Goal: Task Accomplishment & Management: Complete application form

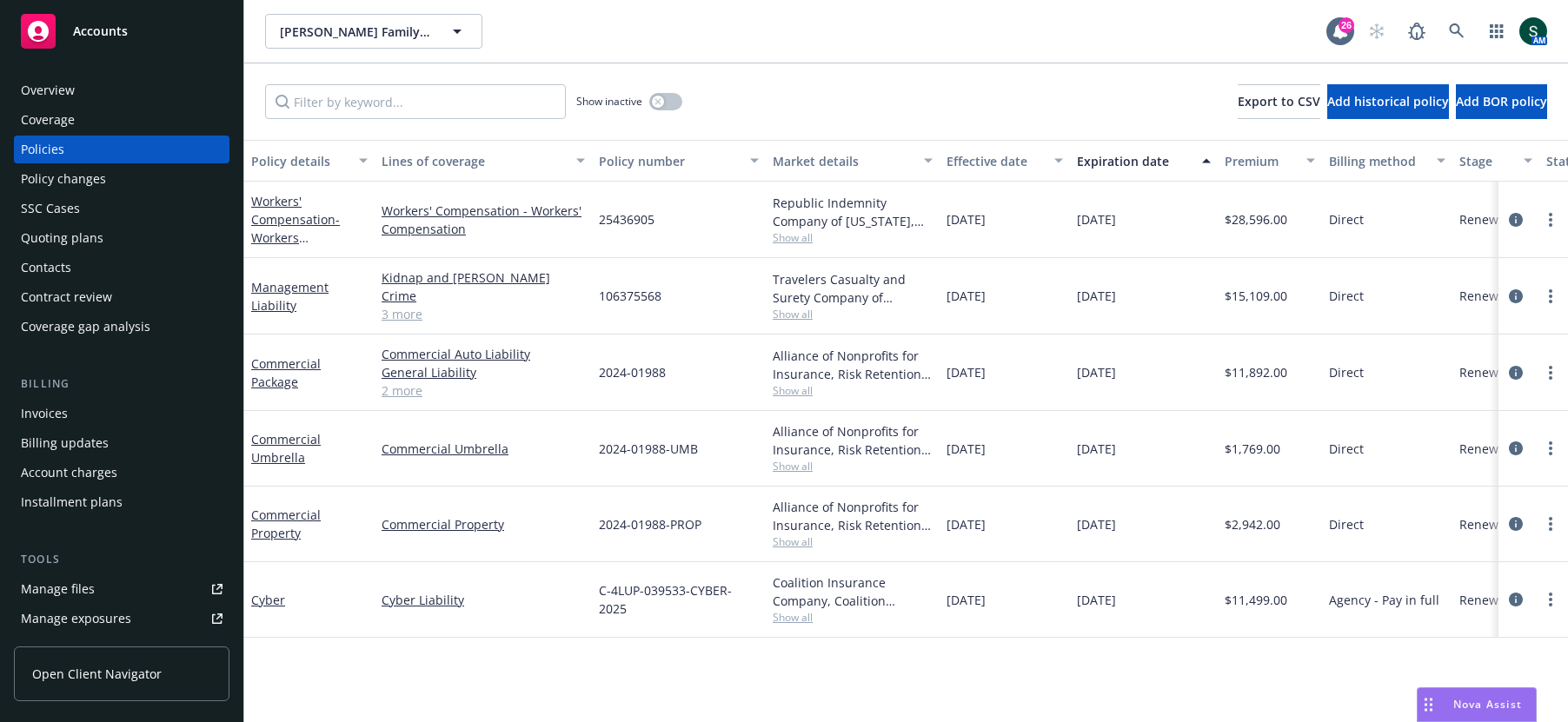
click at [91, 231] on div "Quoting plans" at bounding box center [61, 238] width 83 height 28
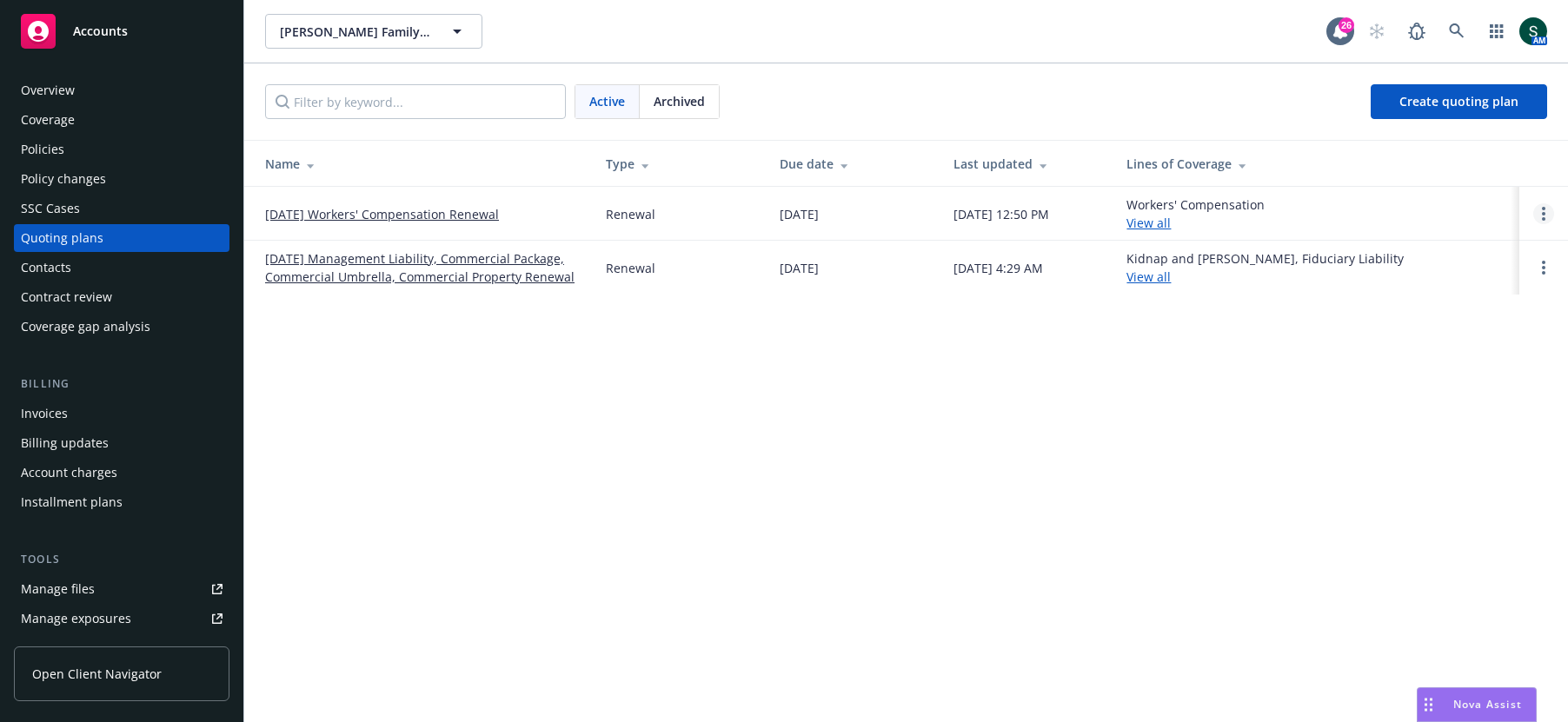
click at [1540, 213] on link "Open options" at bounding box center [1543, 213] width 20 height 20
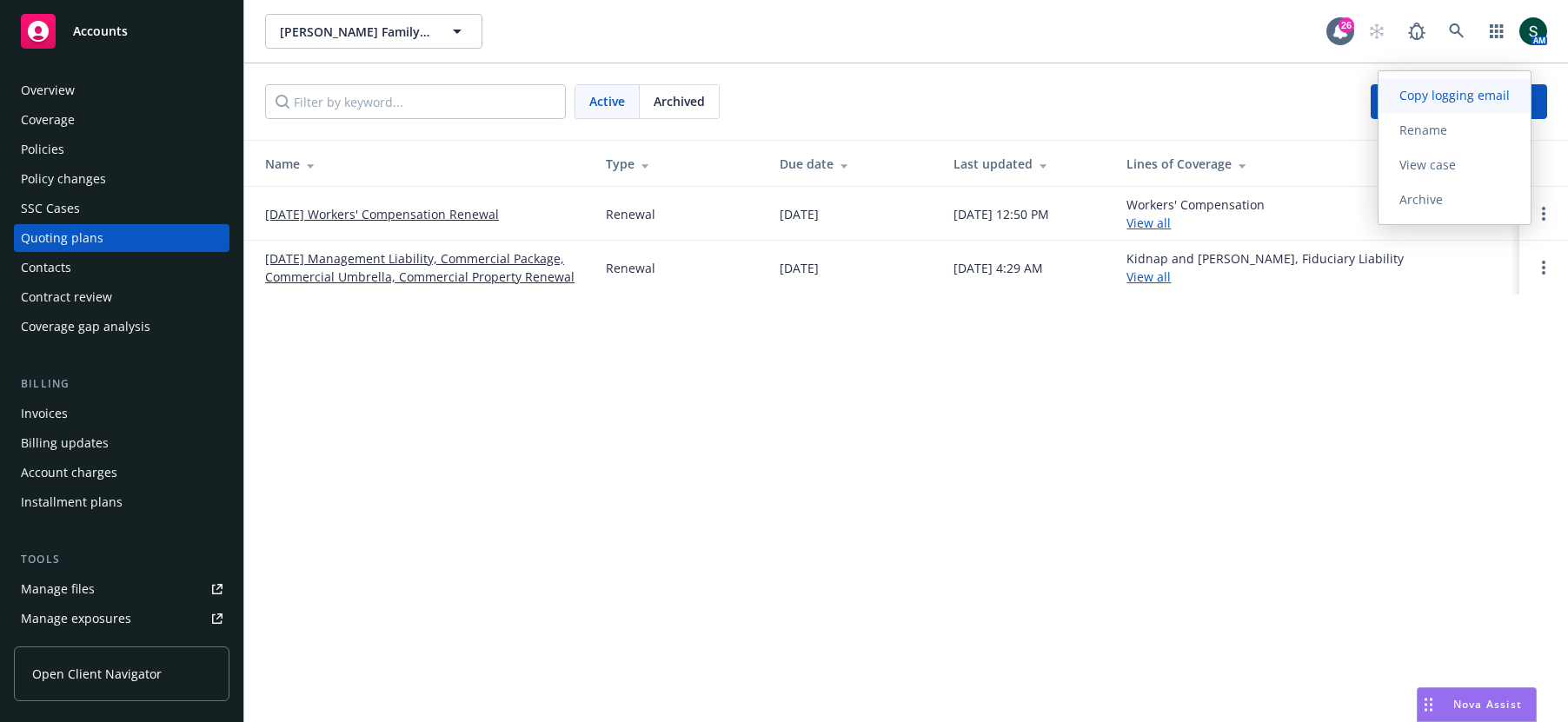
click at [1468, 98] on span "Copy logging email" at bounding box center [1454, 94] width 152 height 17
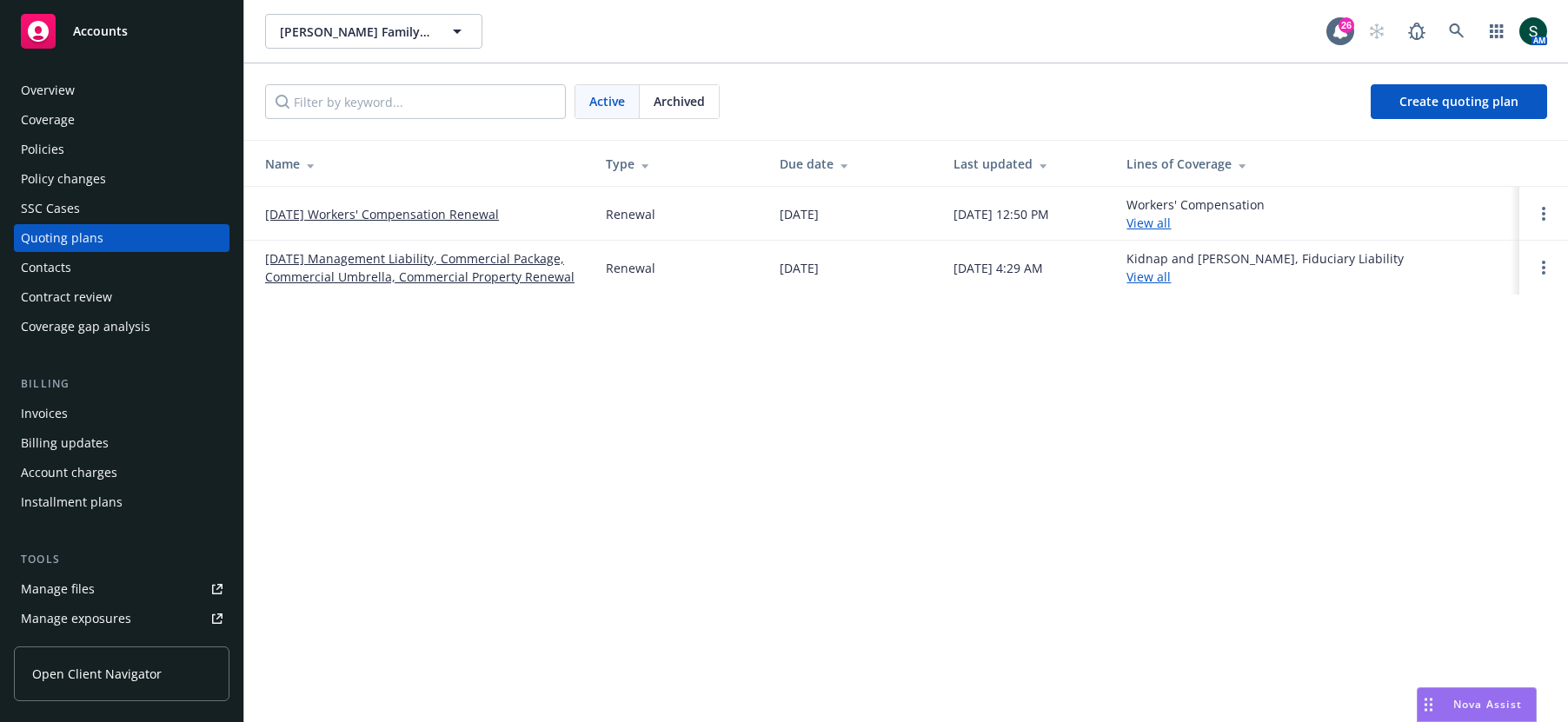
click at [51, 151] on div "Policies" at bounding box center [42, 149] width 44 height 28
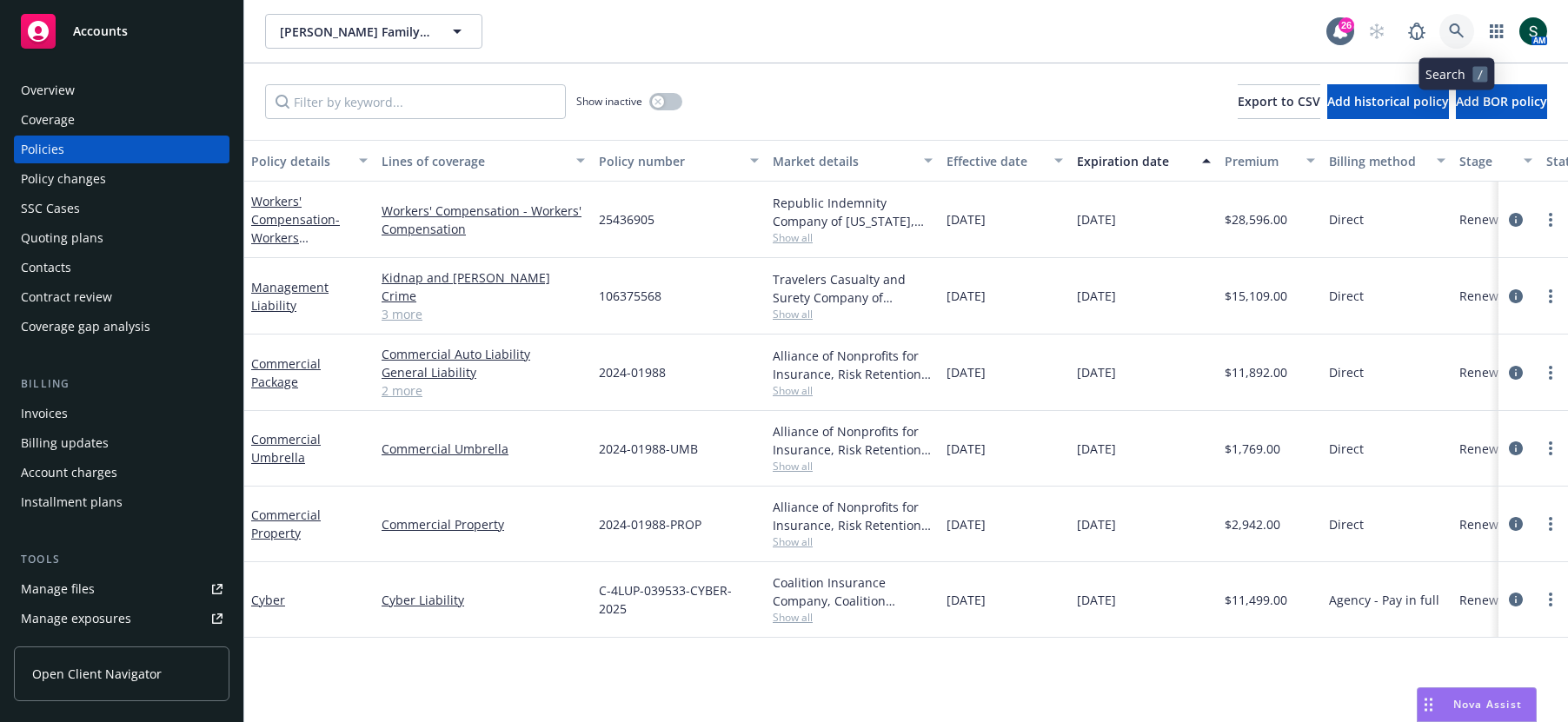
click at [1467, 24] on link at bounding box center [1457, 31] width 35 height 35
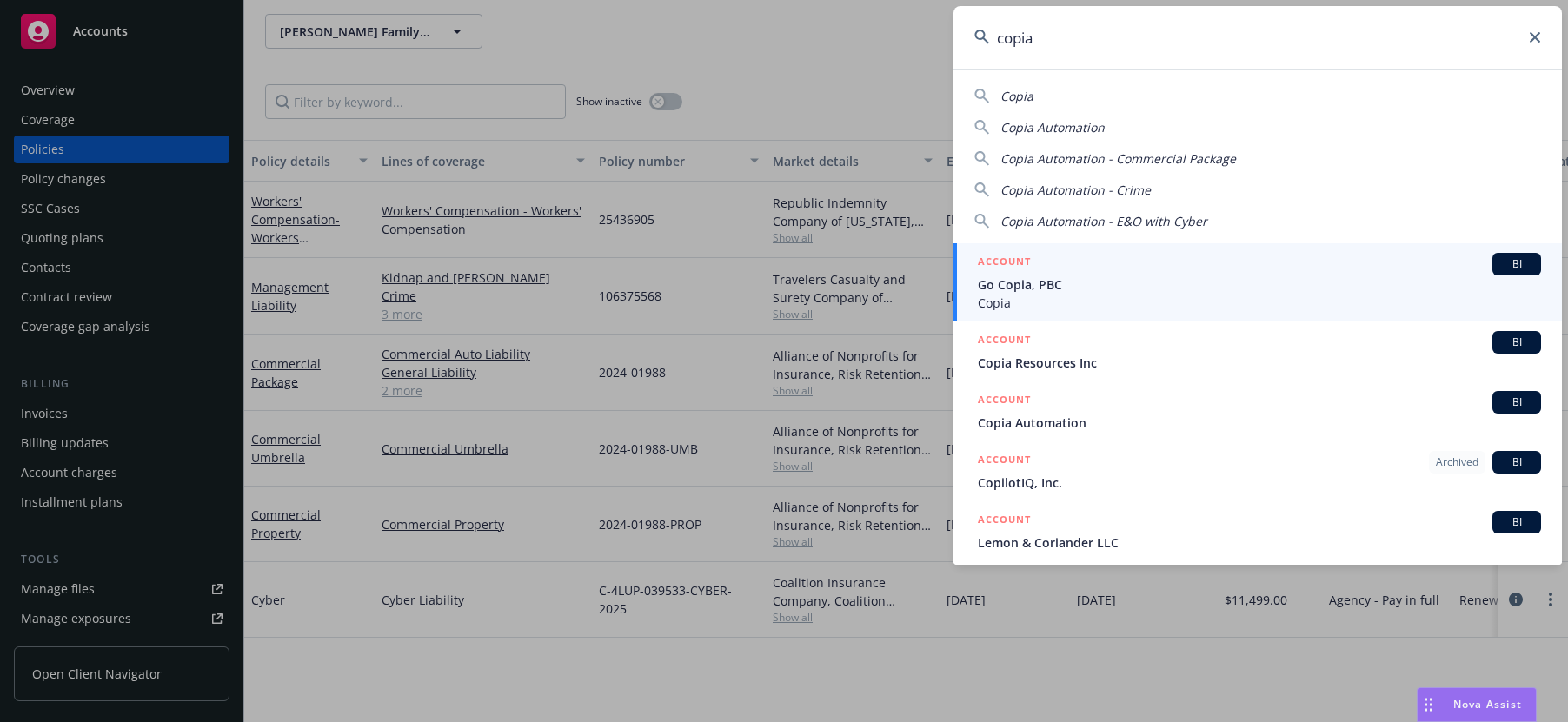
type input "copia"
click at [1050, 280] on span "Go Copia, PBC" at bounding box center [1259, 284] width 563 height 18
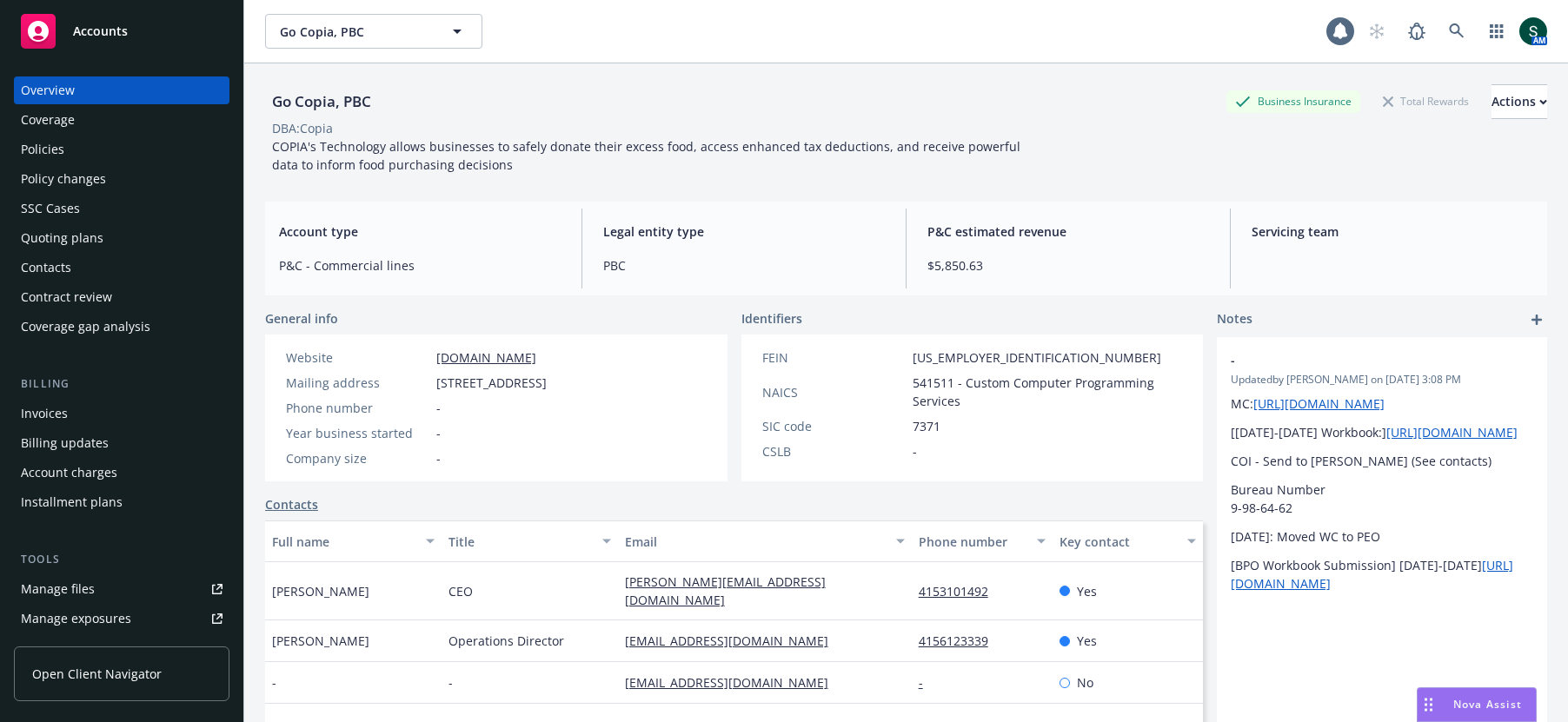
click at [72, 148] on div "Policies" at bounding box center [121, 149] width 201 height 28
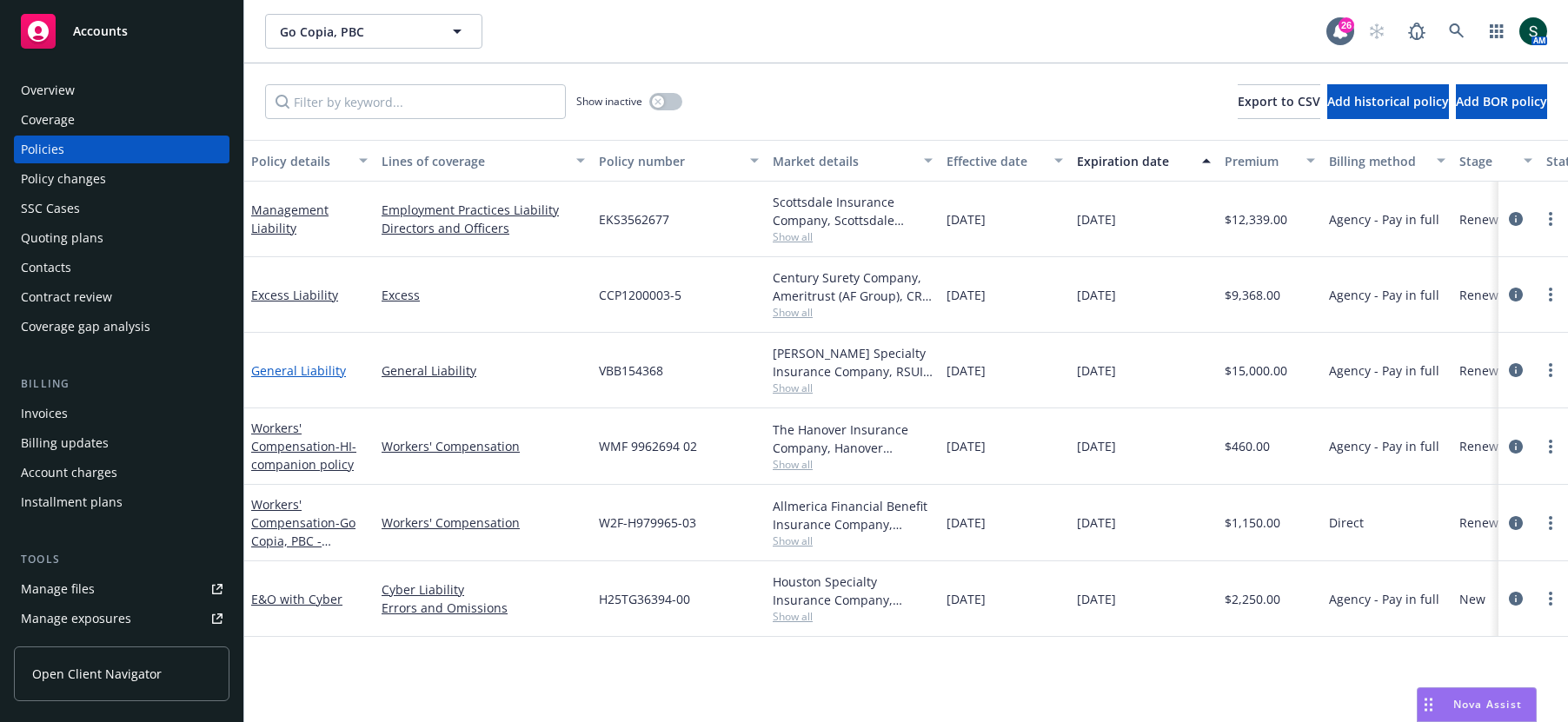
click at [312, 368] on link "General Liability" at bounding box center [297, 370] width 94 height 17
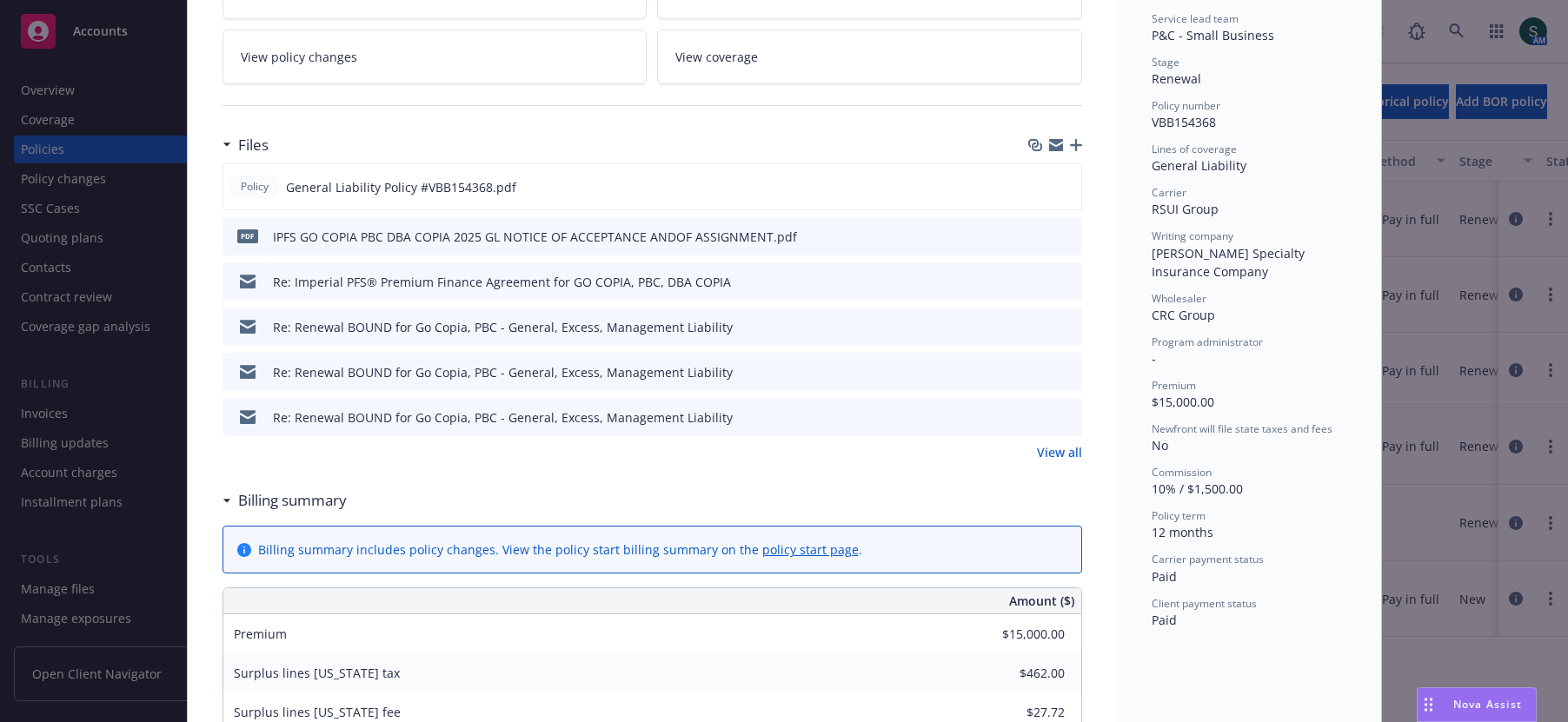
scroll to position [342, 0]
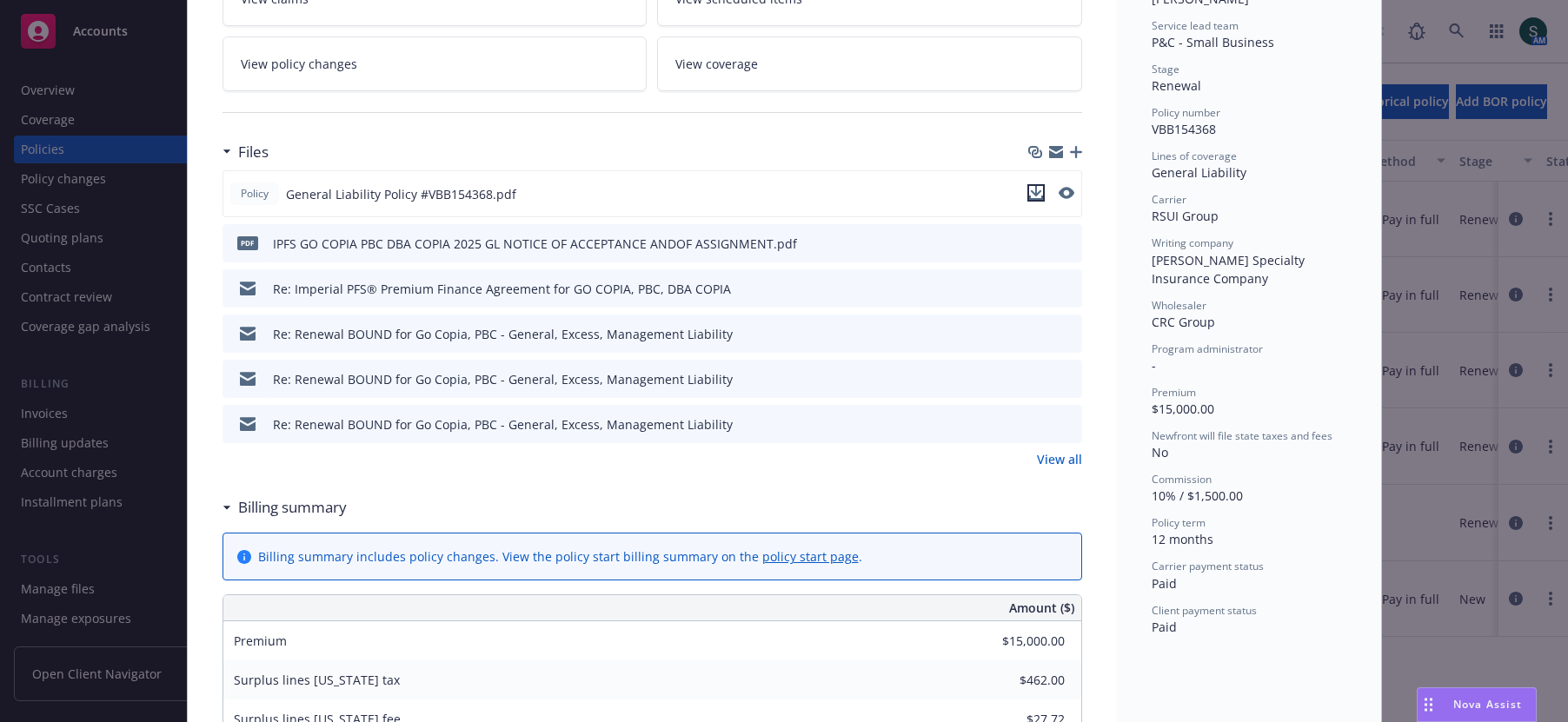
click at [1033, 189] on icon "download file" at bounding box center [1036, 192] width 14 height 14
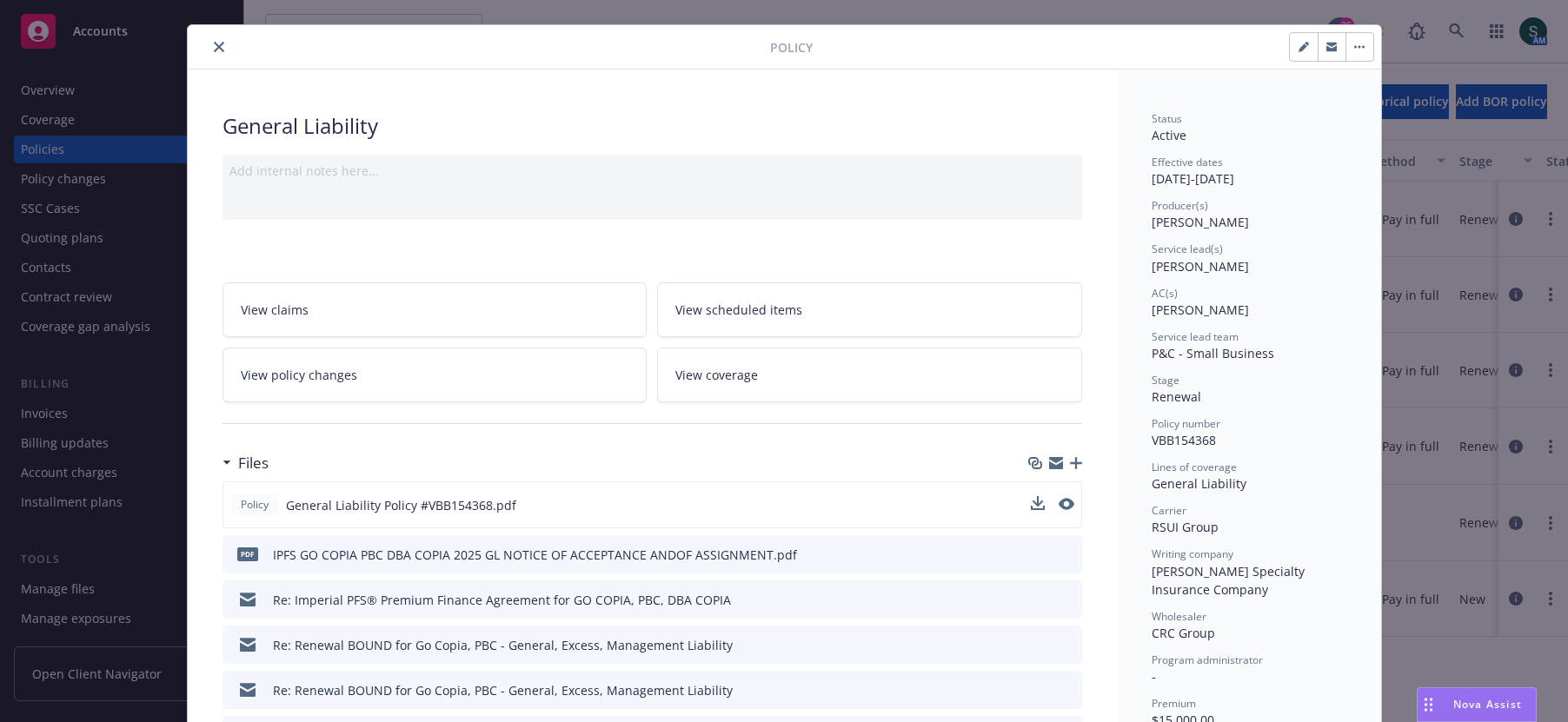
scroll to position [0, 0]
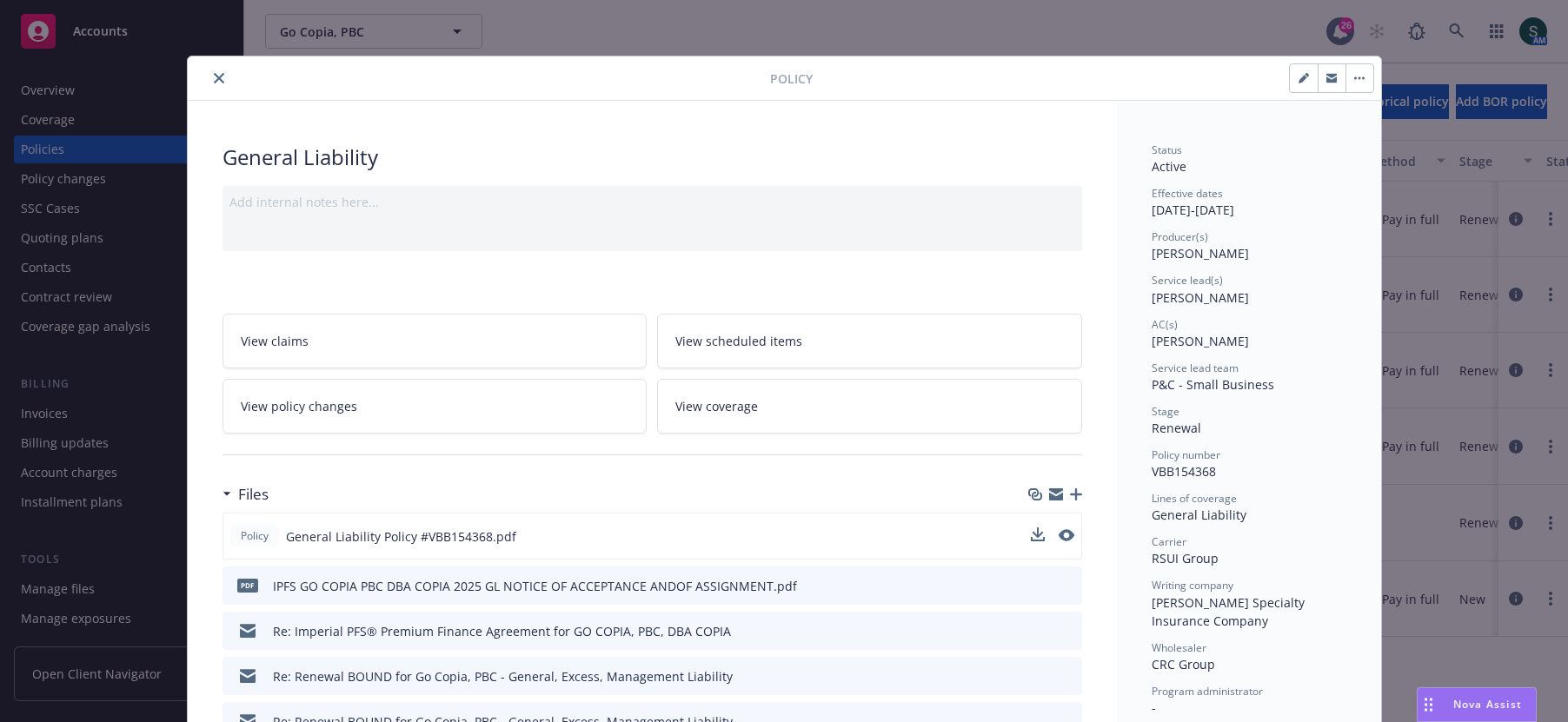
click at [217, 75] on icon "close" at bounding box center [219, 78] width 11 height 11
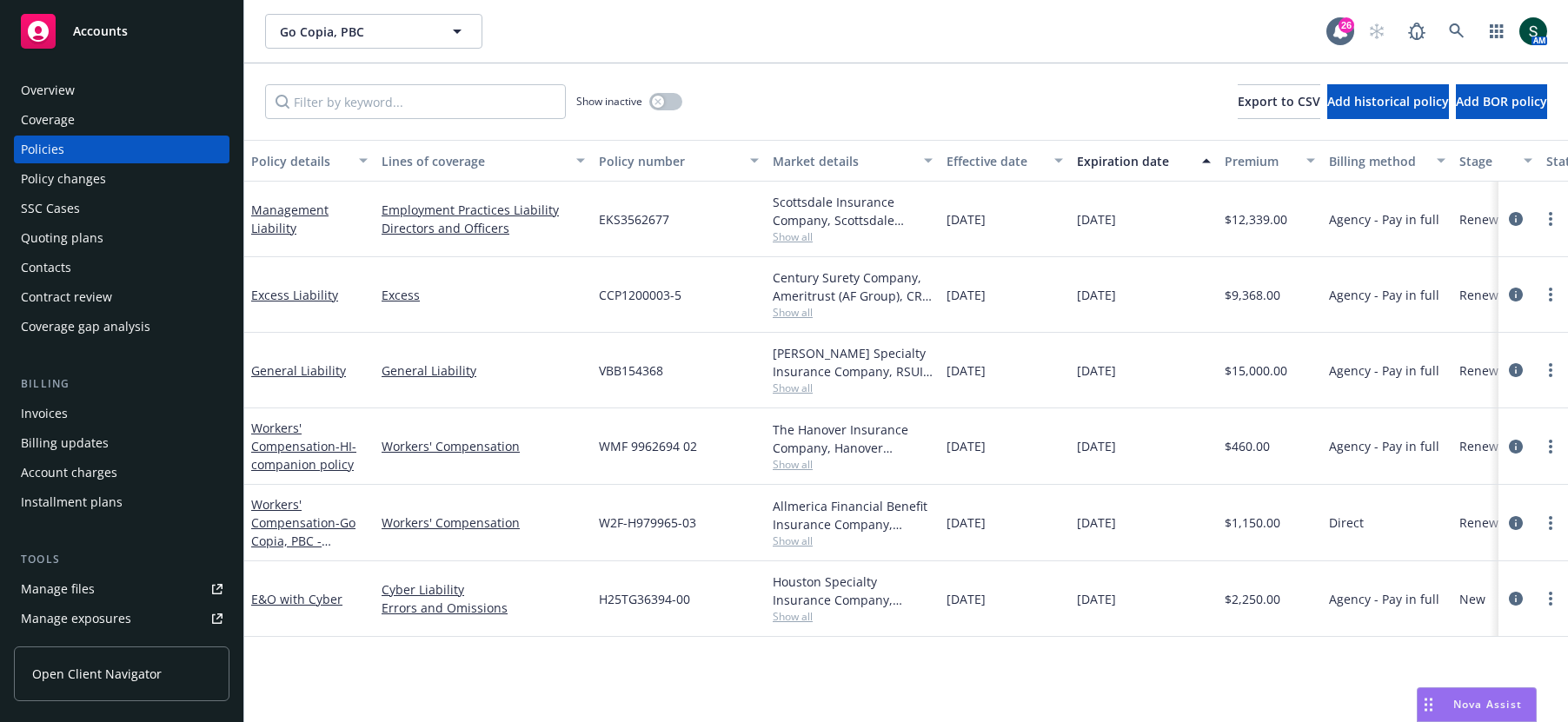
click at [1456, 710] on span "Nova Assist" at bounding box center [1487, 704] width 69 height 15
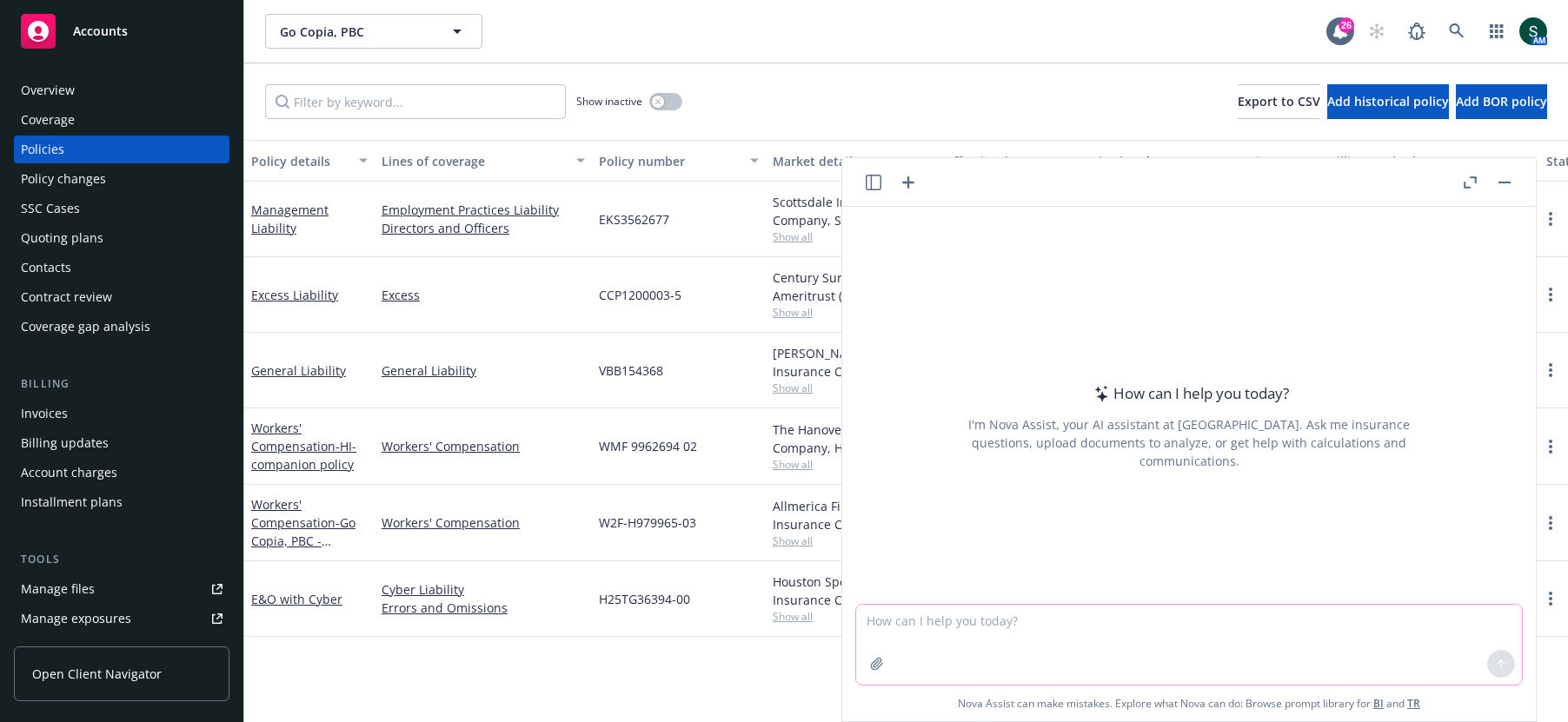
click at [1039, 618] on textarea at bounding box center [1189, 644] width 666 height 80
paste textarea "We're in the midst of contracting with an Enterprise client who is requesting t…"
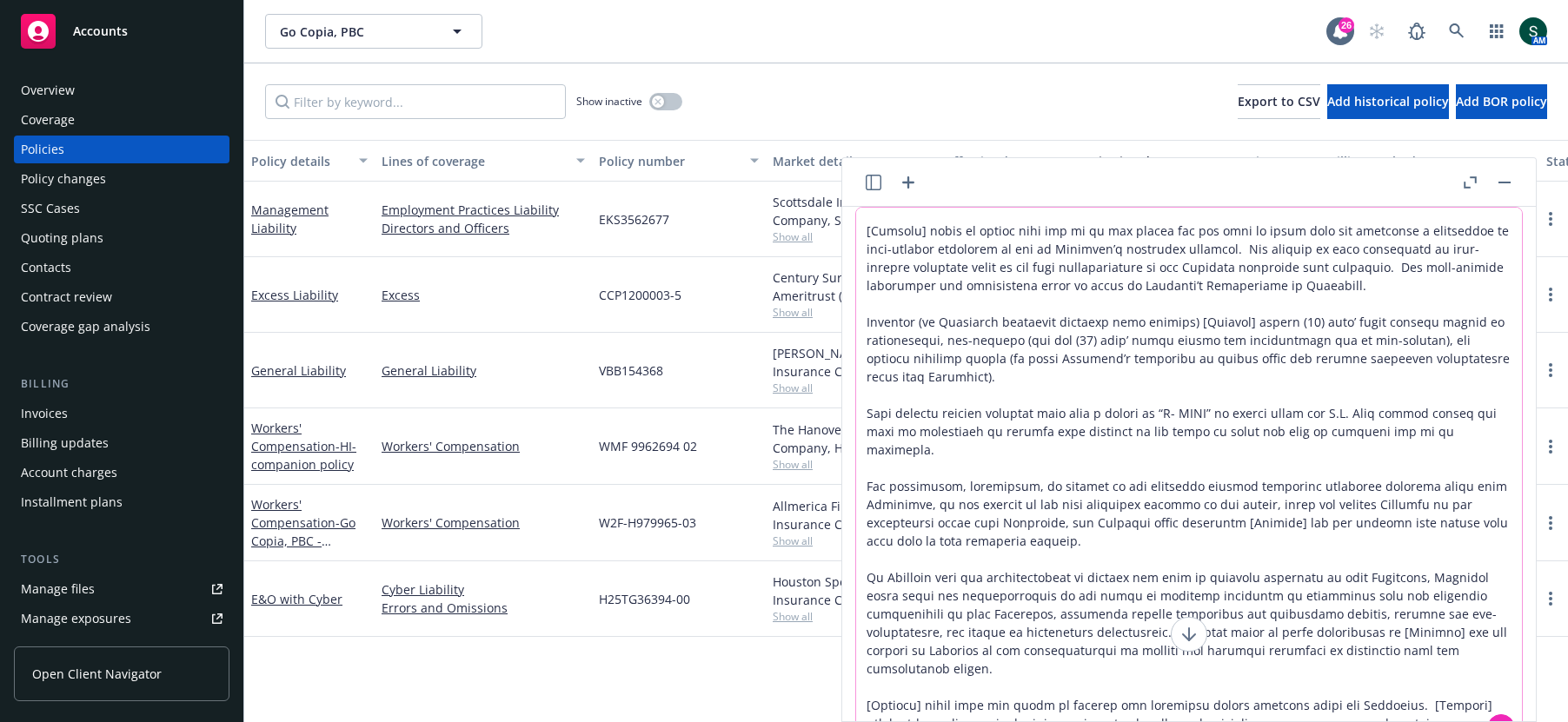
click at [1006, 258] on textarea at bounding box center [1189, 478] width 666 height 541
click at [929, 275] on textarea at bounding box center [1189, 478] width 666 height 541
drag, startPoint x: 916, startPoint y: 246, endPoint x: 944, endPoint y: 382, distance: 138.9
click at [944, 382] on textarea at bounding box center [1189, 478] width 666 height 541
click at [1474, 183] on icon "button" at bounding box center [1470, 183] width 13 height 13
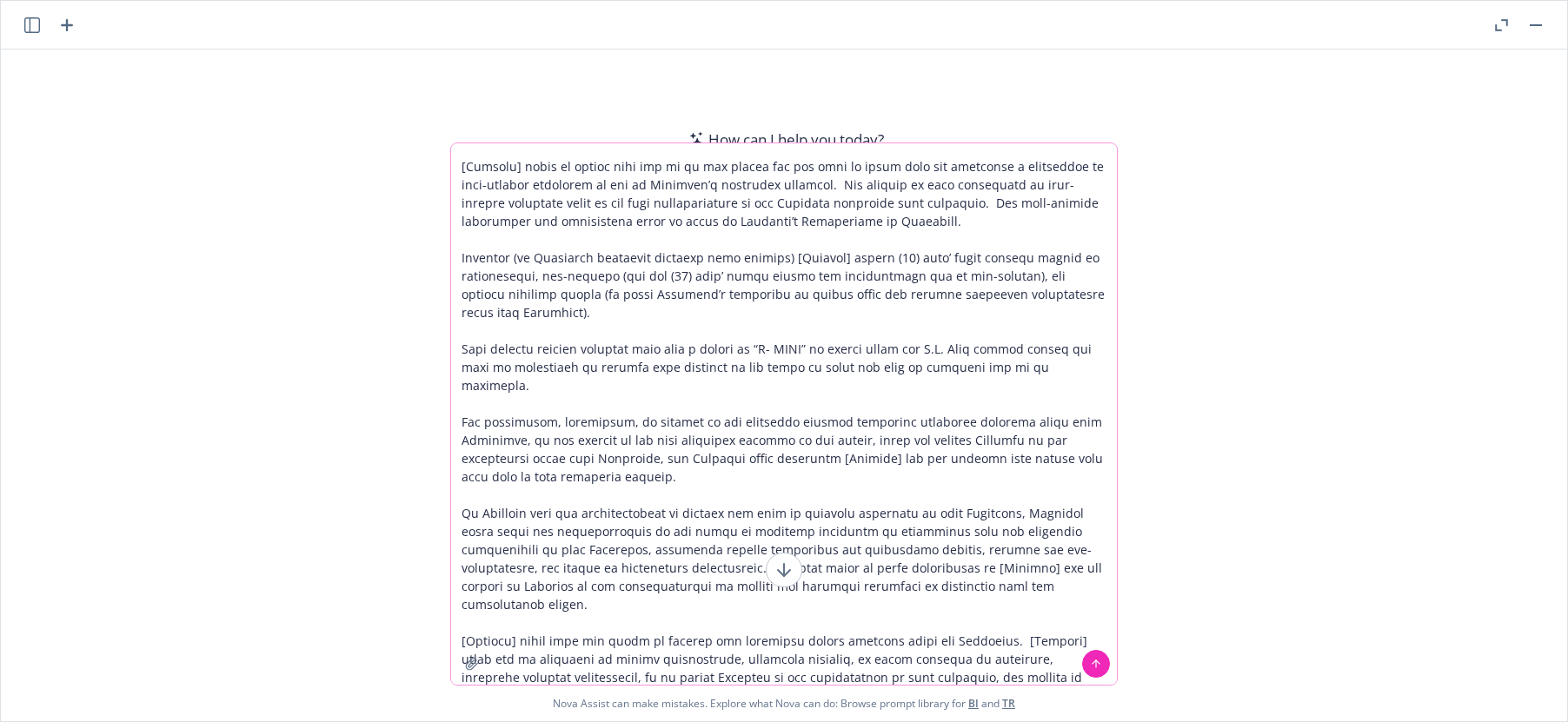
drag, startPoint x: 645, startPoint y: 334, endPoint x: 538, endPoint y: 20, distance: 331.7
click at [538, 20] on div "How can I help you today? I'm Nova Assist, your AI assistant at Newfront. Ask m…" at bounding box center [784, 361] width 1566 height 720
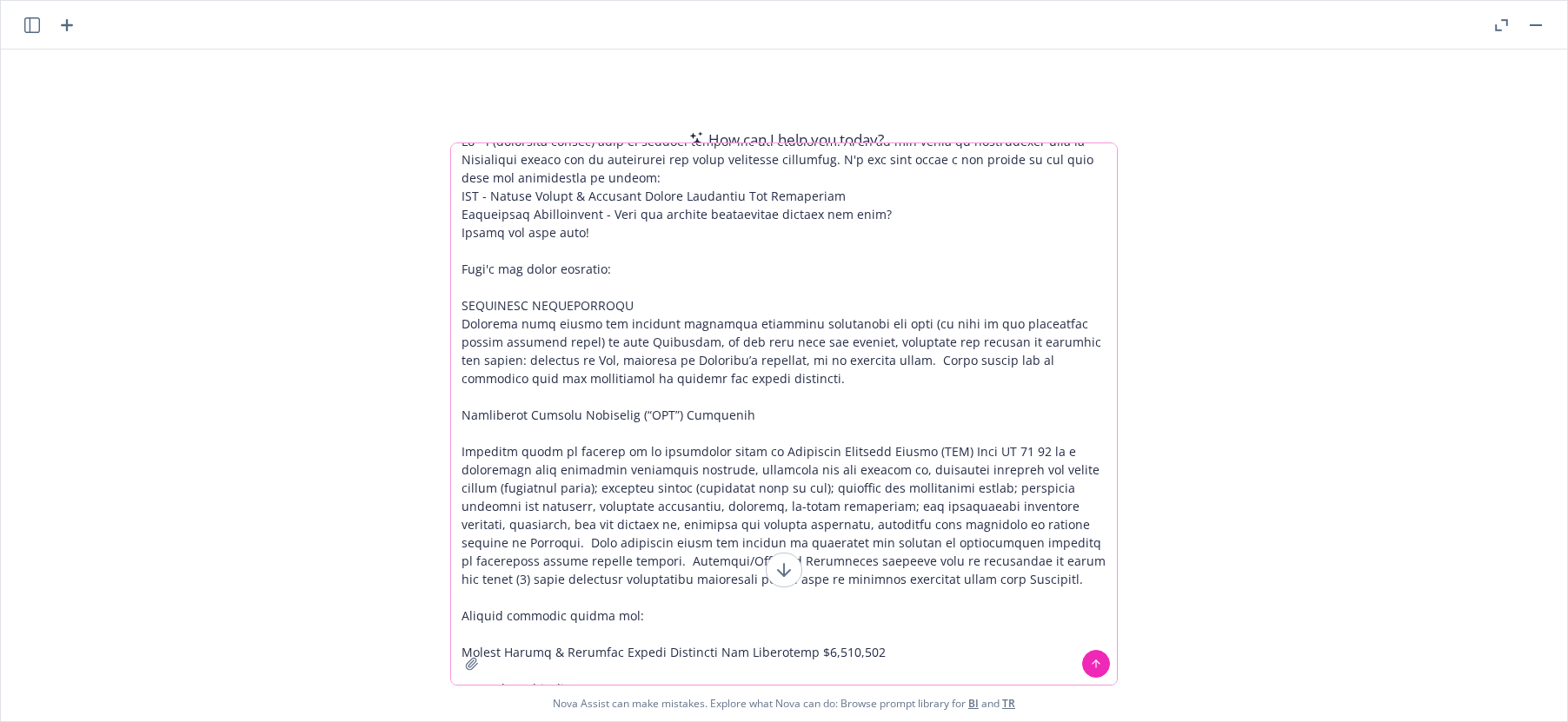
scroll to position [7, 0]
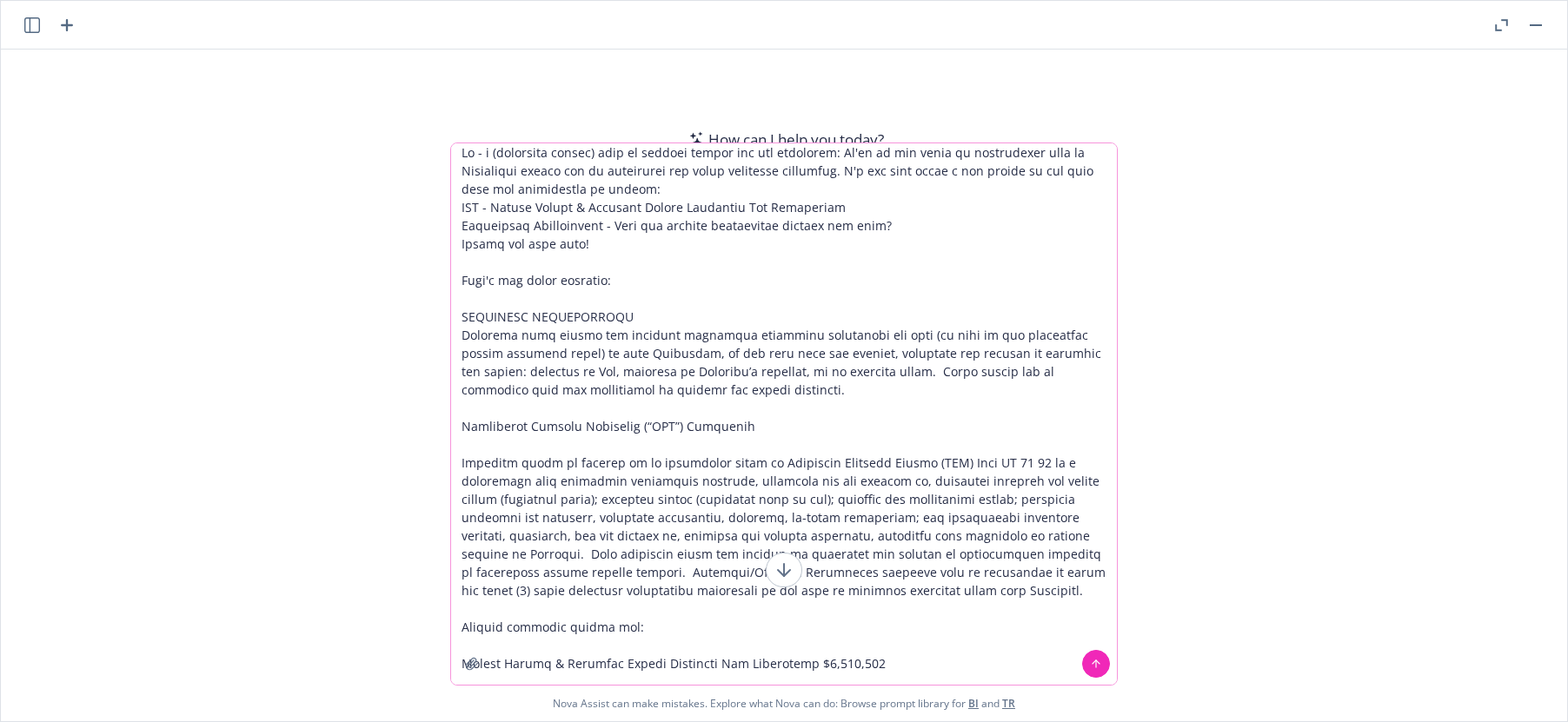
click at [824, 153] on textarea at bounding box center [784, 414] width 666 height 541
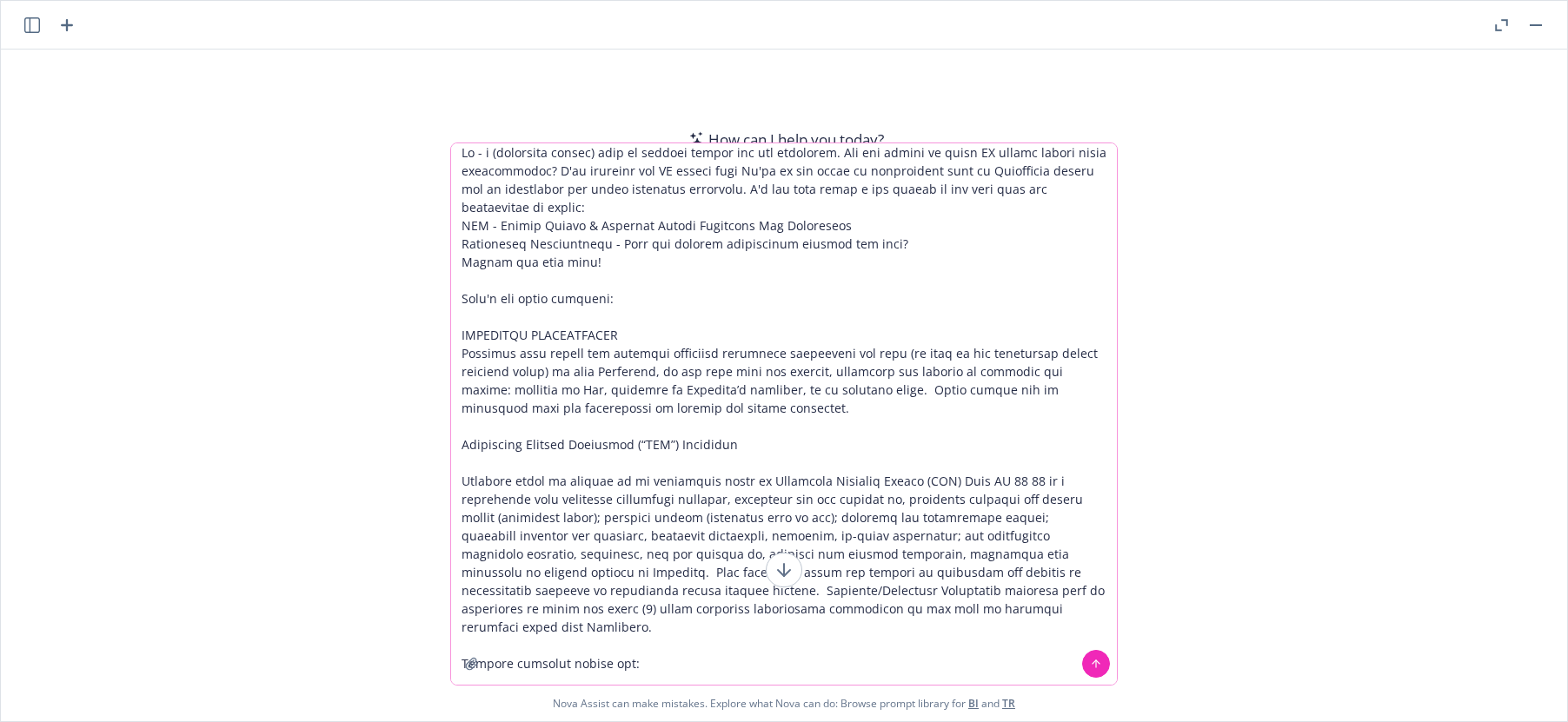
type textarea "Hi - i (insurance broker) have an insured asking for hte following. Can you adv…"
click at [467, 661] on icon "button" at bounding box center [471, 664] width 14 height 14
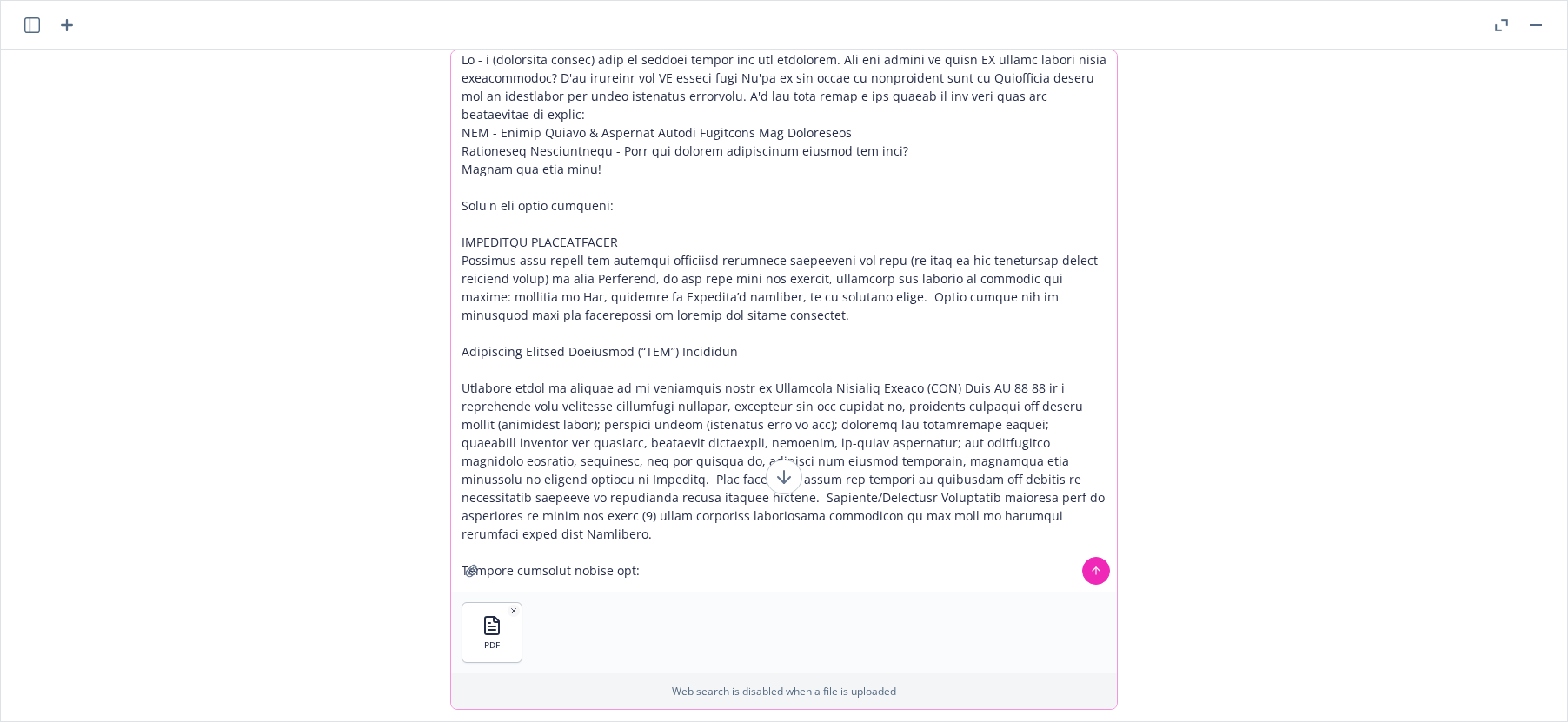
click at [1097, 577] on button at bounding box center [1096, 570] width 28 height 28
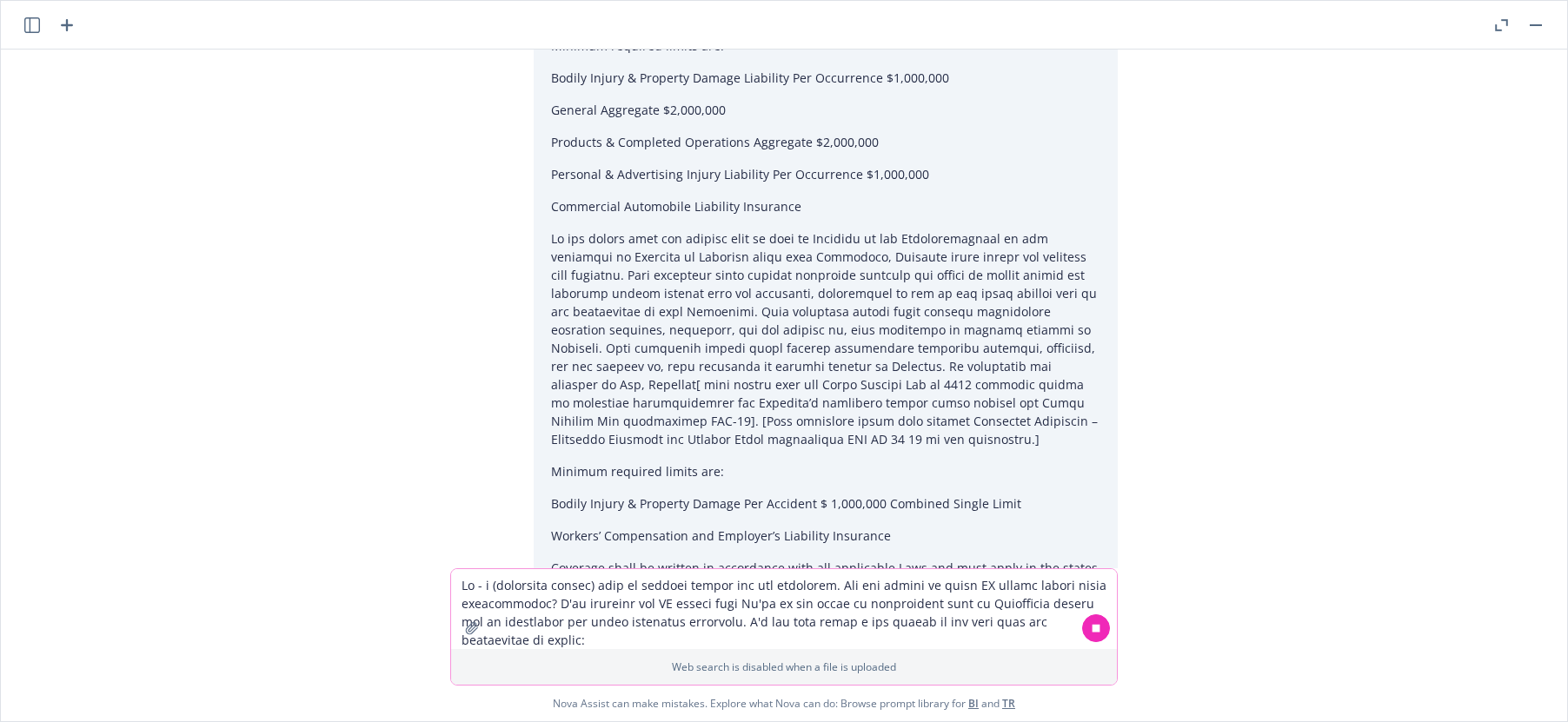
scroll to position [0, 0]
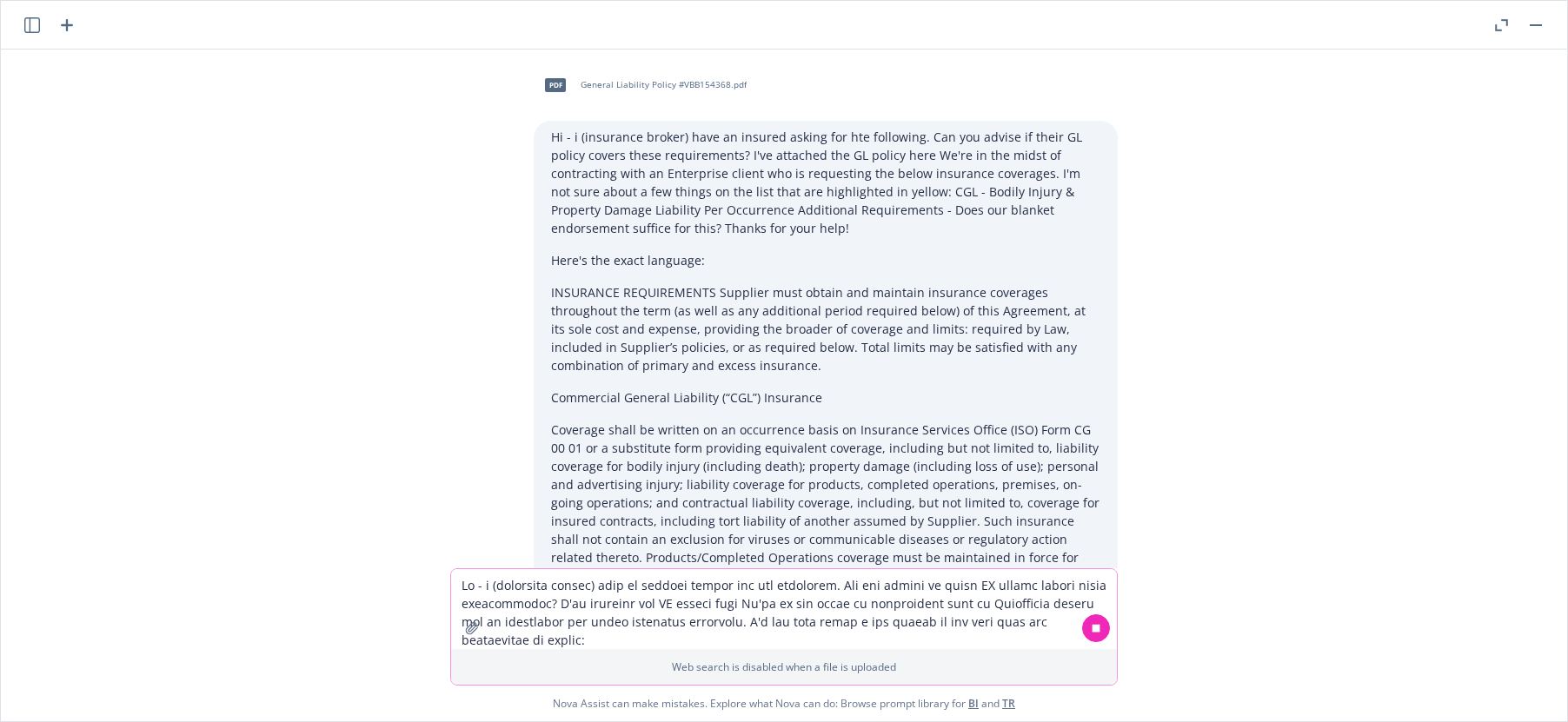
click at [1495, 19] on icon "button" at bounding box center [1501, 25] width 13 height 13
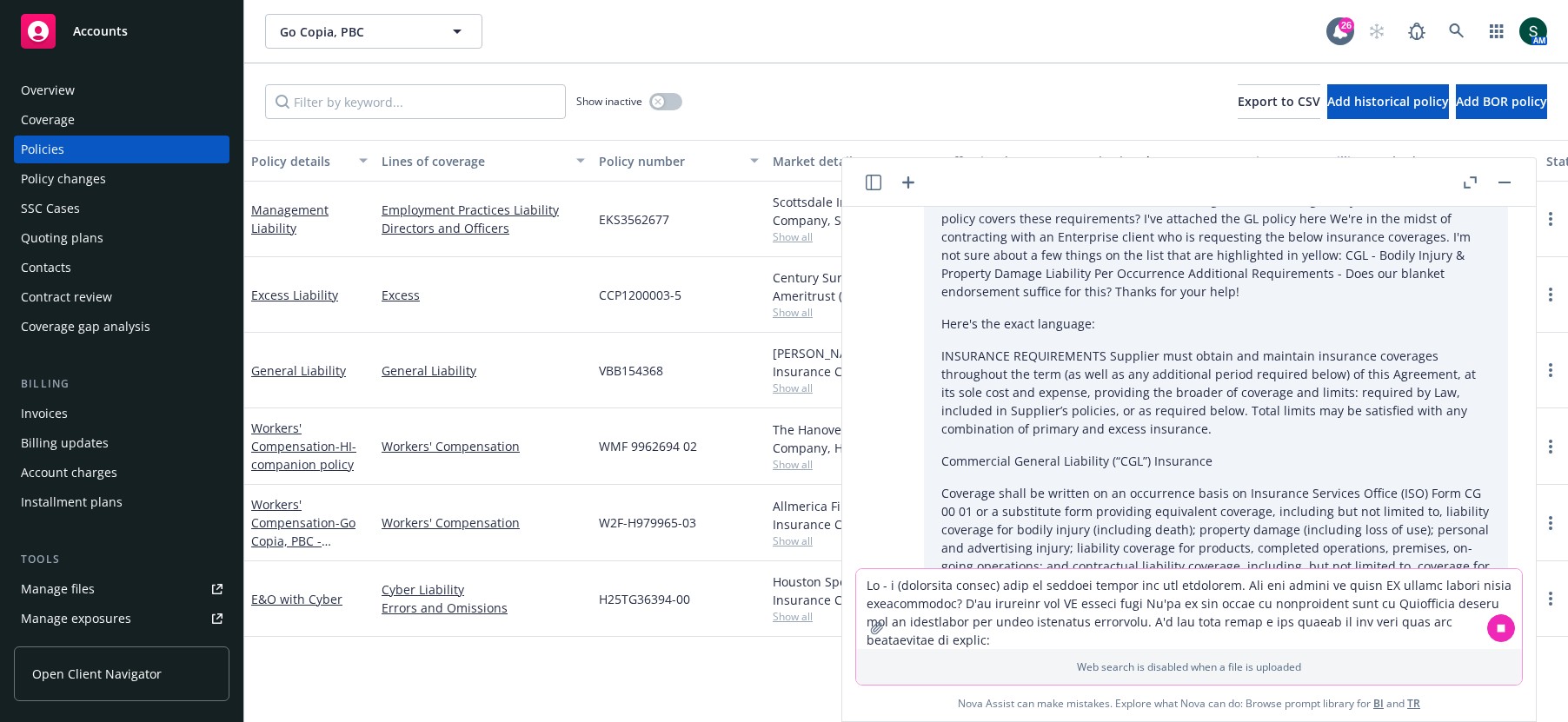
scroll to position [146, 0]
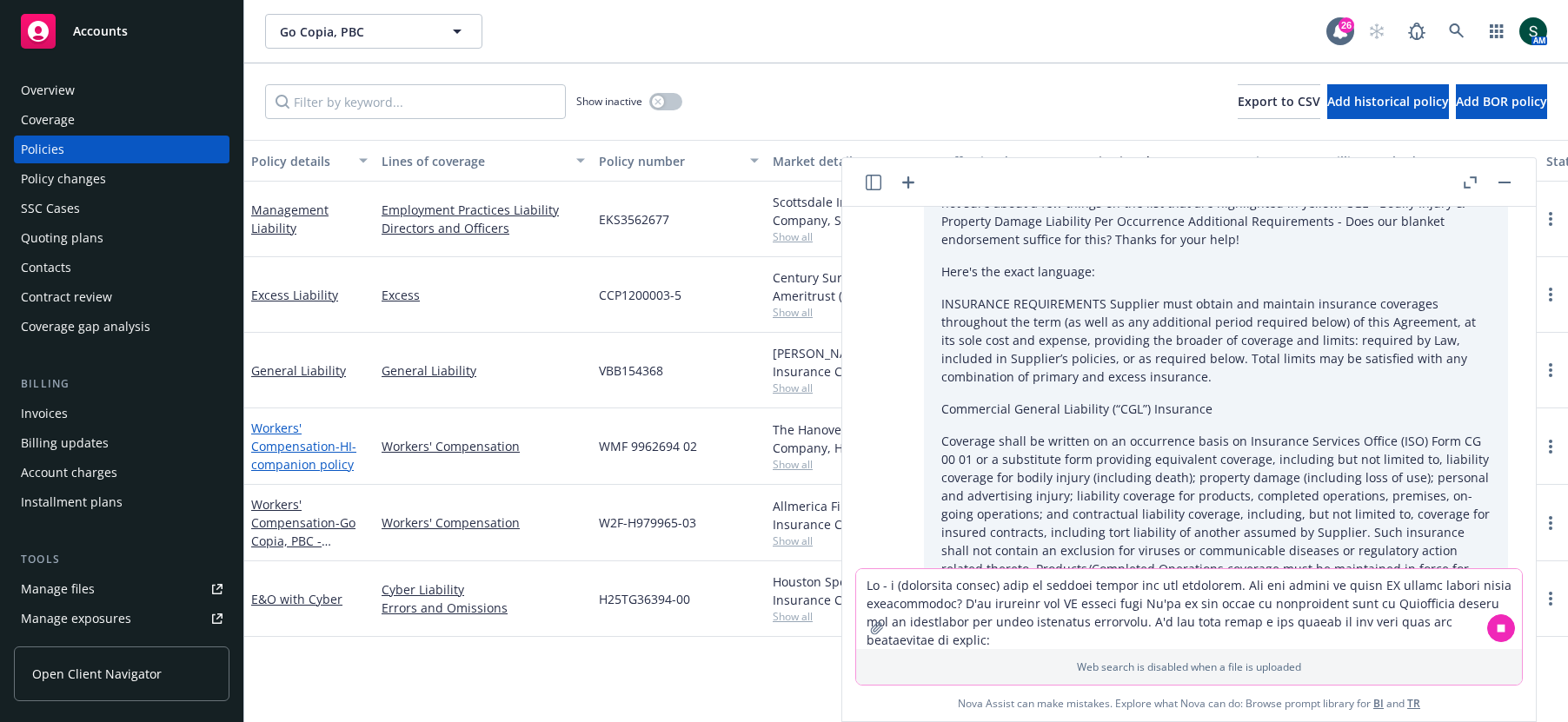
click at [263, 452] on link "Workers' Compensation - HI-companion policy" at bounding box center [303, 446] width 105 height 53
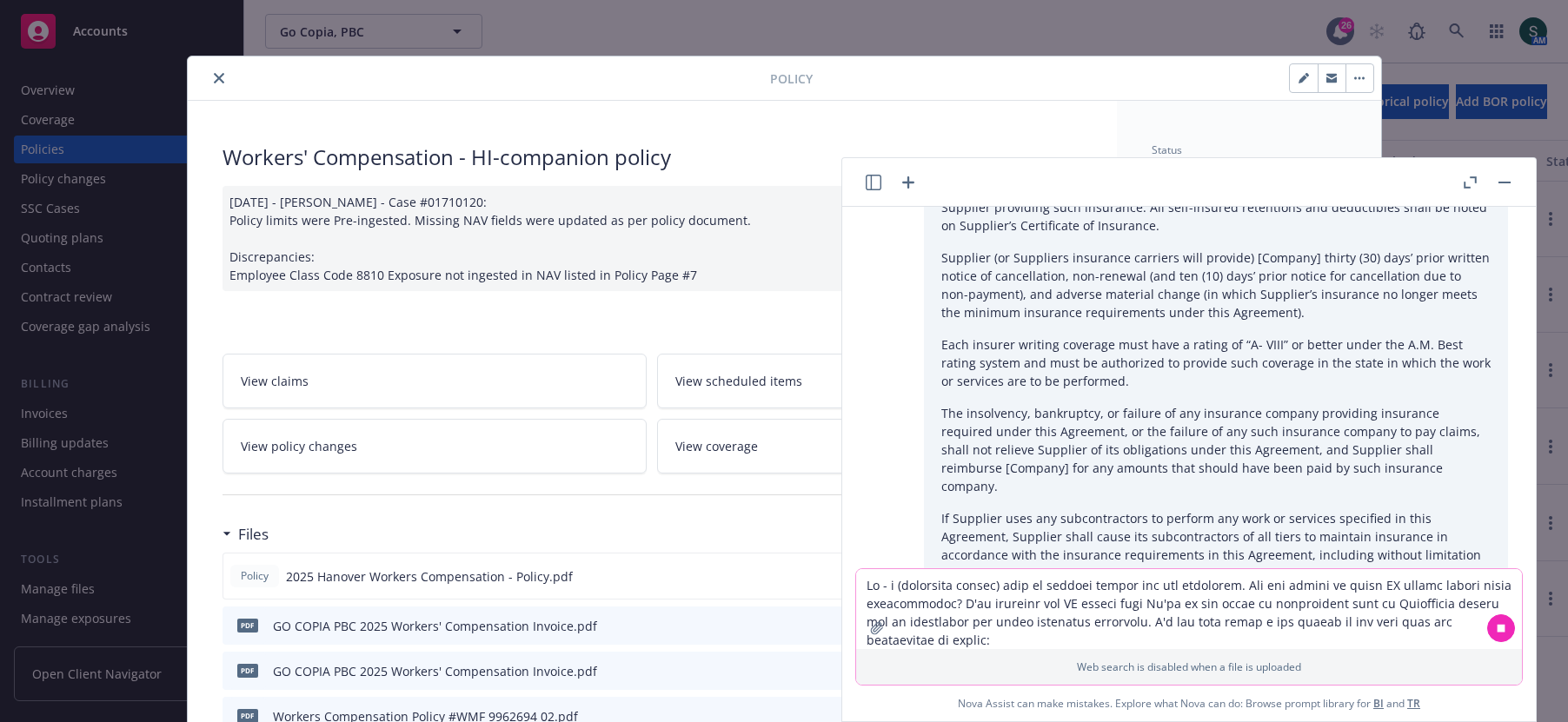
scroll to position [3698, 0]
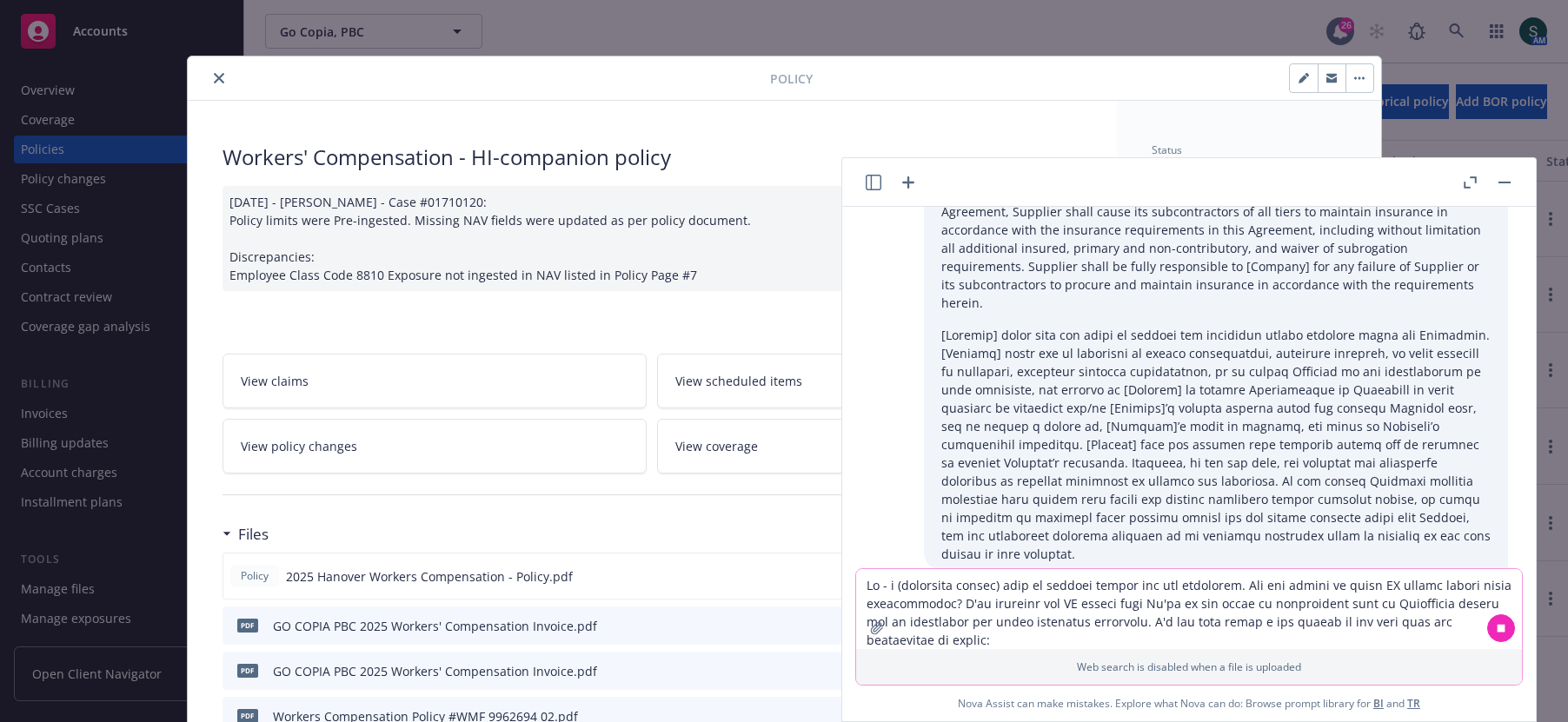
click at [1510, 179] on button "button" at bounding box center [1504, 182] width 20 height 20
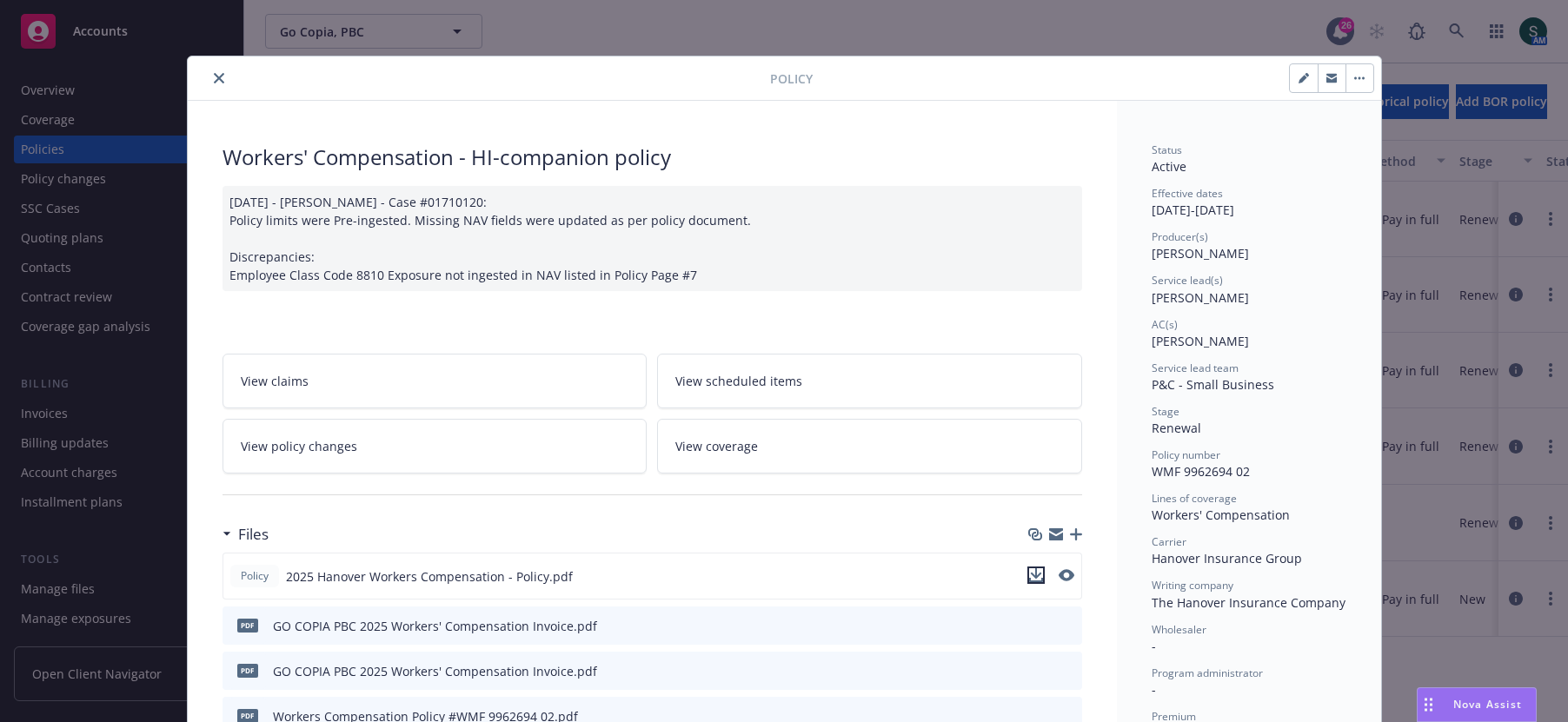
click at [1033, 568] on icon "download file" at bounding box center [1036, 575] width 14 height 14
click at [209, 75] on button "close" at bounding box center [219, 78] width 20 height 20
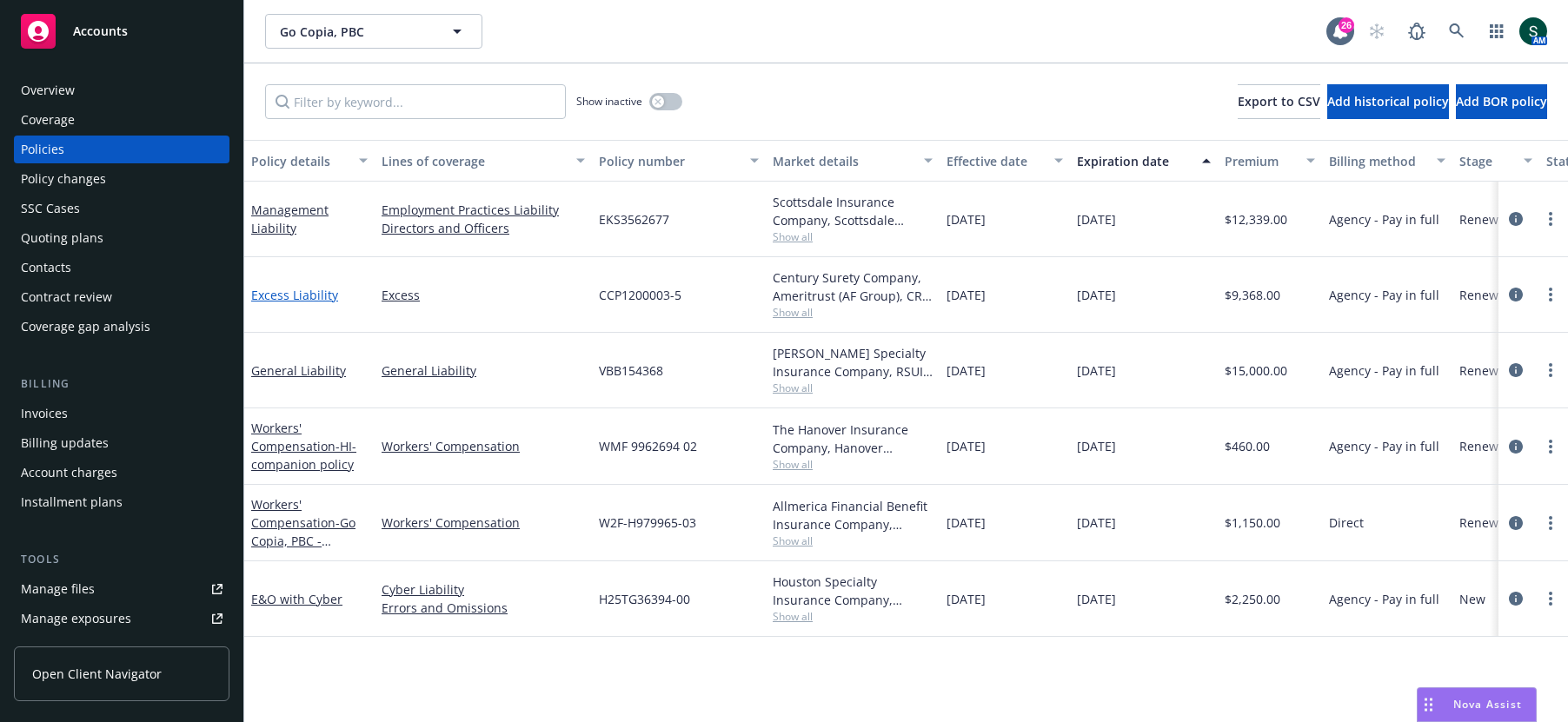
click at [297, 297] on link "Excess Liability" at bounding box center [294, 294] width 87 height 17
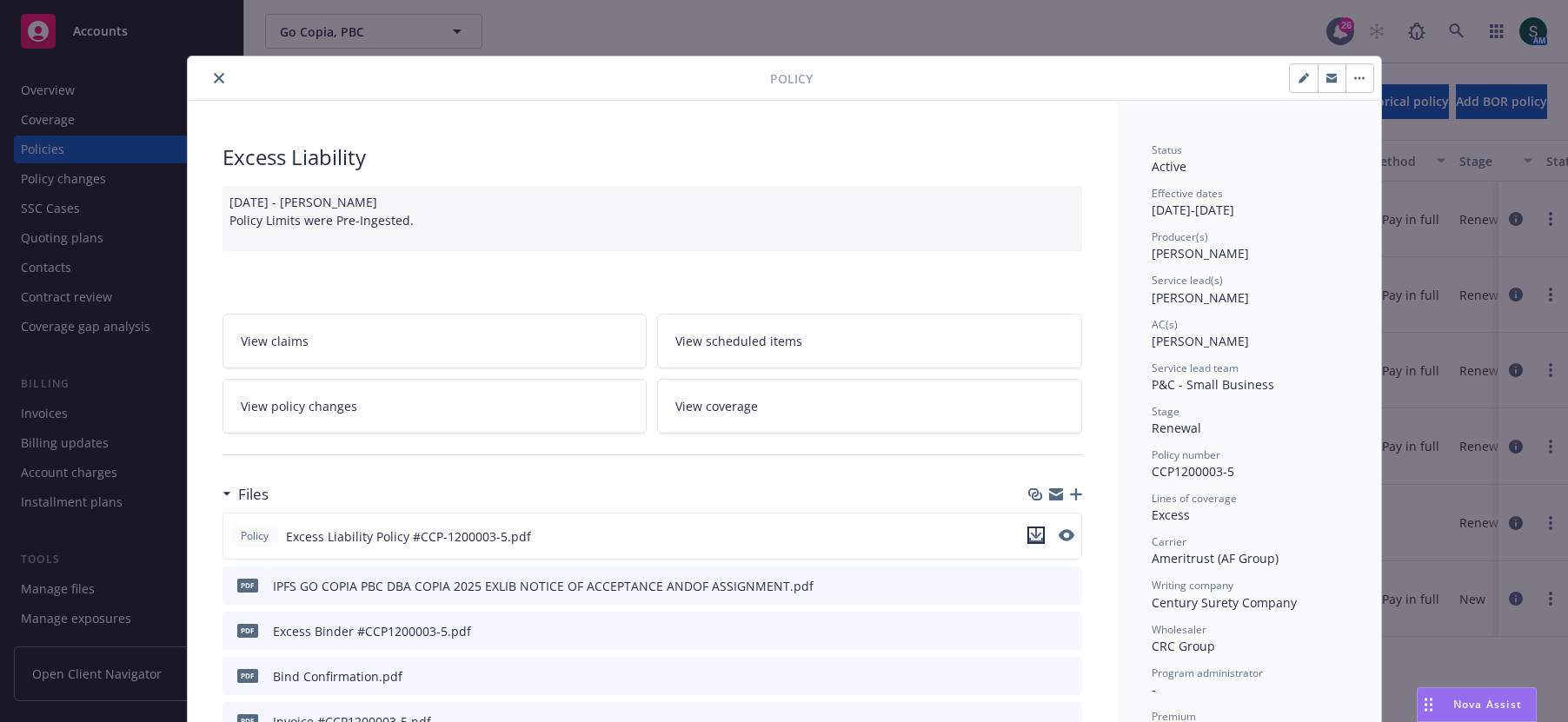
click at [1035, 530] on icon "download file" at bounding box center [1036, 533] width 12 height 11
click at [218, 73] on icon "close" at bounding box center [219, 78] width 11 height 11
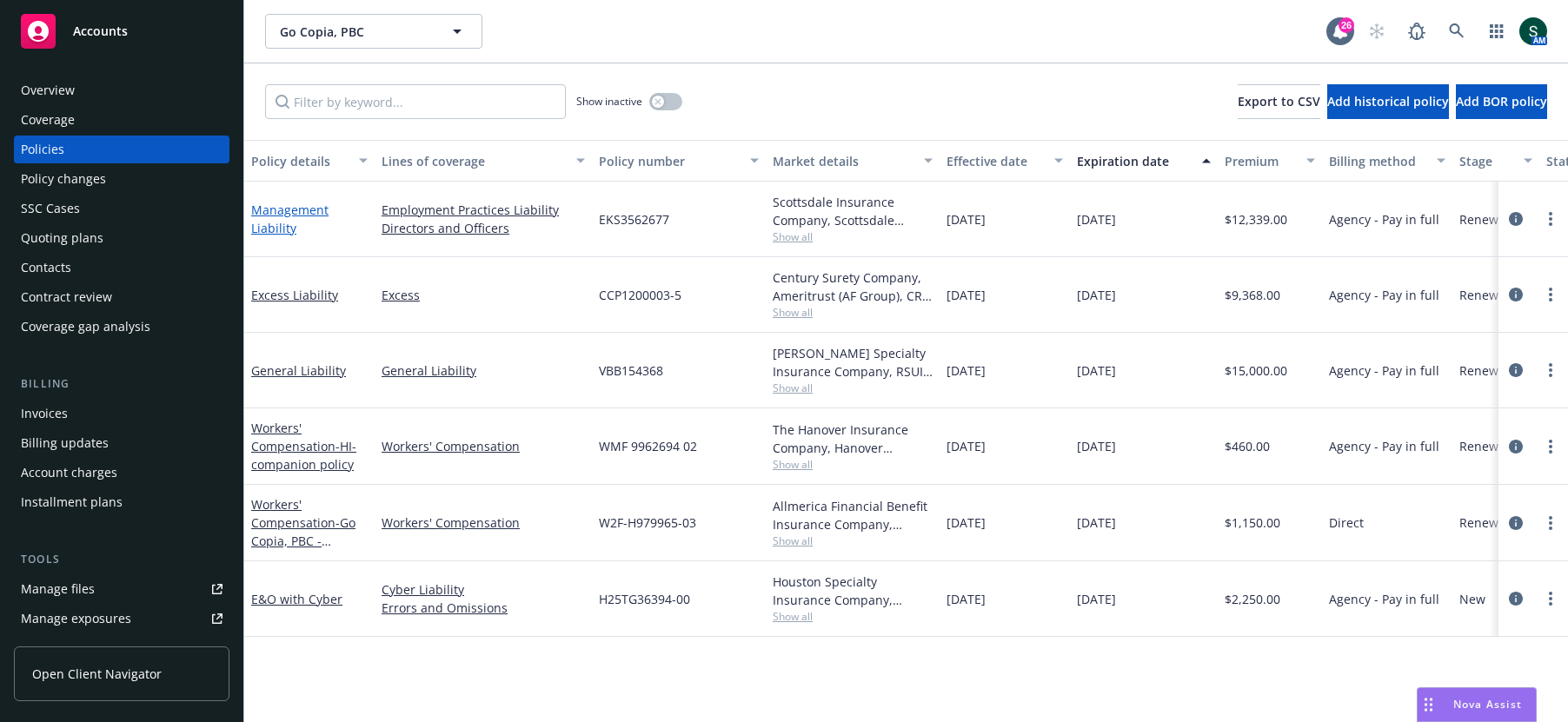
click at [269, 215] on link "Management Liability" at bounding box center [290, 219] width 78 height 35
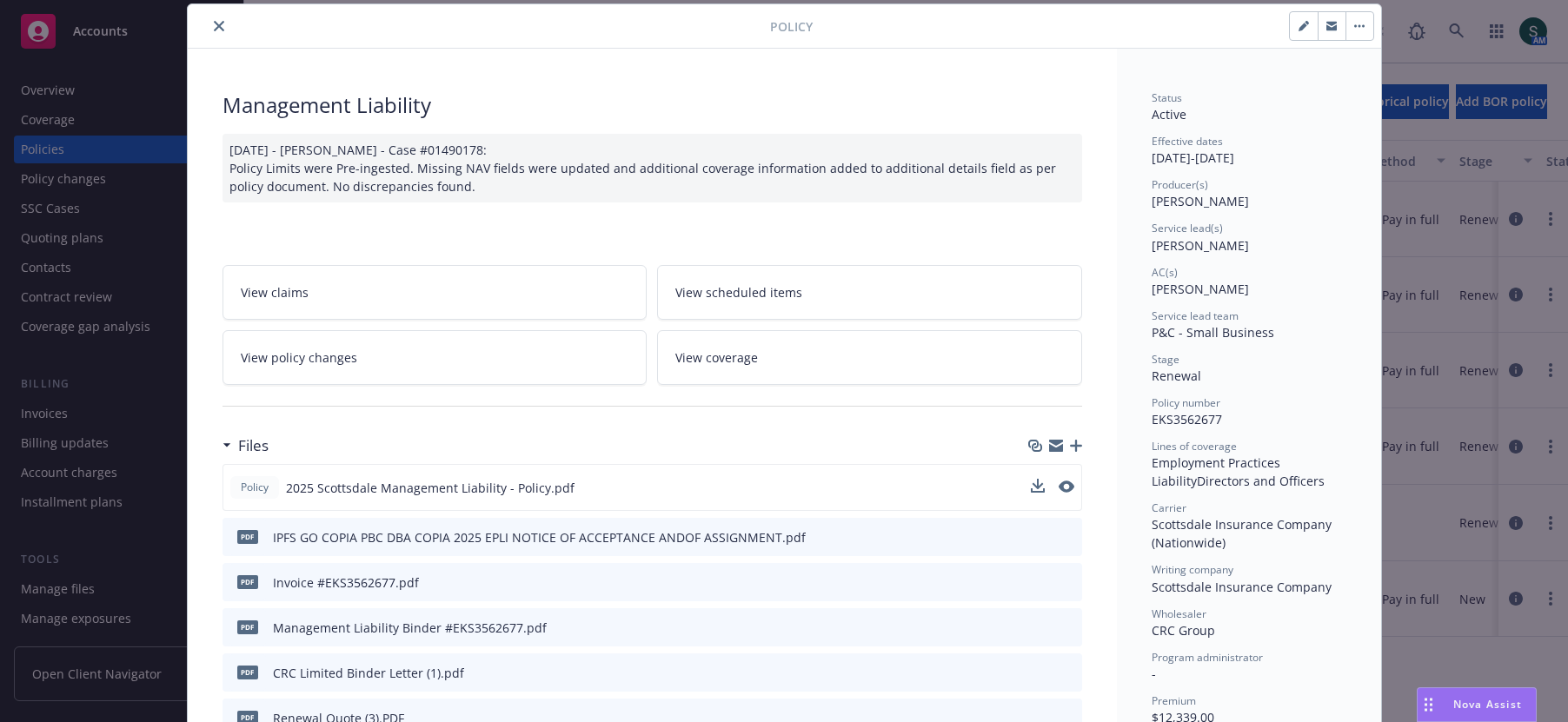
scroll to position [60, 0]
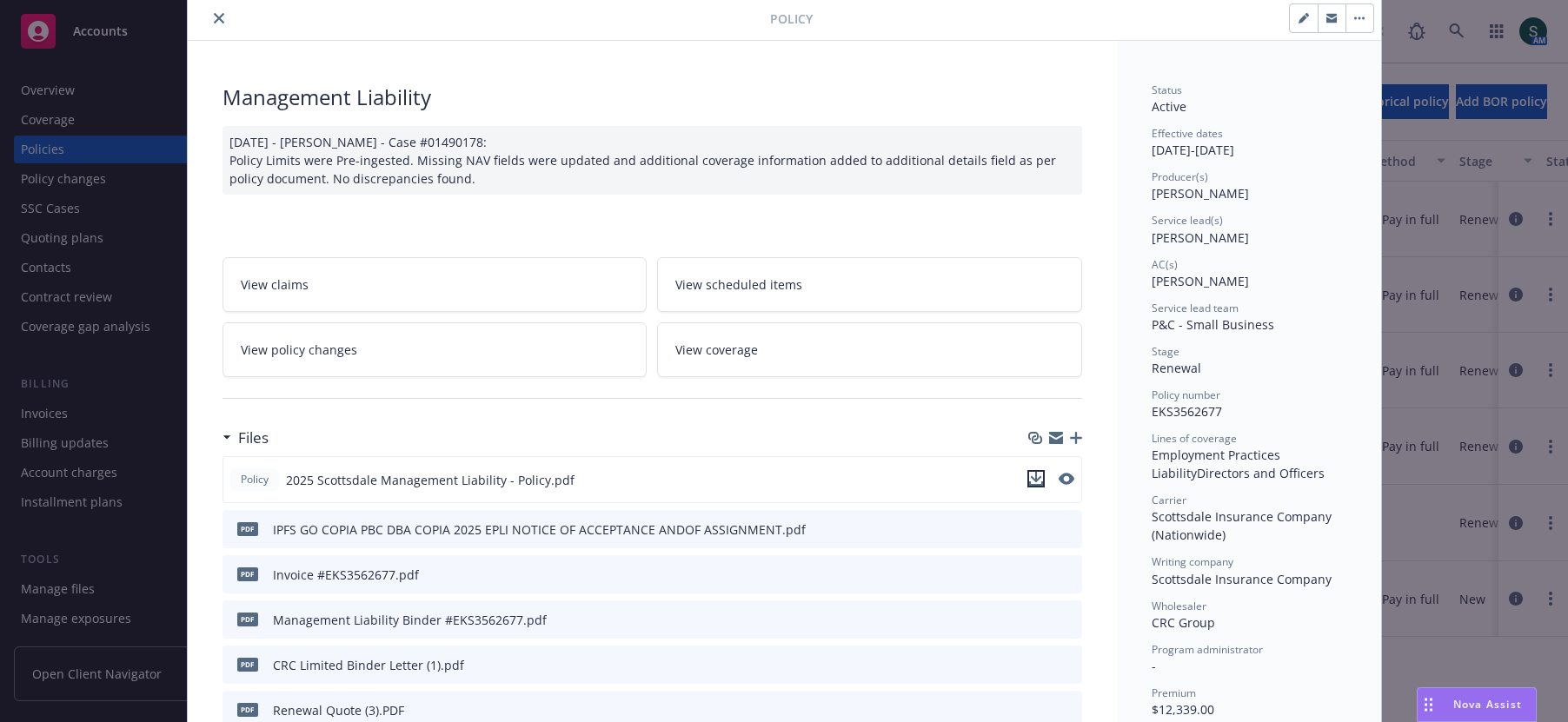
click at [1037, 472] on icon "download file" at bounding box center [1036, 479] width 14 height 14
click at [222, 22] on button "close" at bounding box center [219, 17] width 20 height 20
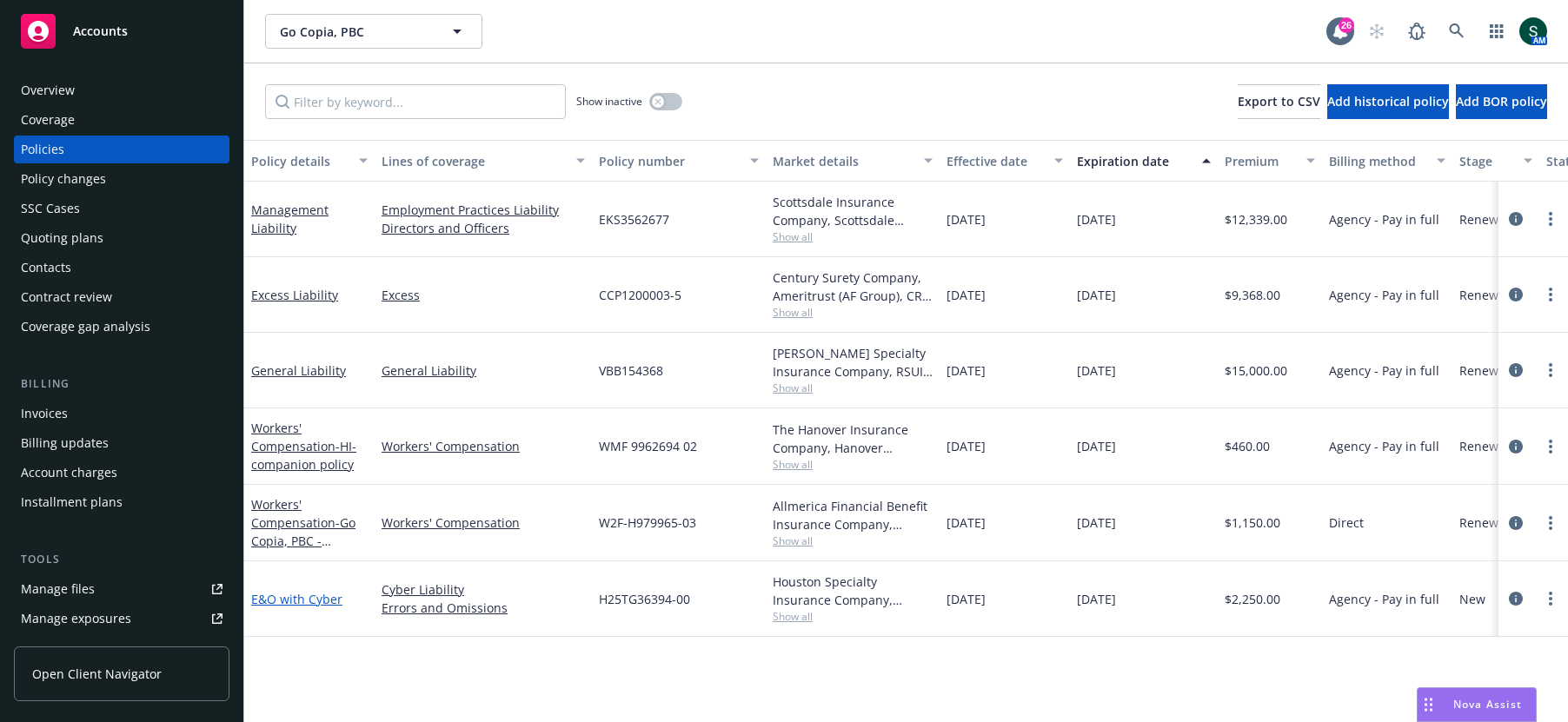
click at [309, 598] on link "E&O with Cyber" at bounding box center [296, 599] width 91 height 17
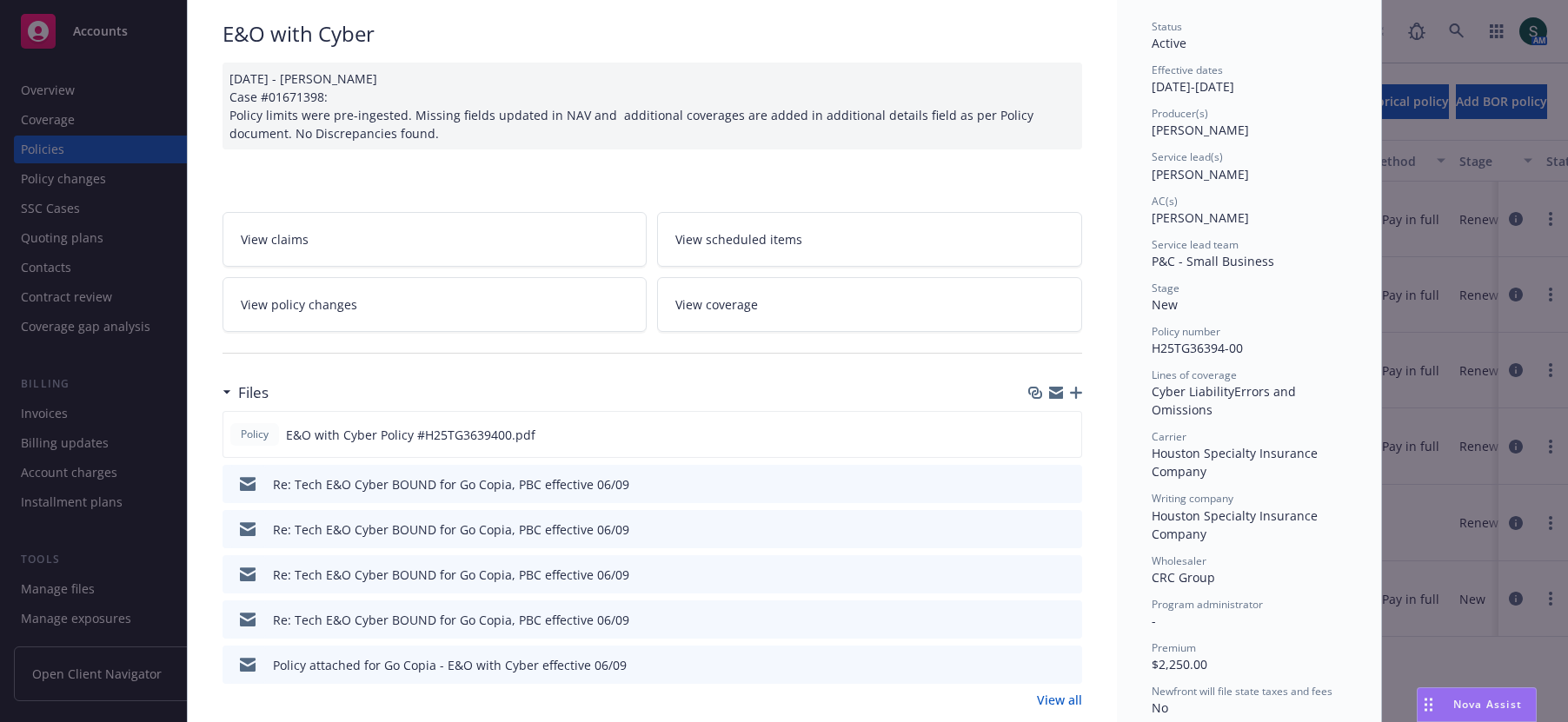
scroll to position [262, 0]
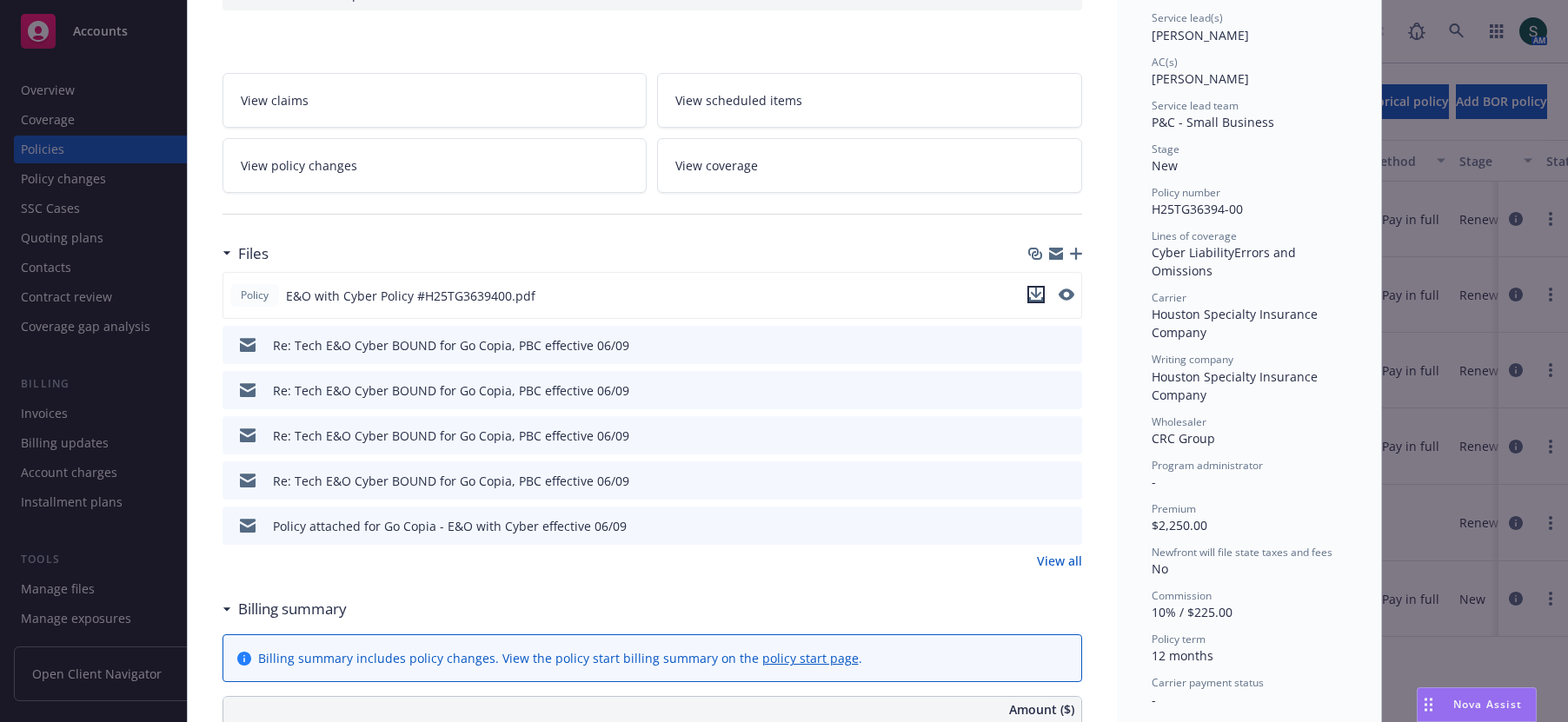
click at [1039, 290] on icon "download file" at bounding box center [1036, 292] width 12 height 11
click at [1457, 694] on div "Nova Assist" at bounding box center [1477, 705] width 119 height 33
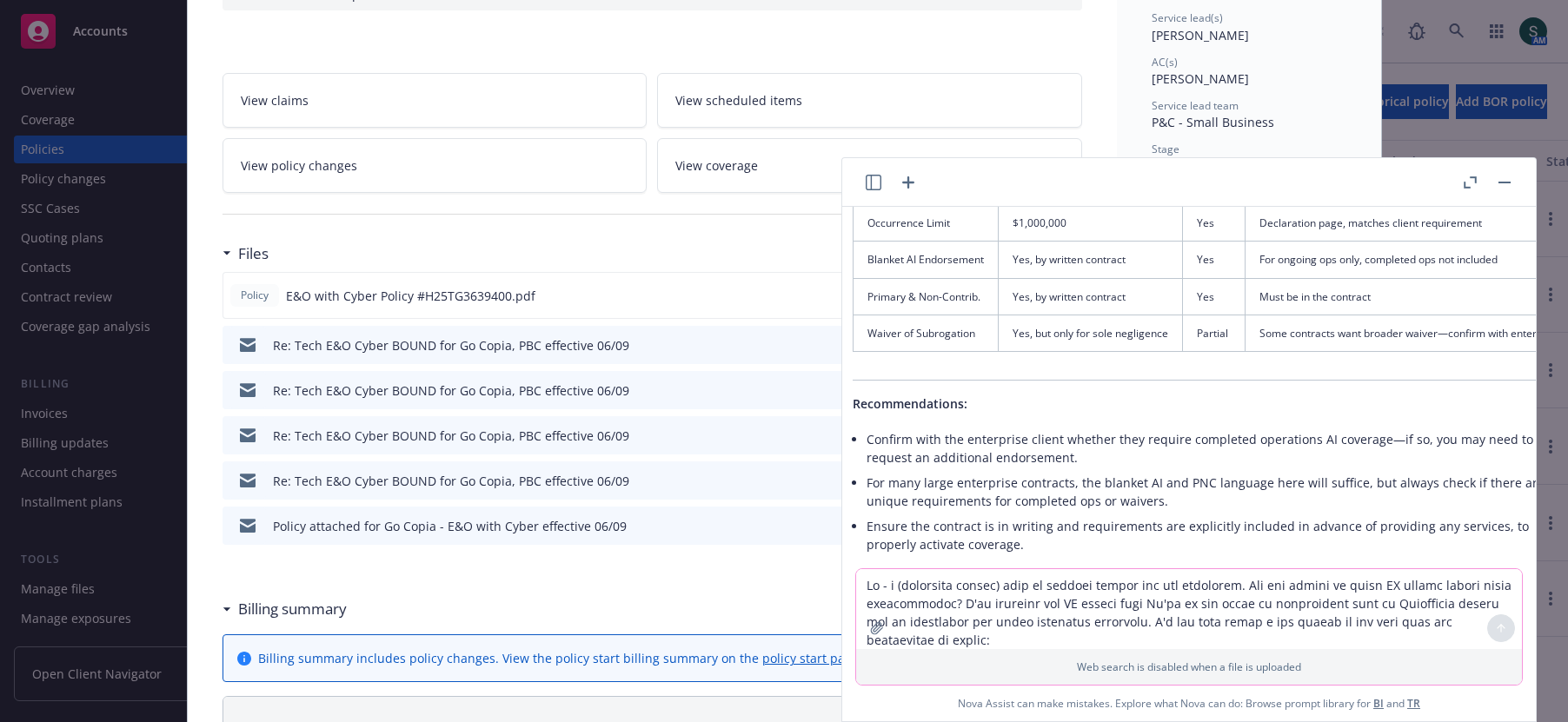
scroll to position [5019, 33]
click at [1505, 177] on button "button" at bounding box center [1504, 182] width 20 height 20
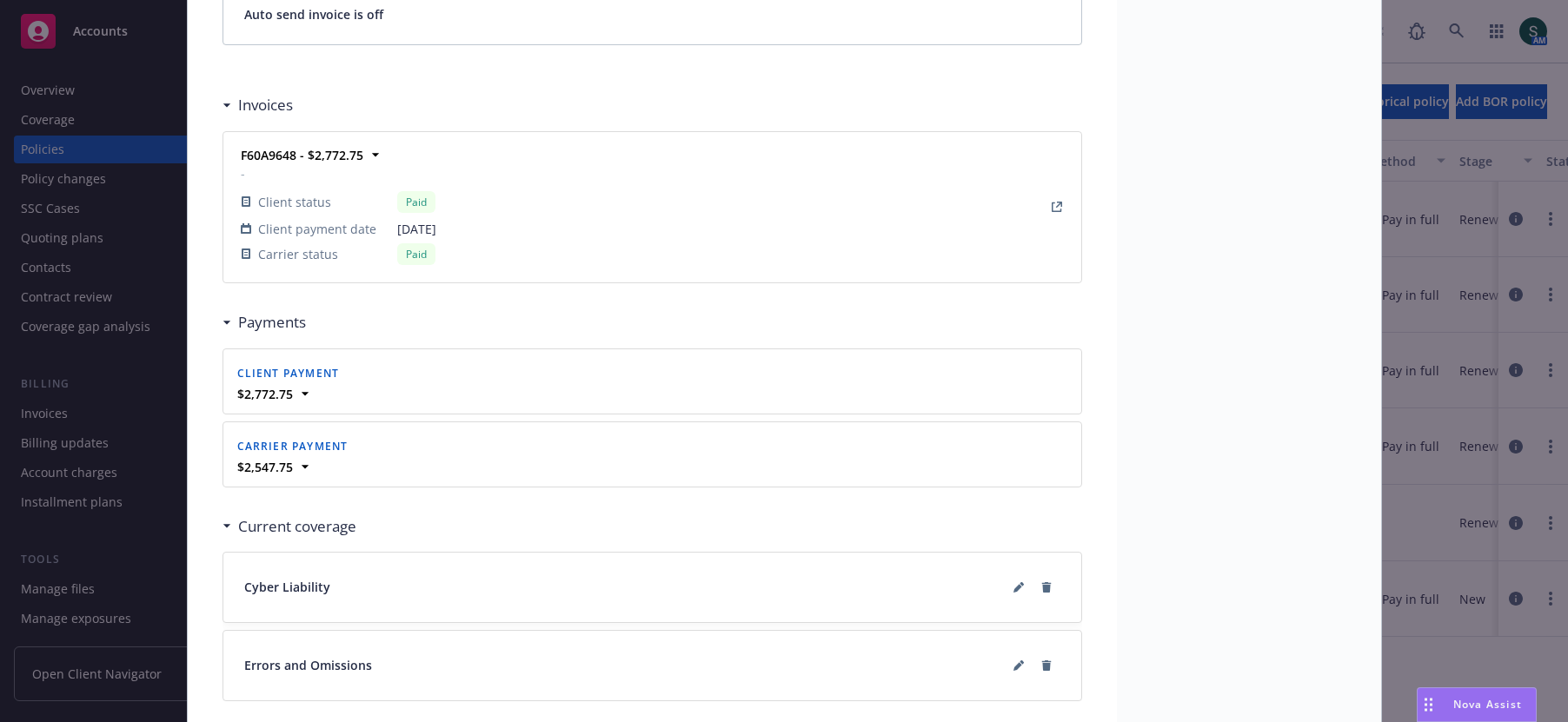
scroll to position [1605, 0]
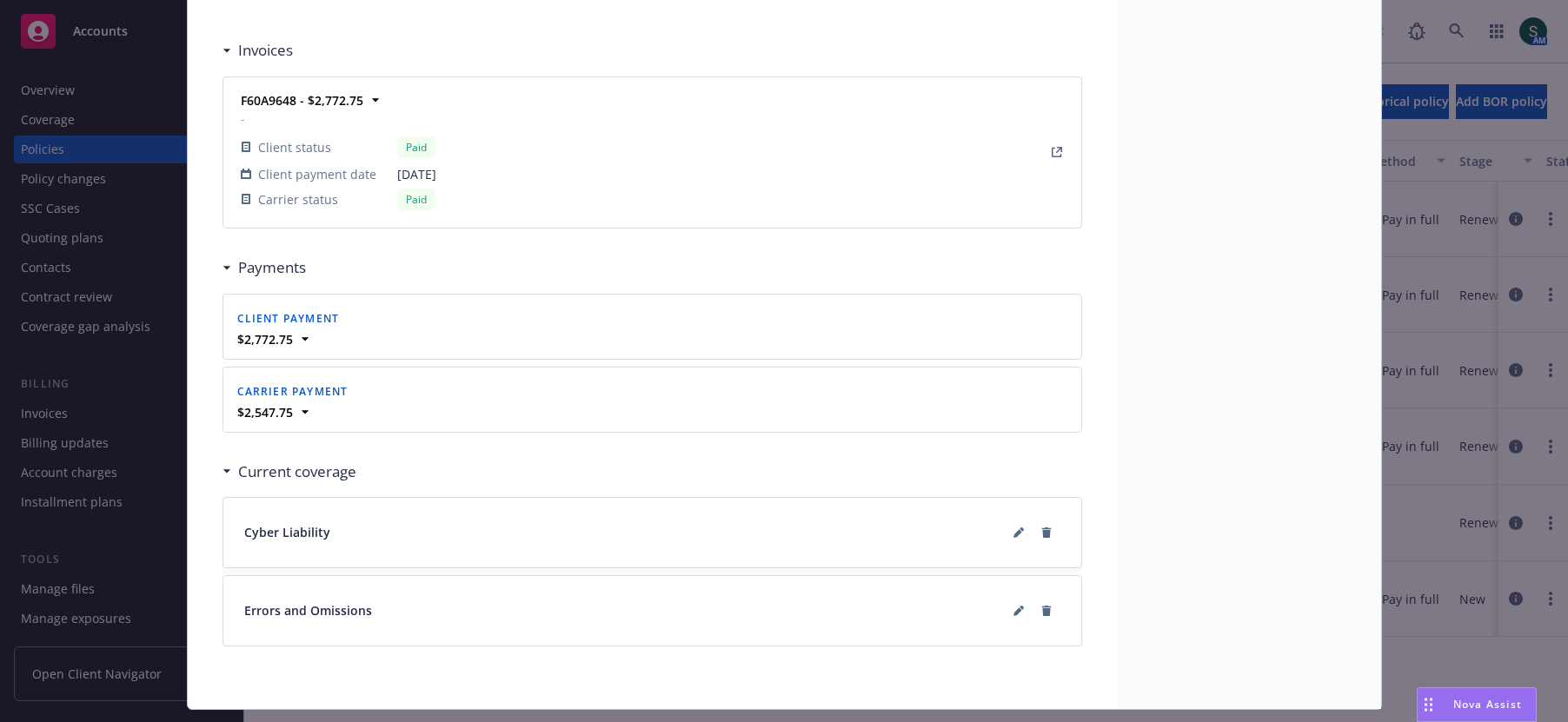
click at [324, 523] on span "Cyber Liability" at bounding box center [287, 532] width 87 height 18
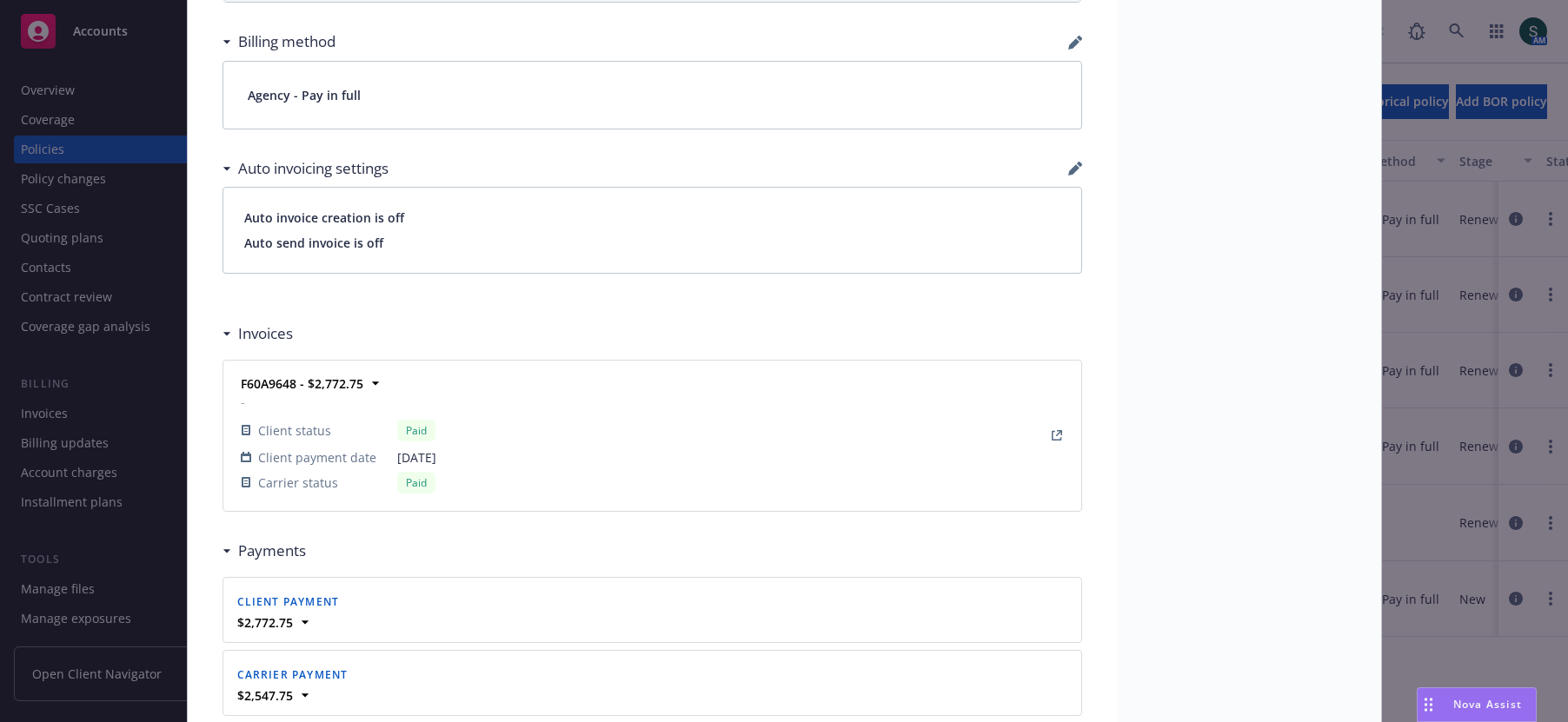
scroll to position [1640, 0]
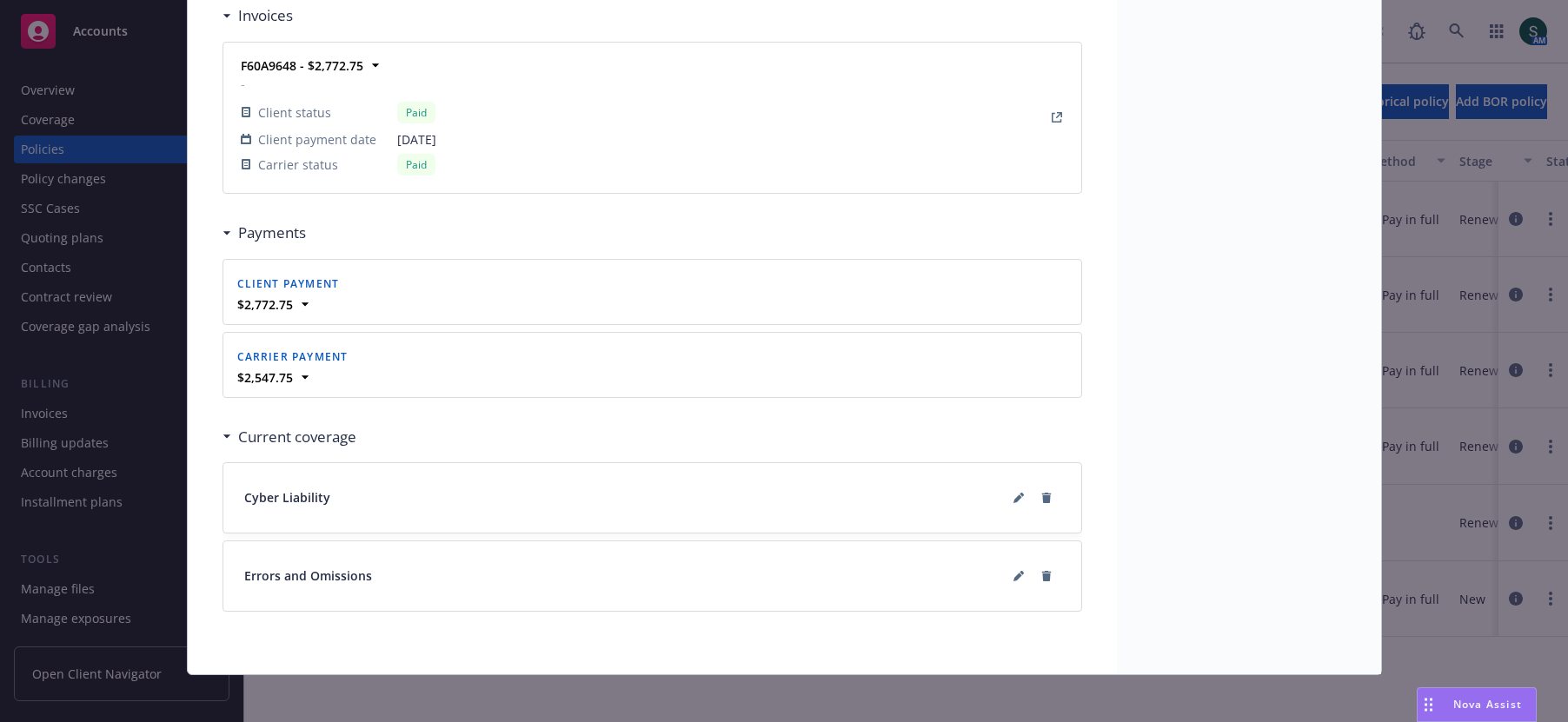
click at [658, 486] on div "Cyber Liability" at bounding box center [652, 498] width 817 height 28
click at [296, 489] on span "Cyber Liability" at bounding box center [287, 498] width 87 height 18
drag, startPoint x: 296, startPoint y: 485, endPoint x: 365, endPoint y: 483, distance: 69.0
click at [365, 484] on div "Cyber Liability" at bounding box center [652, 498] width 817 height 28
click at [232, 432] on div "Current coverage" at bounding box center [294, 436] width 125 height 22
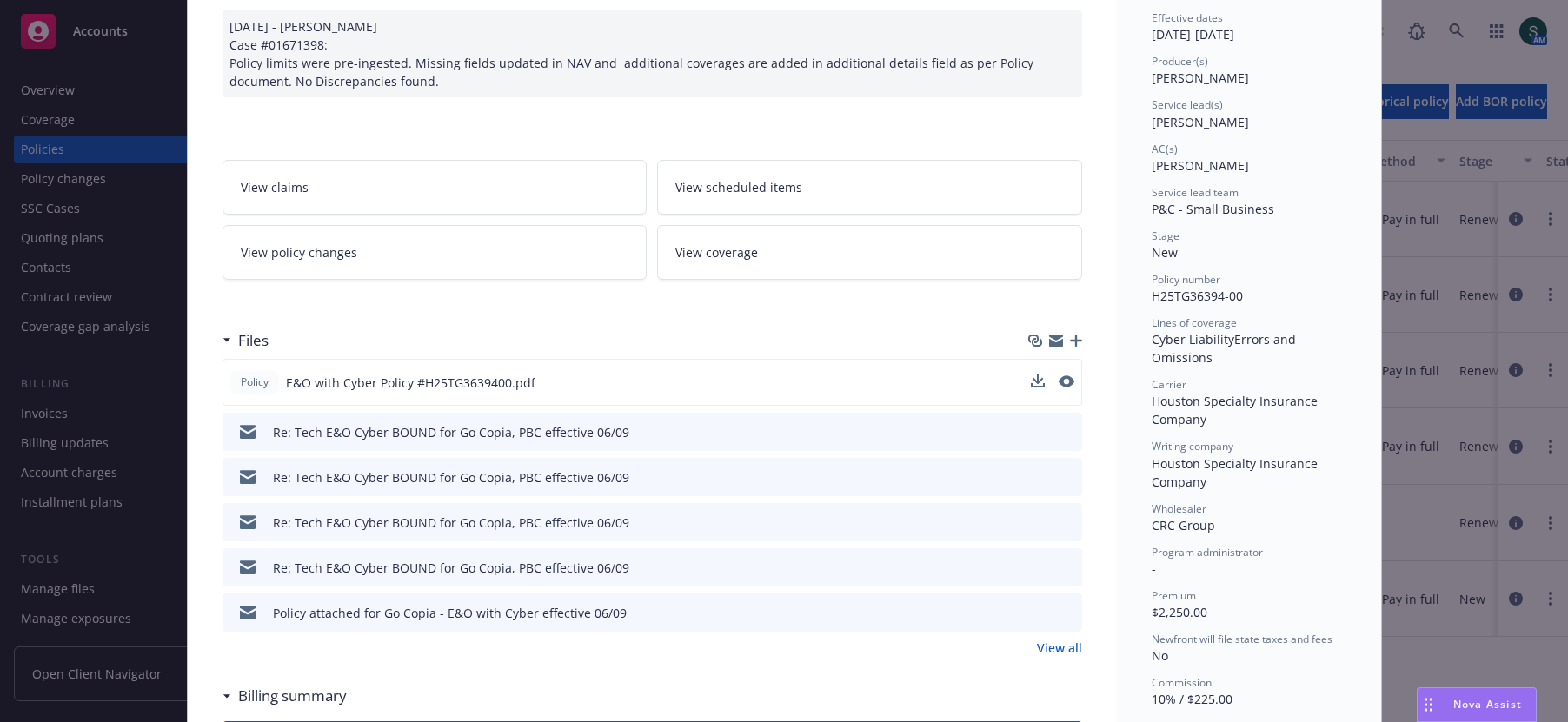
scroll to position [291, 0]
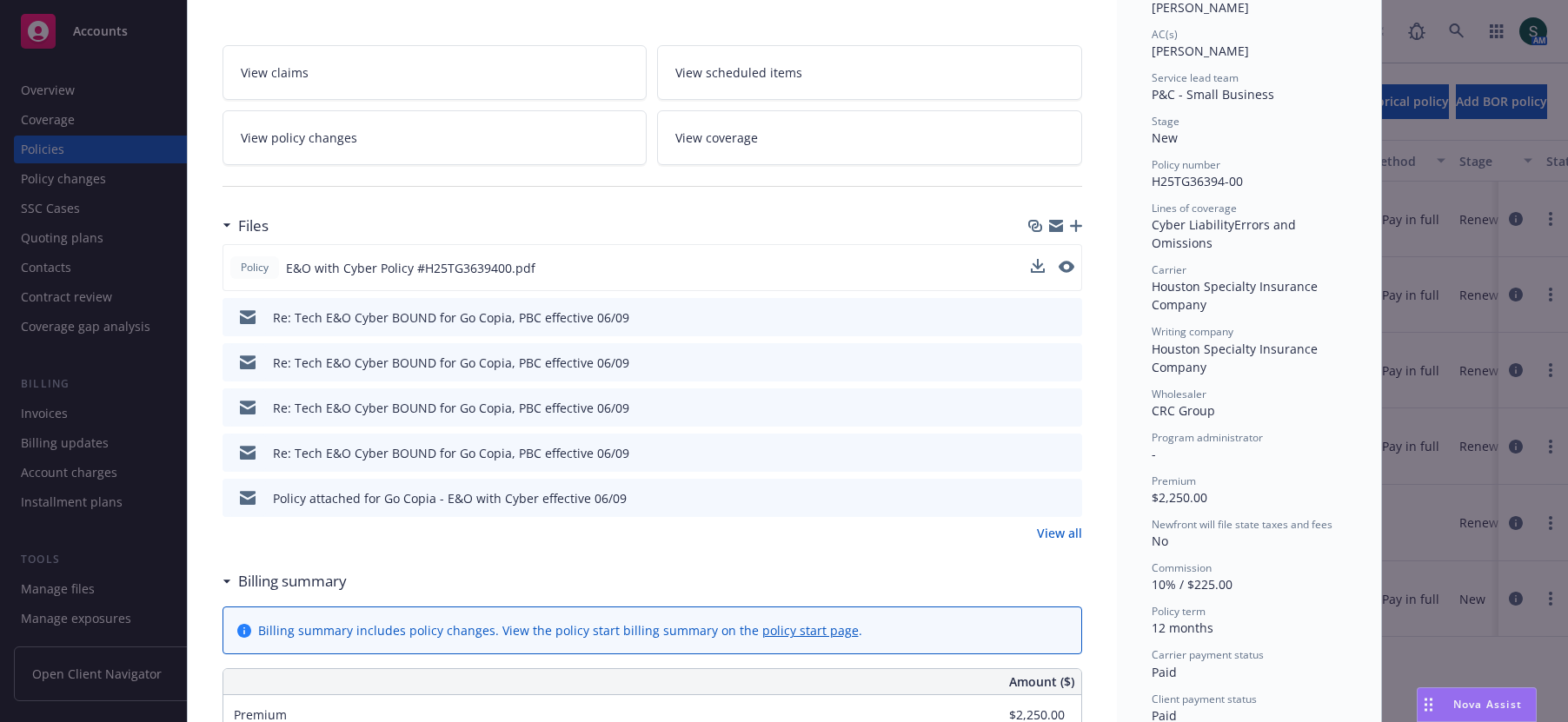
click at [1064, 310] on icon "preview file" at bounding box center [1065, 316] width 16 height 13
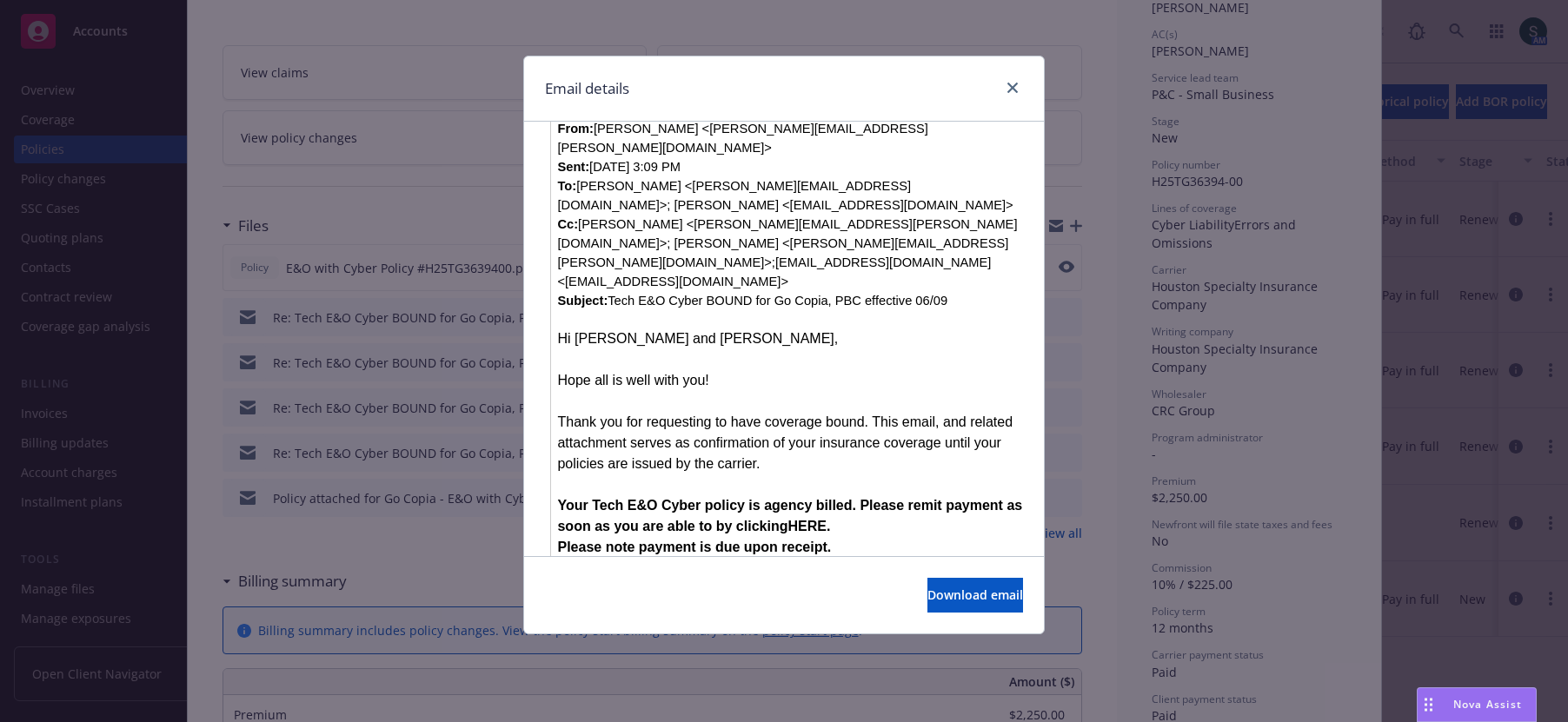
scroll to position [1515, 0]
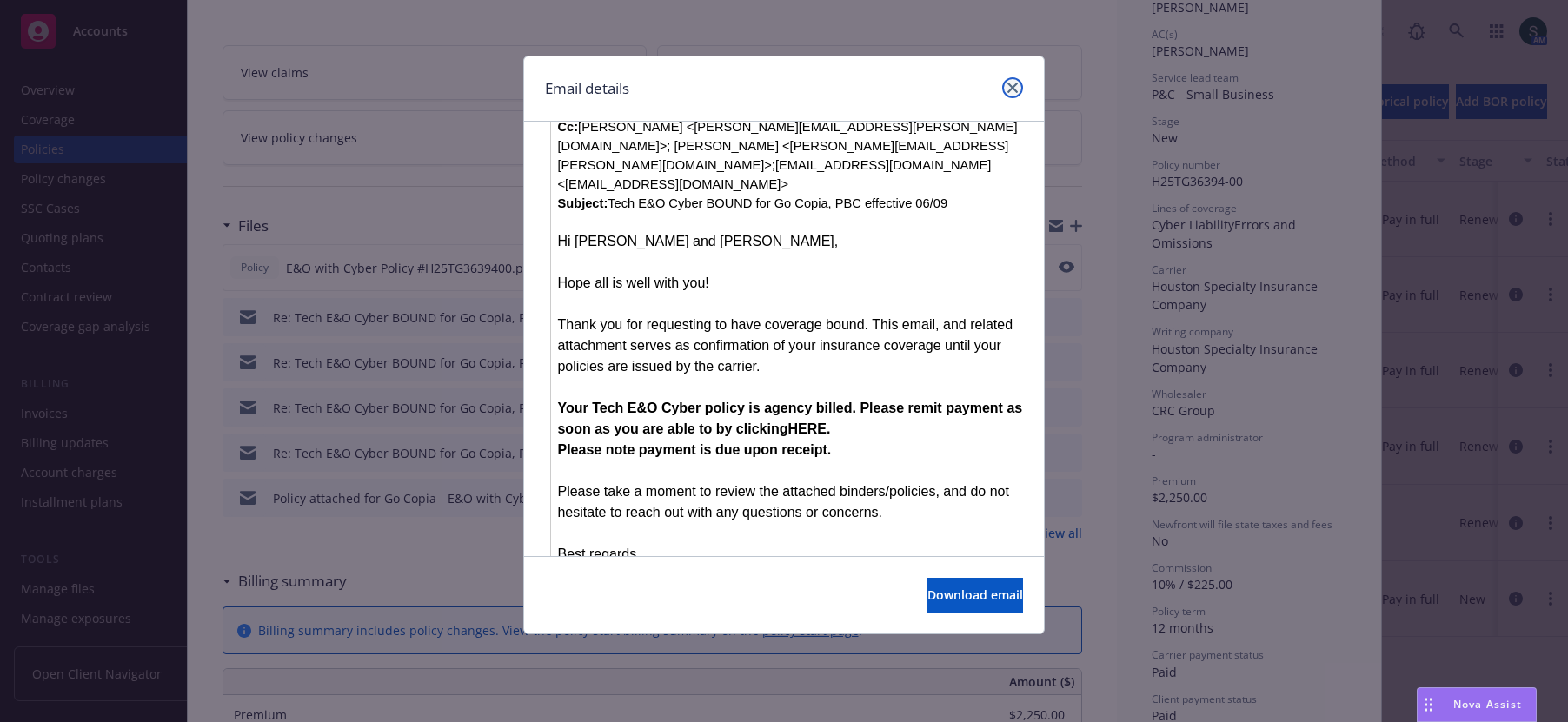
click at [1020, 81] on link "close" at bounding box center [1012, 87] width 20 height 20
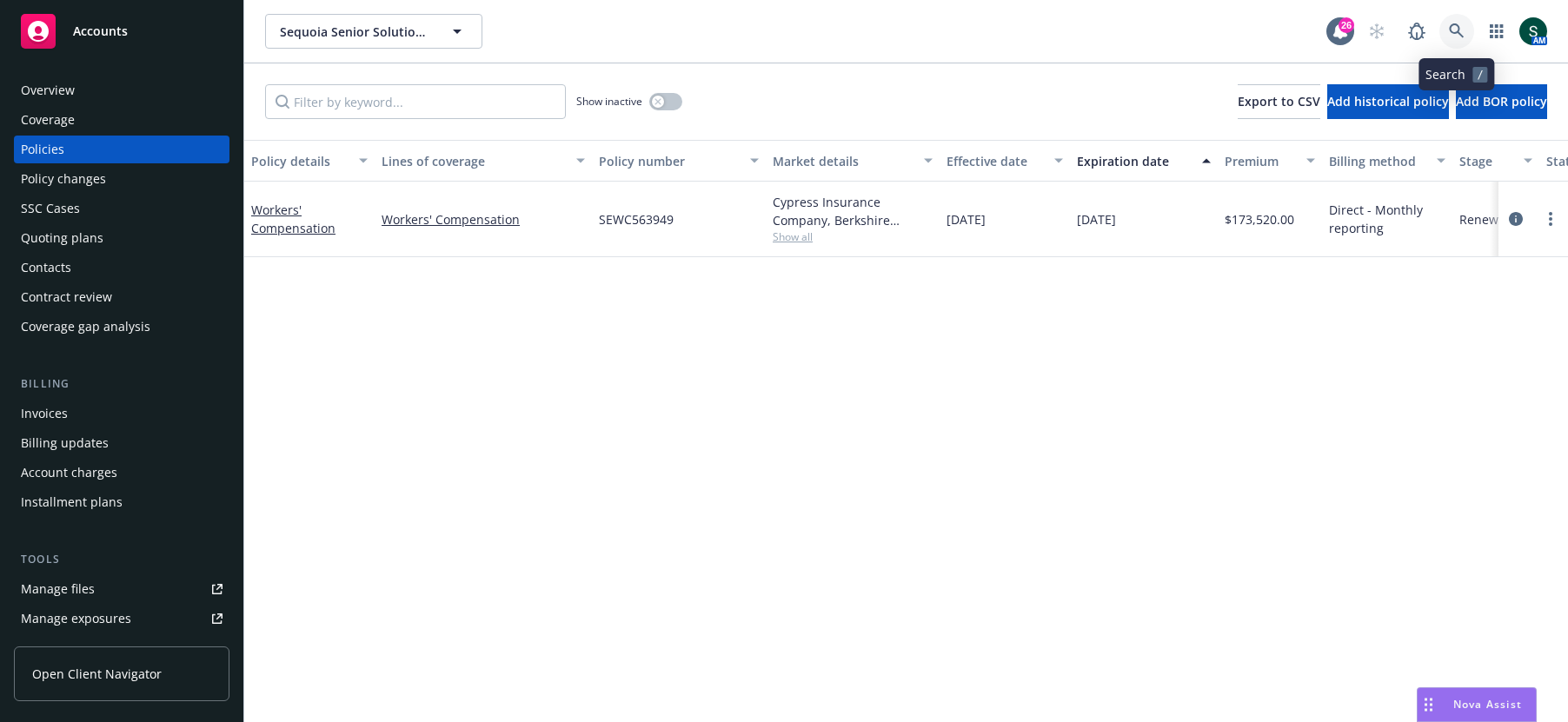
click at [1458, 21] on link at bounding box center [1457, 31] width 35 height 35
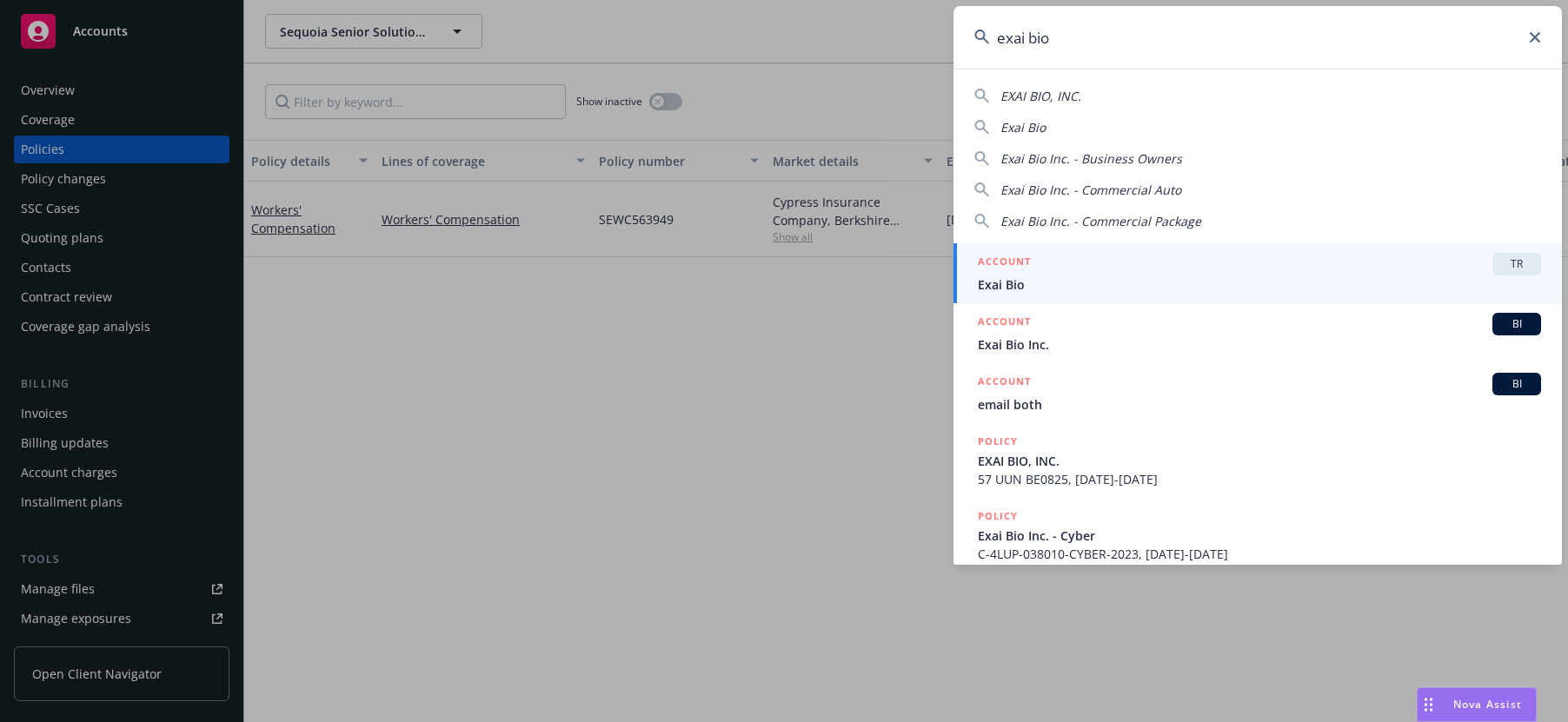
type input "exai bio"
click at [1166, 264] on div "ACCOUNT TR" at bounding box center [1259, 263] width 563 height 22
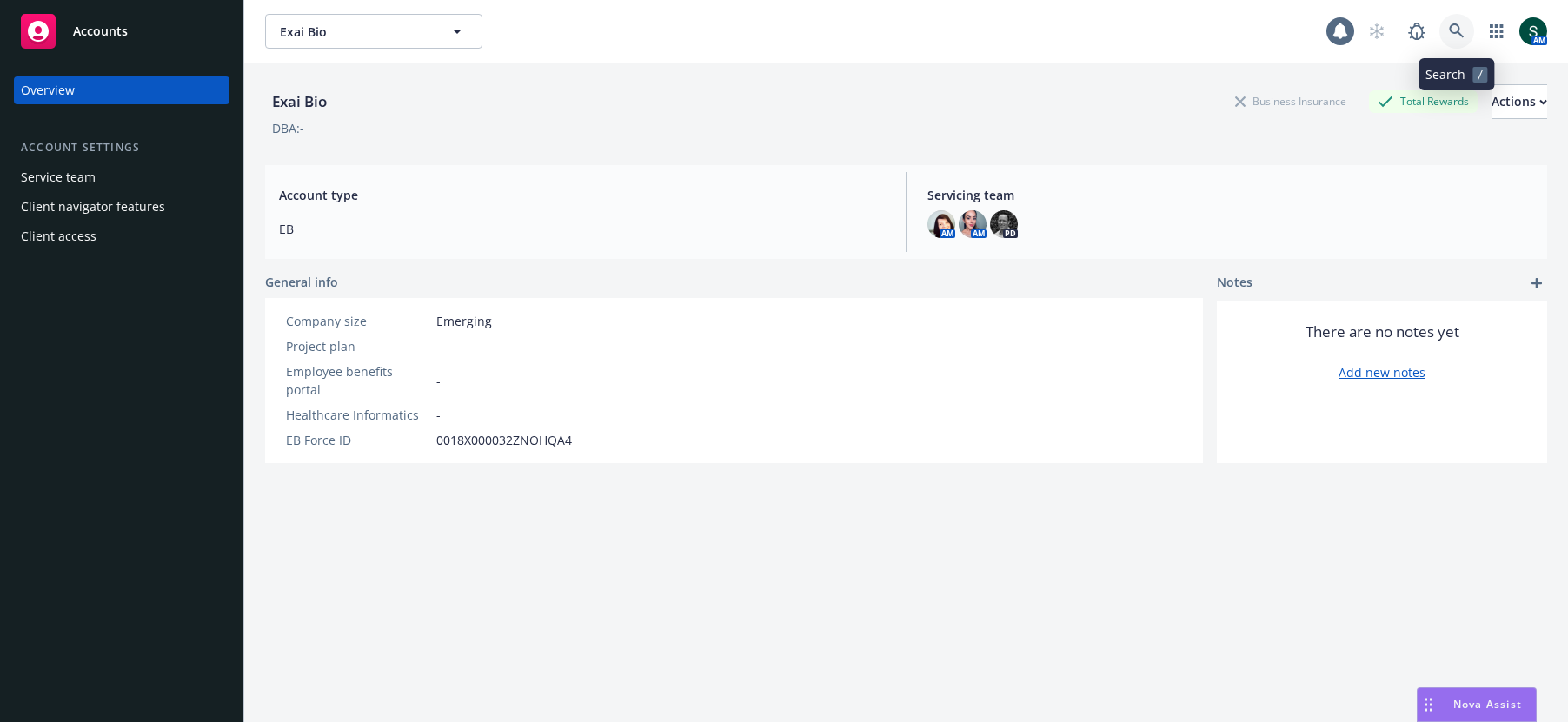
click at [1456, 30] on icon at bounding box center [1457, 31] width 16 height 16
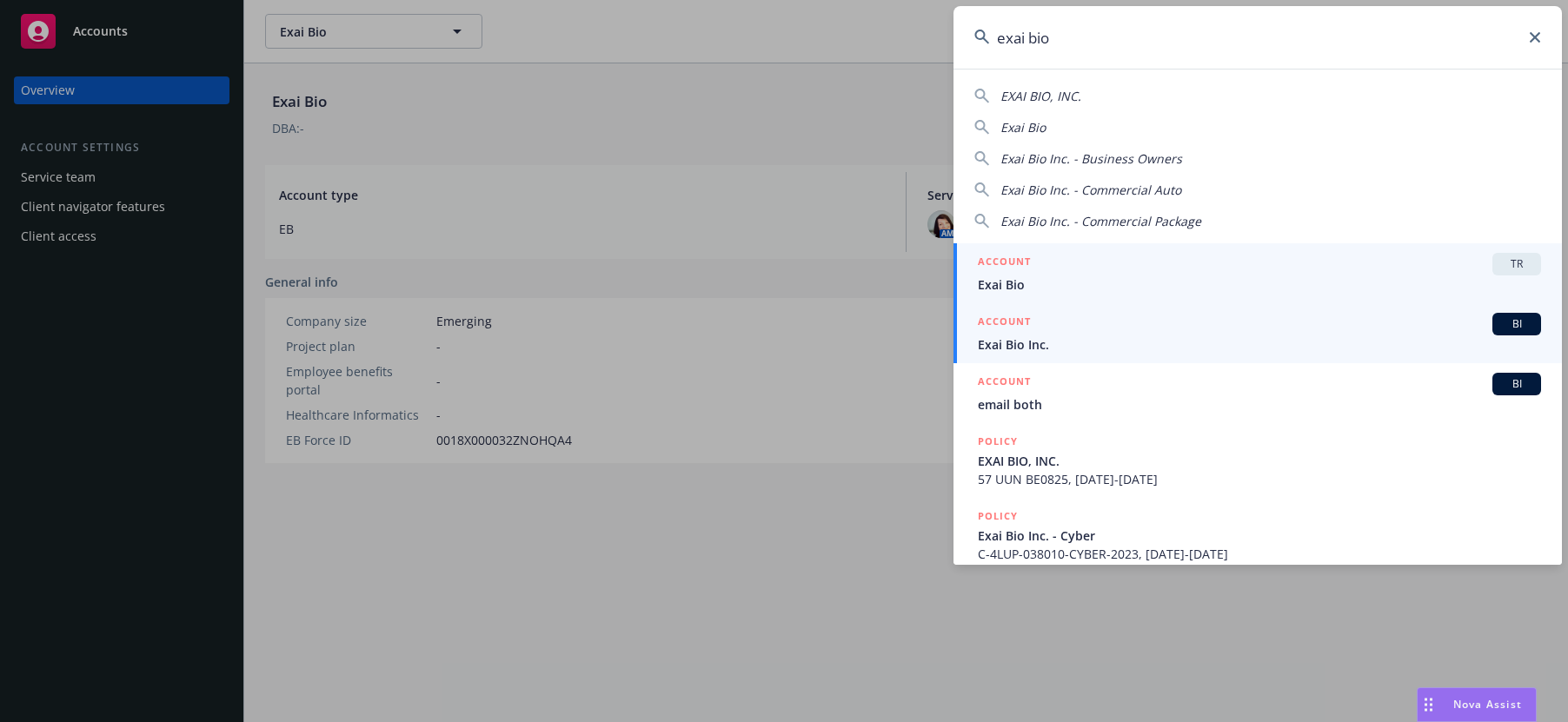
type input "exai bio"
click at [1233, 345] on span "Exai Bio Inc." at bounding box center [1259, 344] width 563 height 18
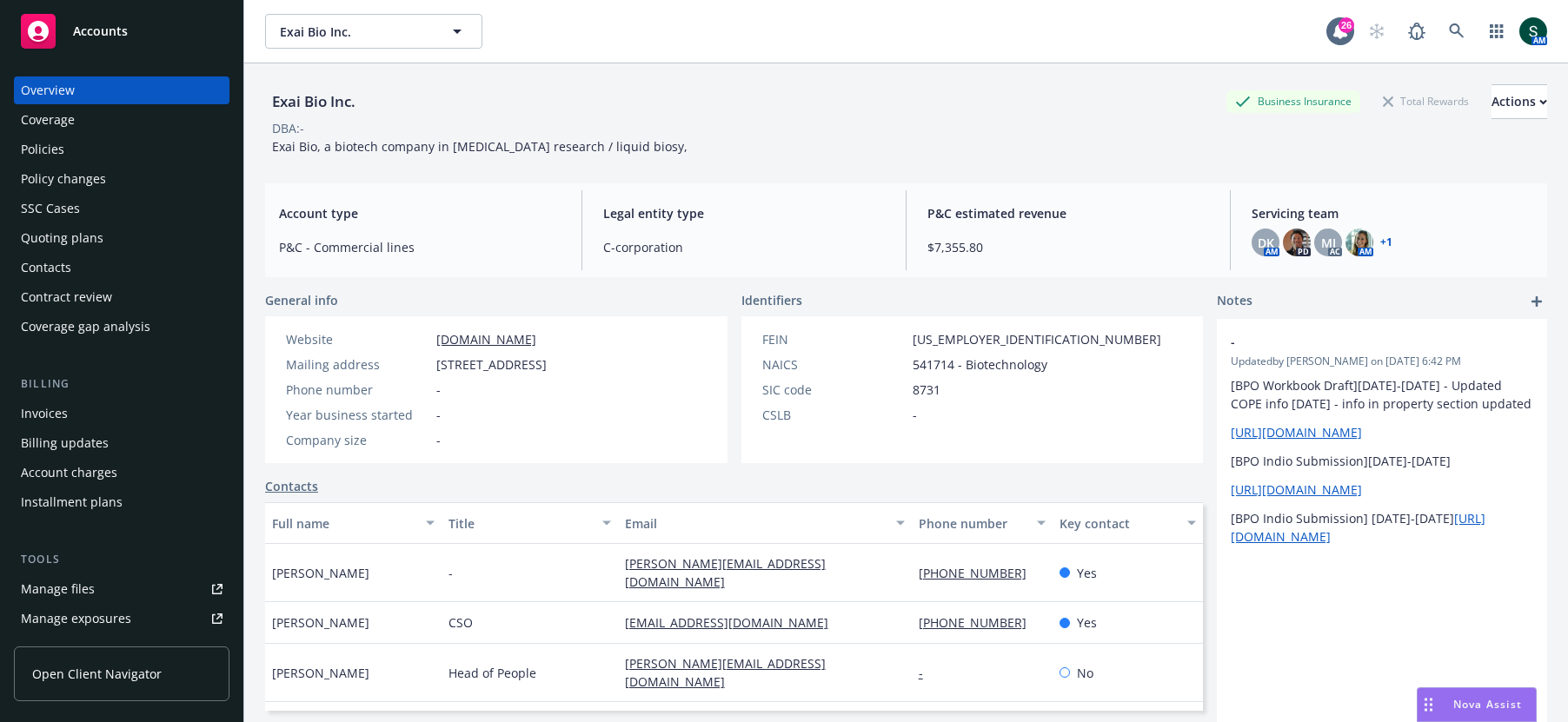
click at [88, 129] on div "Coverage" at bounding box center [121, 120] width 201 height 28
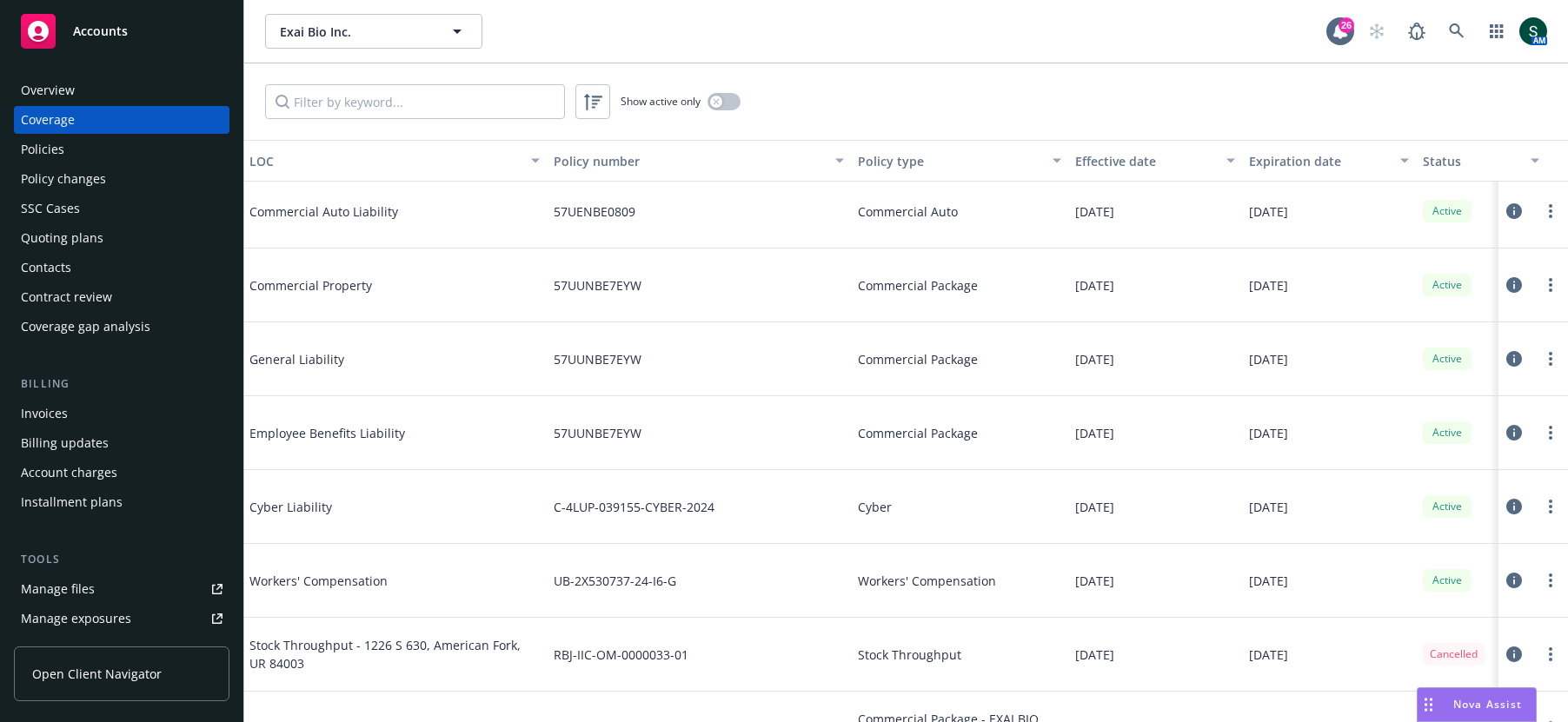
scroll to position [620, 2]
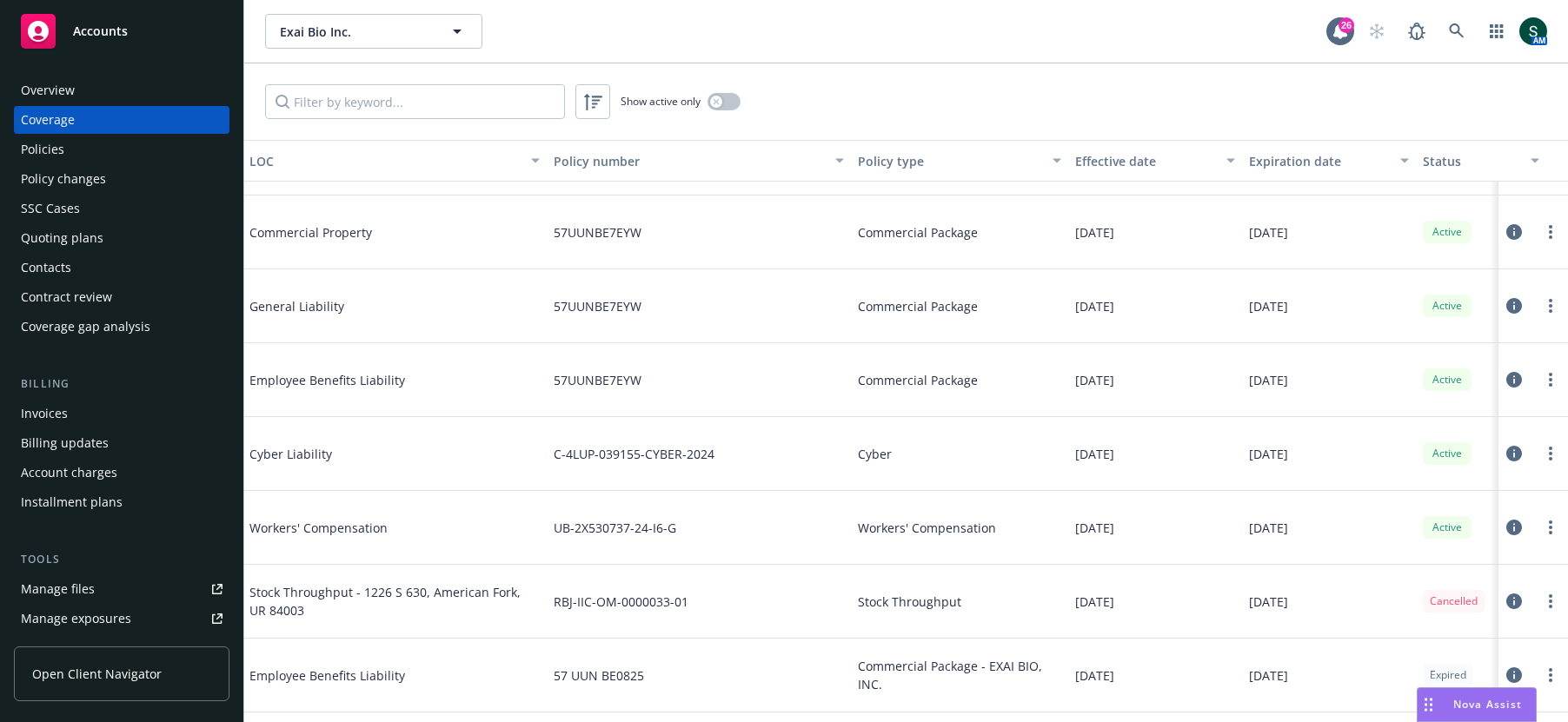
click at [103, 236] on div "Quoting plans" at bounding box center [121, 238] width 201 height 28
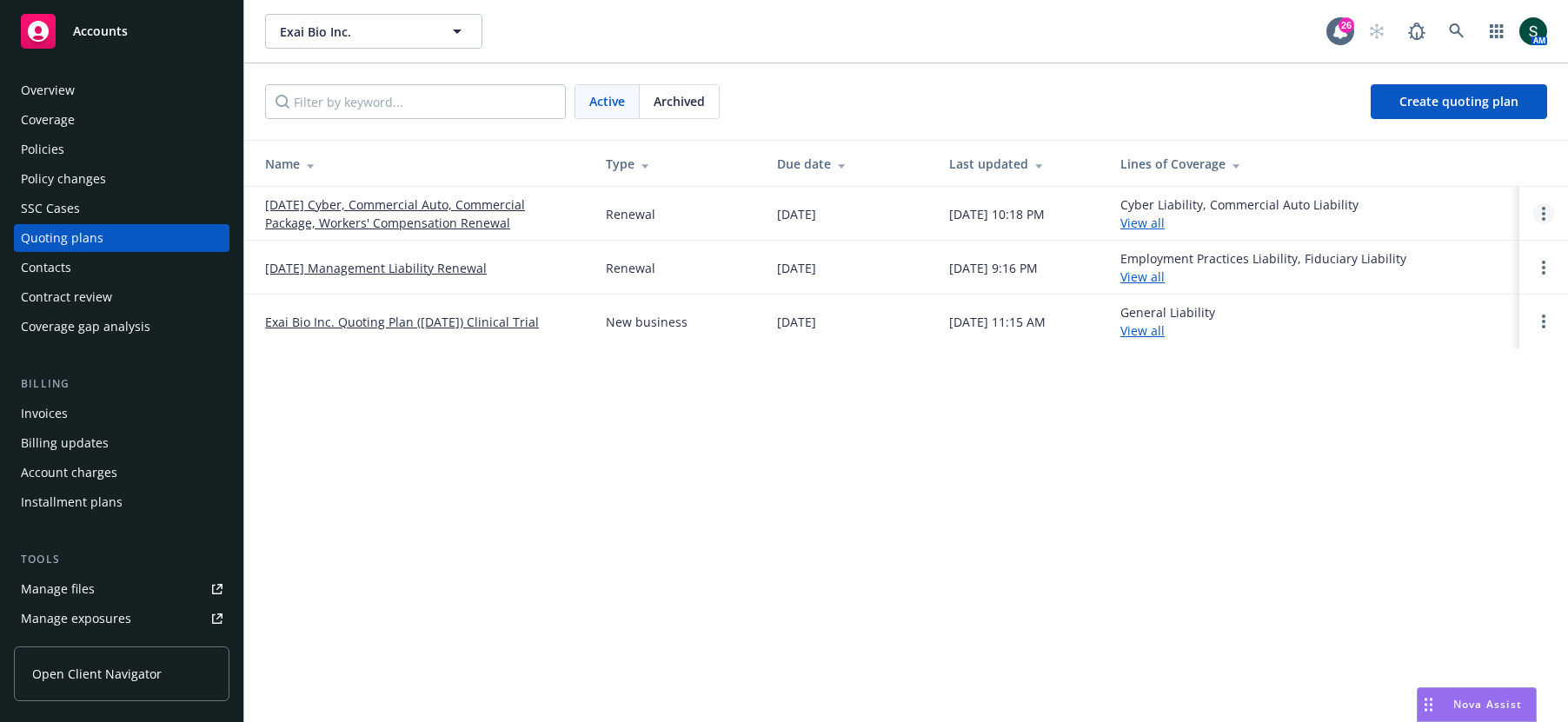
click at [1542, 216] on icon "Open options" at bounding box center [1544, 214] width 4 height 14
click at [428, 201] on link "09/23/25 Cyber, Commercial Auto, Commercial Package, Workers' Compensation Rene…" at bounding box center [422, 214] width 313 height 37
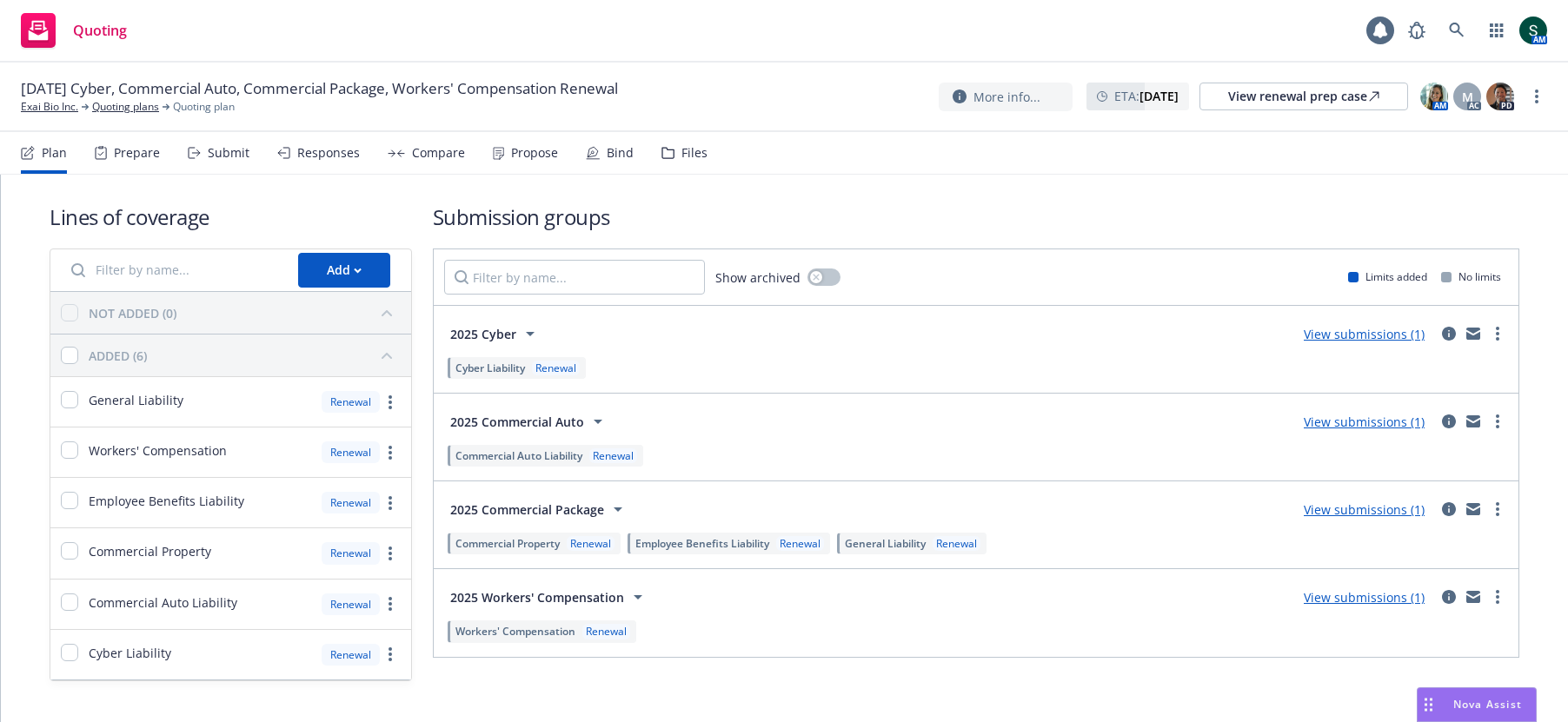
scroll to position [20, 0]
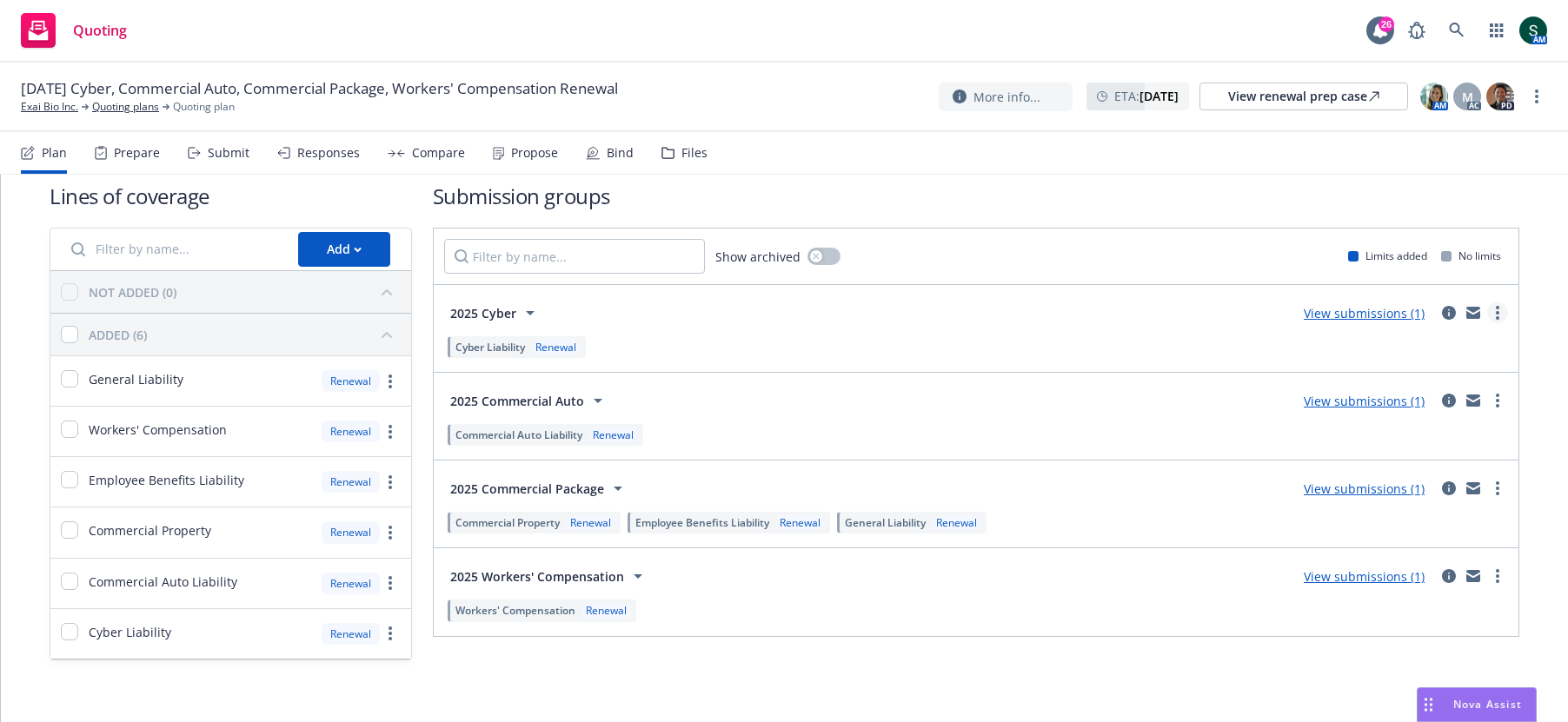
click at [1500, 306] on link "more" at bounding box center [1497, 312] width 20 height 20
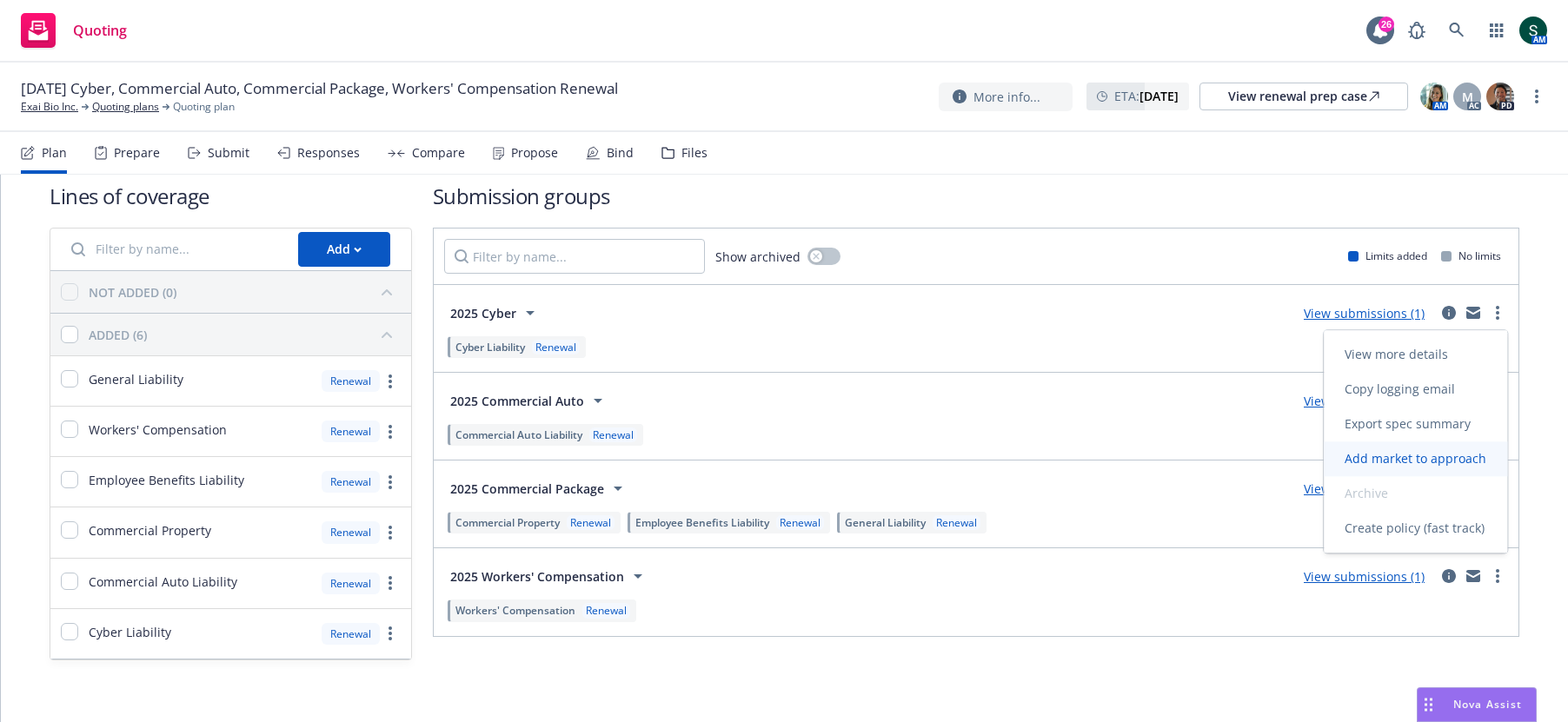
click at [1418, 450] on span "Add market to approach" at bounding box center [1415, 458] width 184 height 17
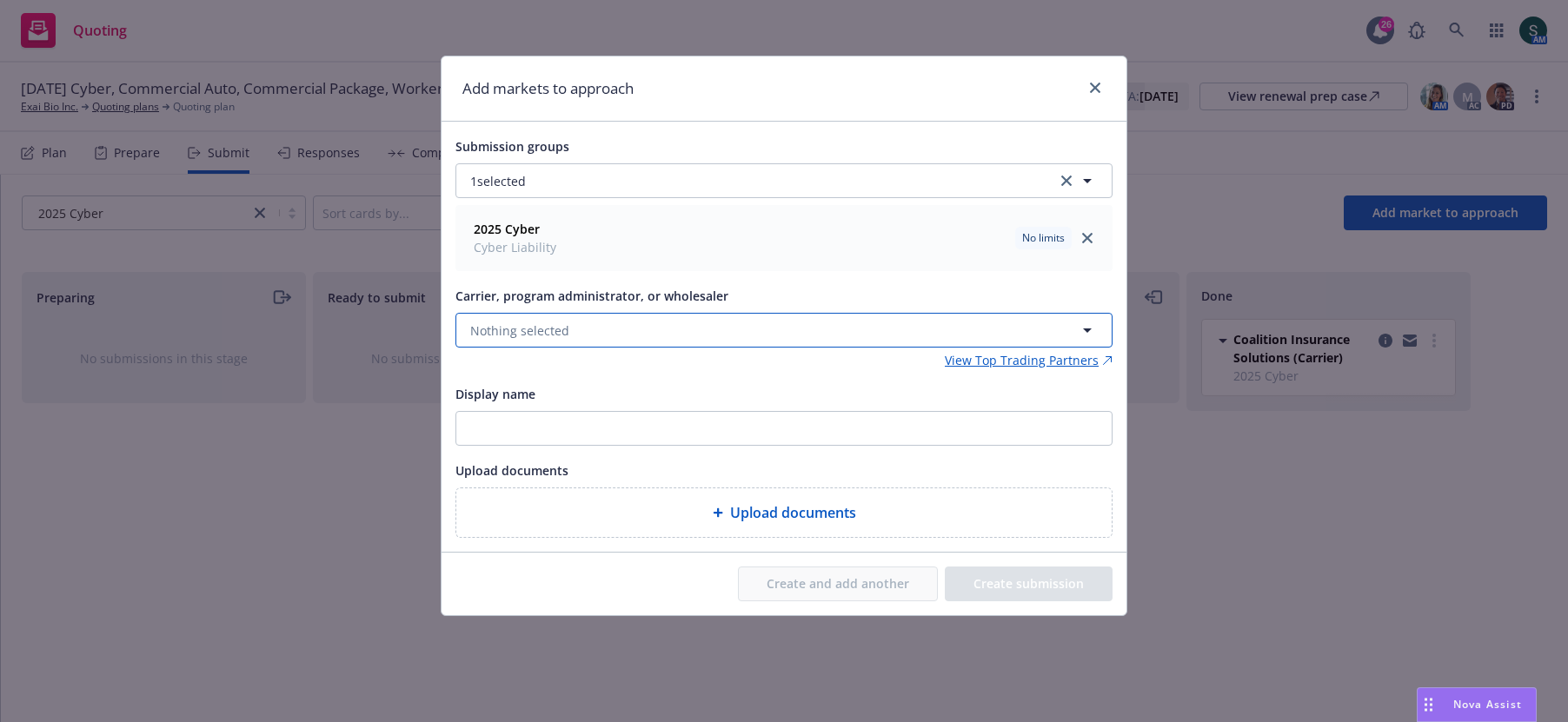
click at [573, 330] on button "Nothing selected" at bounding box center [784, 330] width 657 height 35
type input "crc"
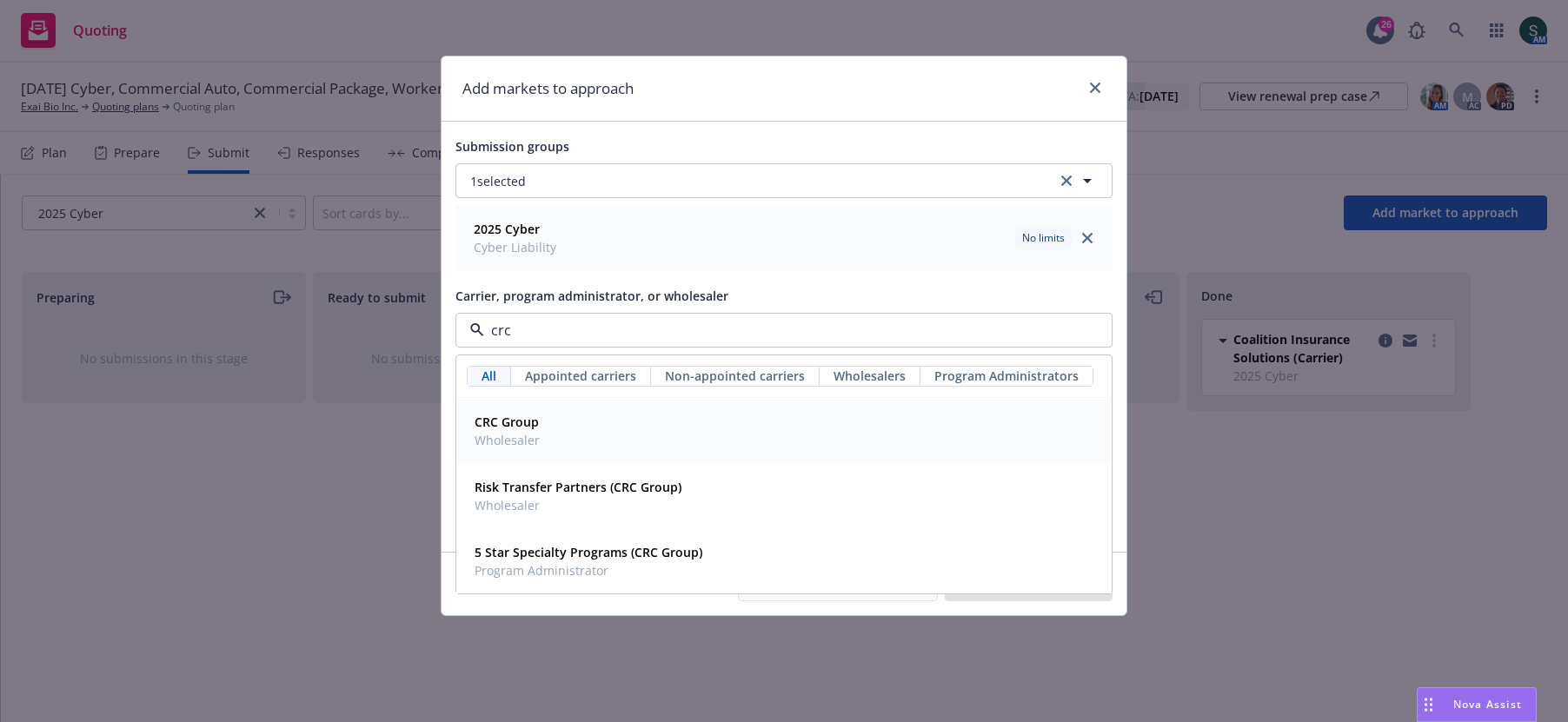
click at [546, 436] on div "CRC Group Wholesaler" at bounding box center [784, 430] width 633 height 44
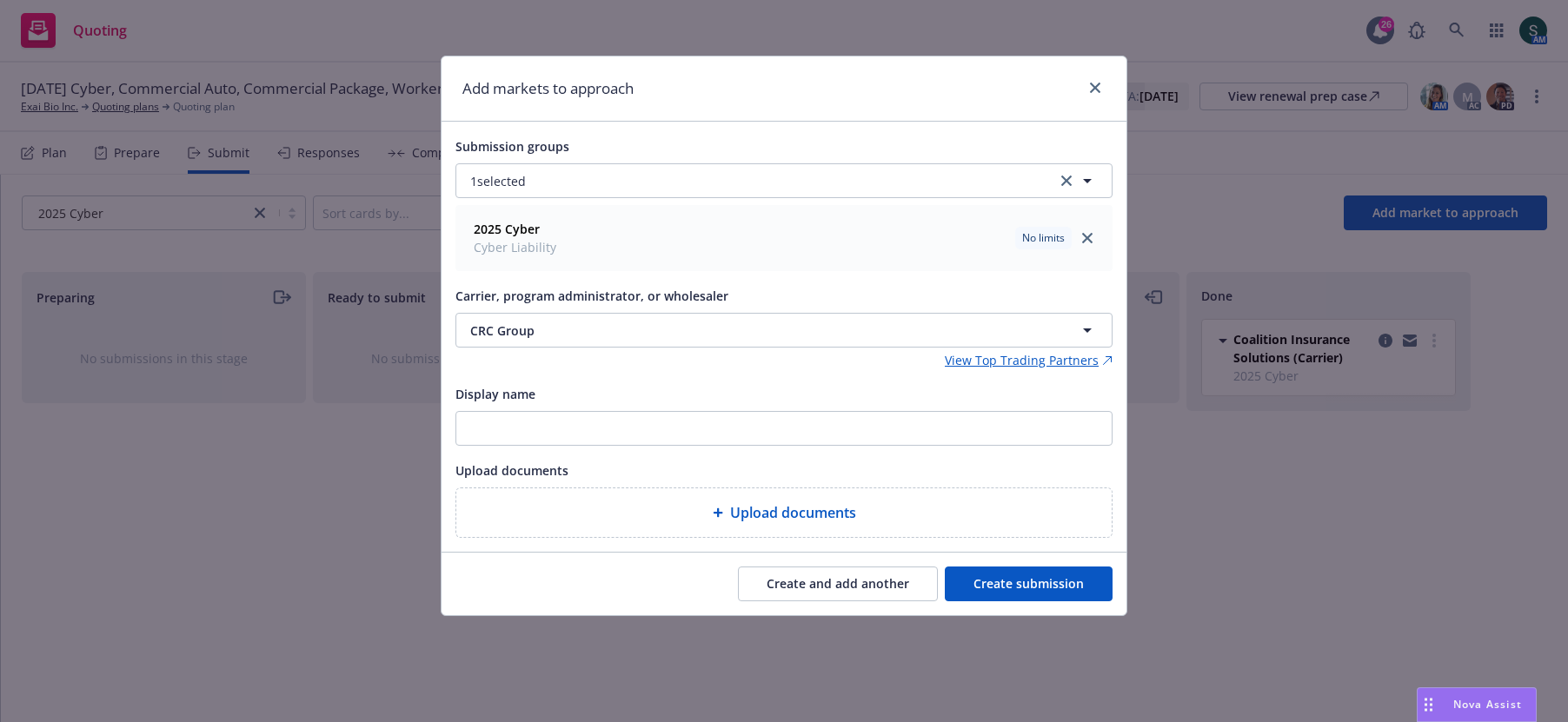
click at [1015, 576] on button "Create submission" at bounding box center [1028, 584] width 168 height 35
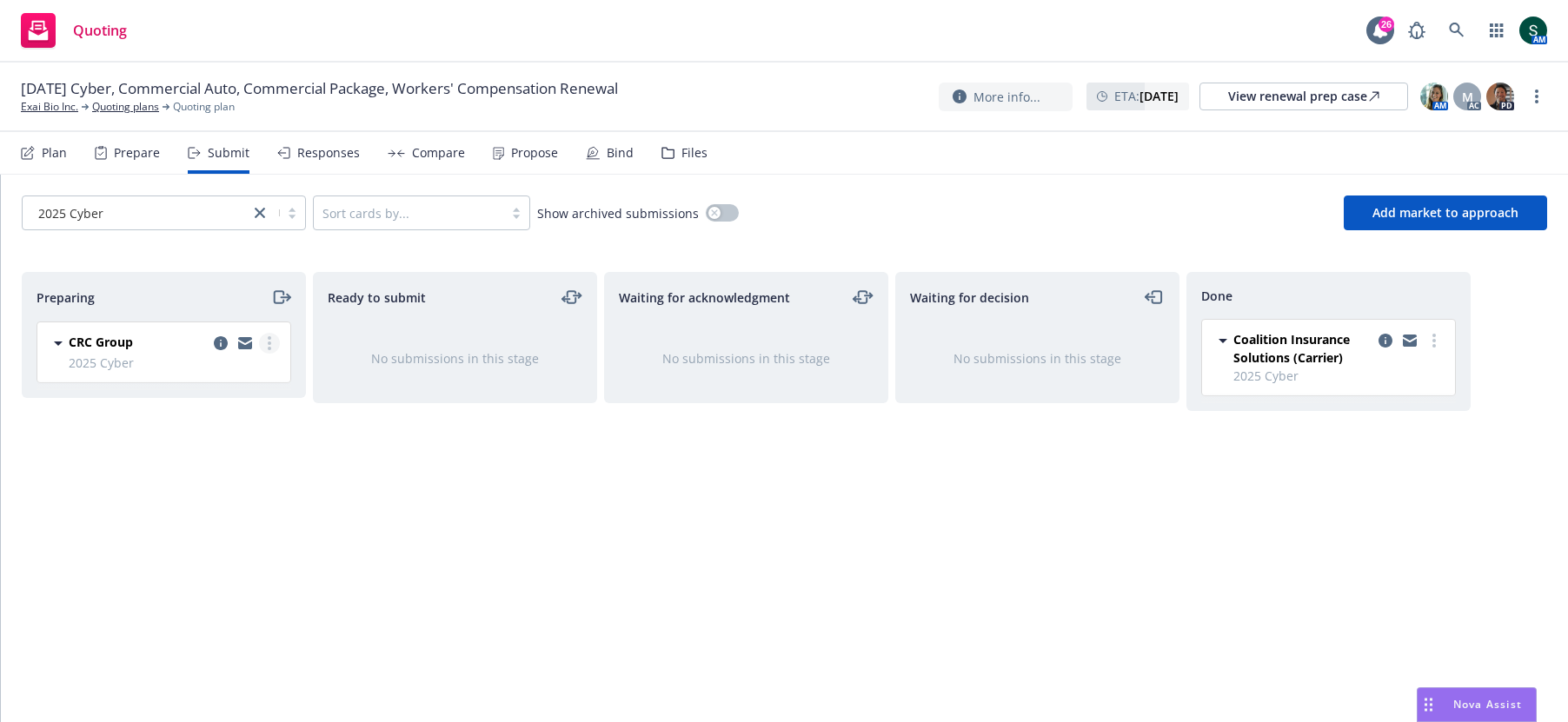
click at [267, 339] on link "more" at bounding box center [268, 342] width 20 height 20
click at [282, 299] on icon "moveRight" at bounding box center [281, 296] width 20 height 20
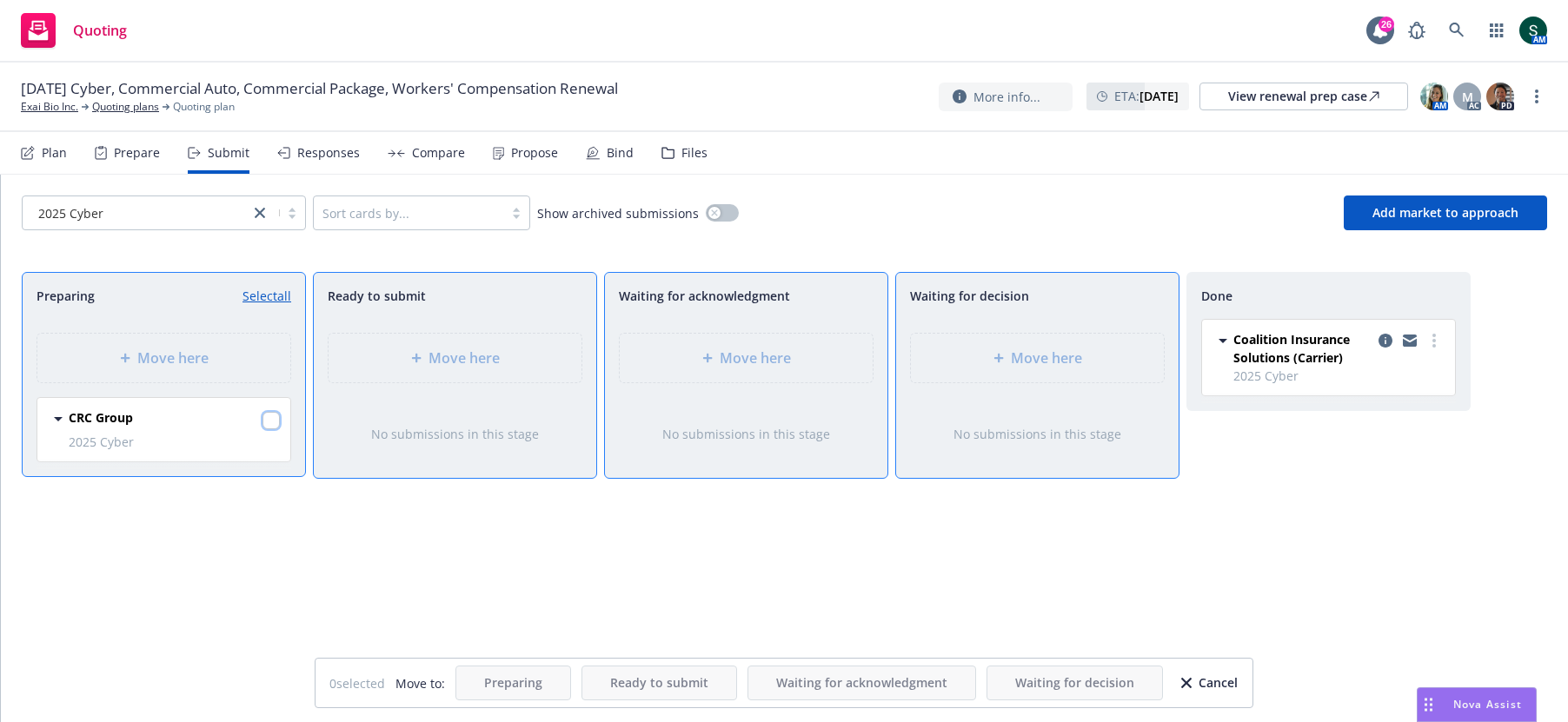
click at [269, 414] on input "checkbox" at bounding box center [271, 421] width 17 height 17
checkbox input "true"
click at [745, 373] on div "Move here" at bounding box center [747, 358] width 253 height 49
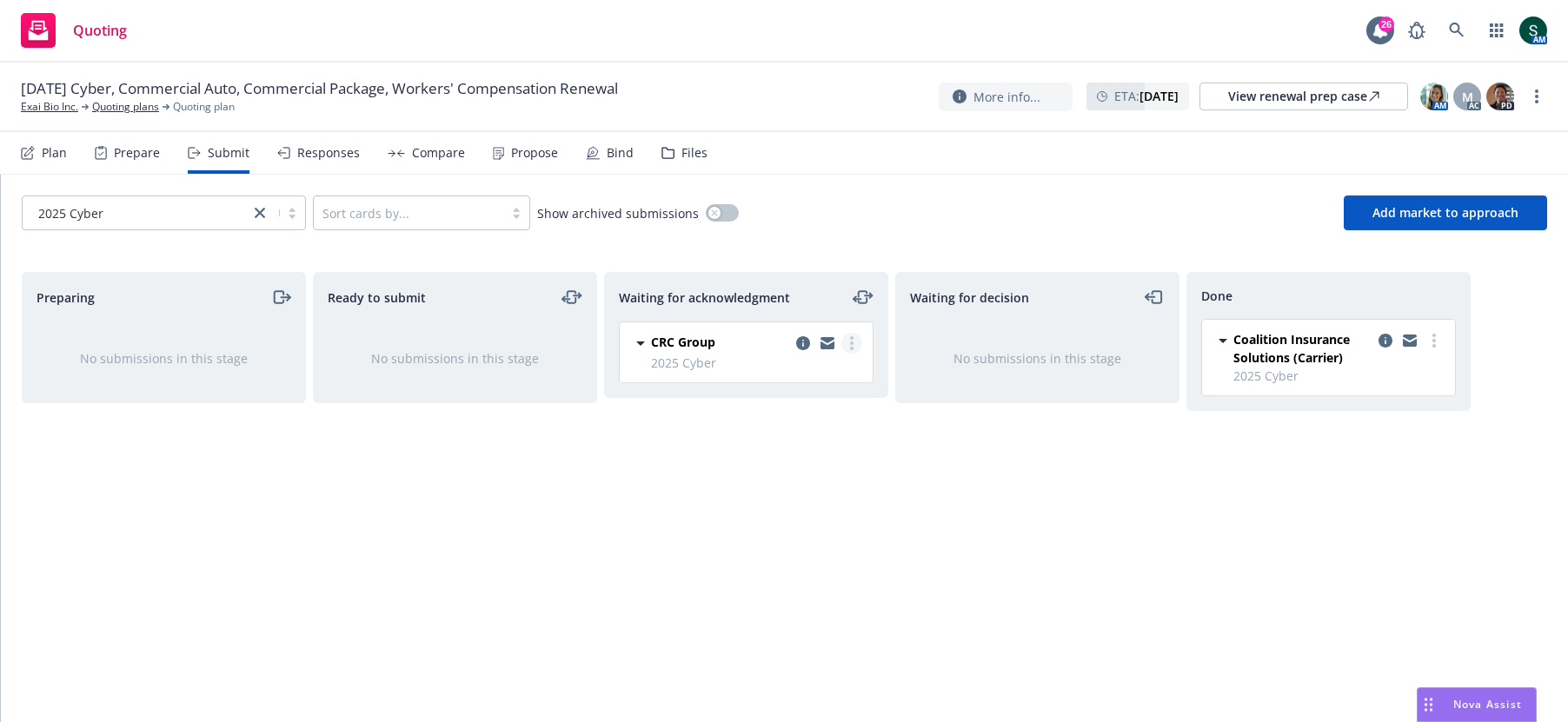
click at [856, 344] on link "more" at bounding box center [852, 342] width 20 height 20
click at [817, 380] on span "Log acknowledgement" at bounding box center [774, 377] width 171 height 17
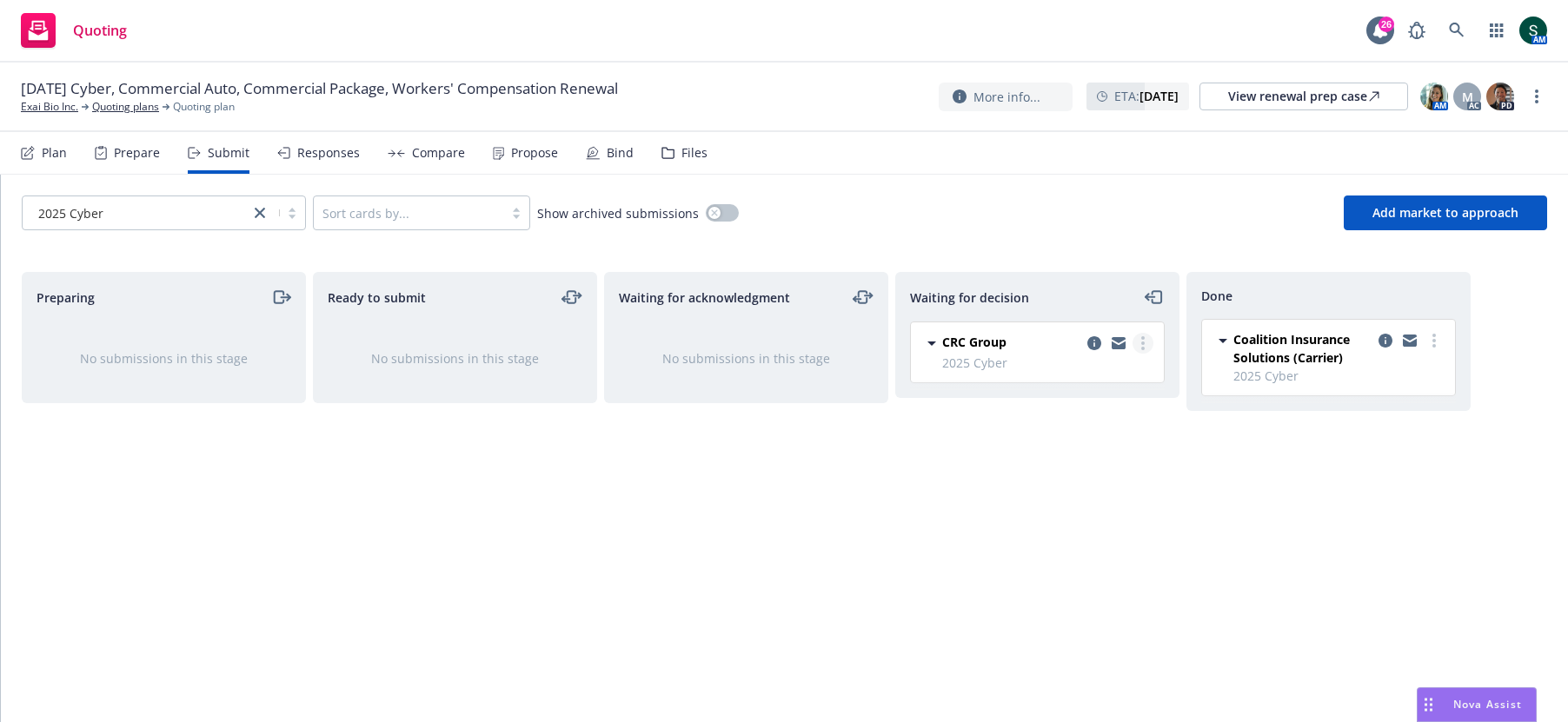
click at [1143, 338] on circle "more" at bounding box center [1143, 338] width 4 height 4
click at [1058, 550] on span "Copy logging email" at bounding box center [1055, 551] width 152 height 17
click at [1150, 349] on link "more" at bounding box center [1142, 342] width 20 height 20
click at [1066, 559] on span "Copy logging email" at bounding box center [1055, 551] width 152 height 17
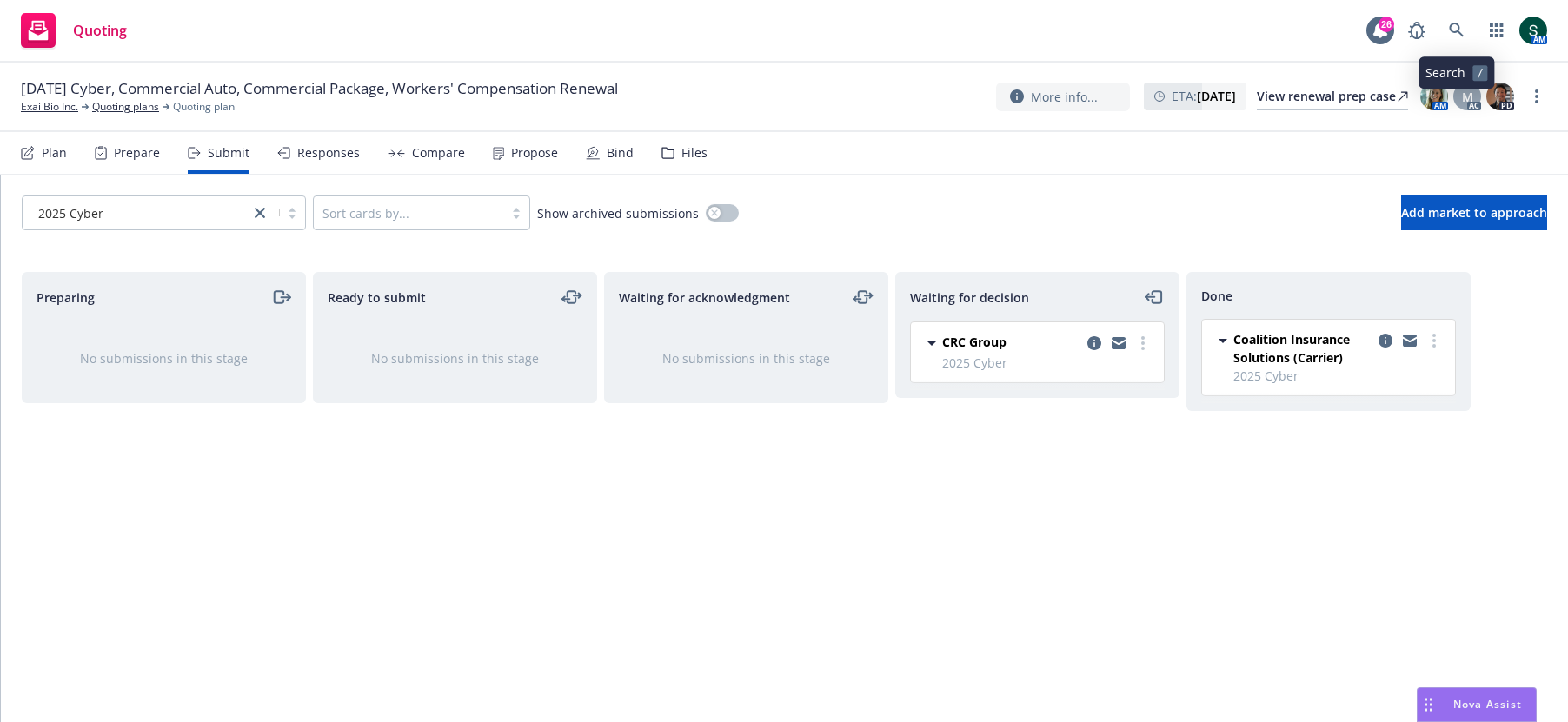
click at [1456, 24] on icon at bounding box center [1457, 30] width 16 height 16
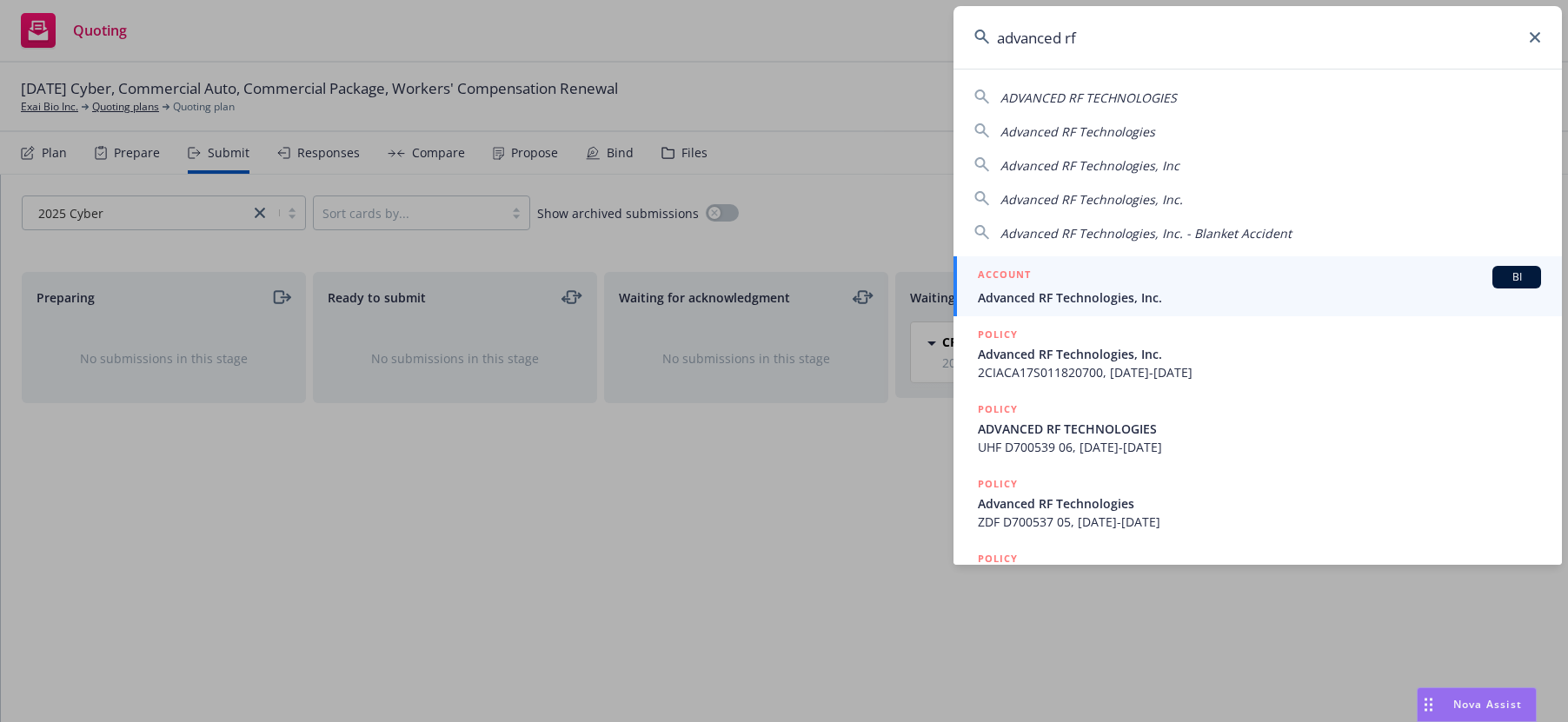
type input "advanced rf"
click at [1065, 289] on span "Advanced RF Technologies, Inc." at bounding box center [1259, 297] width 563 height 18
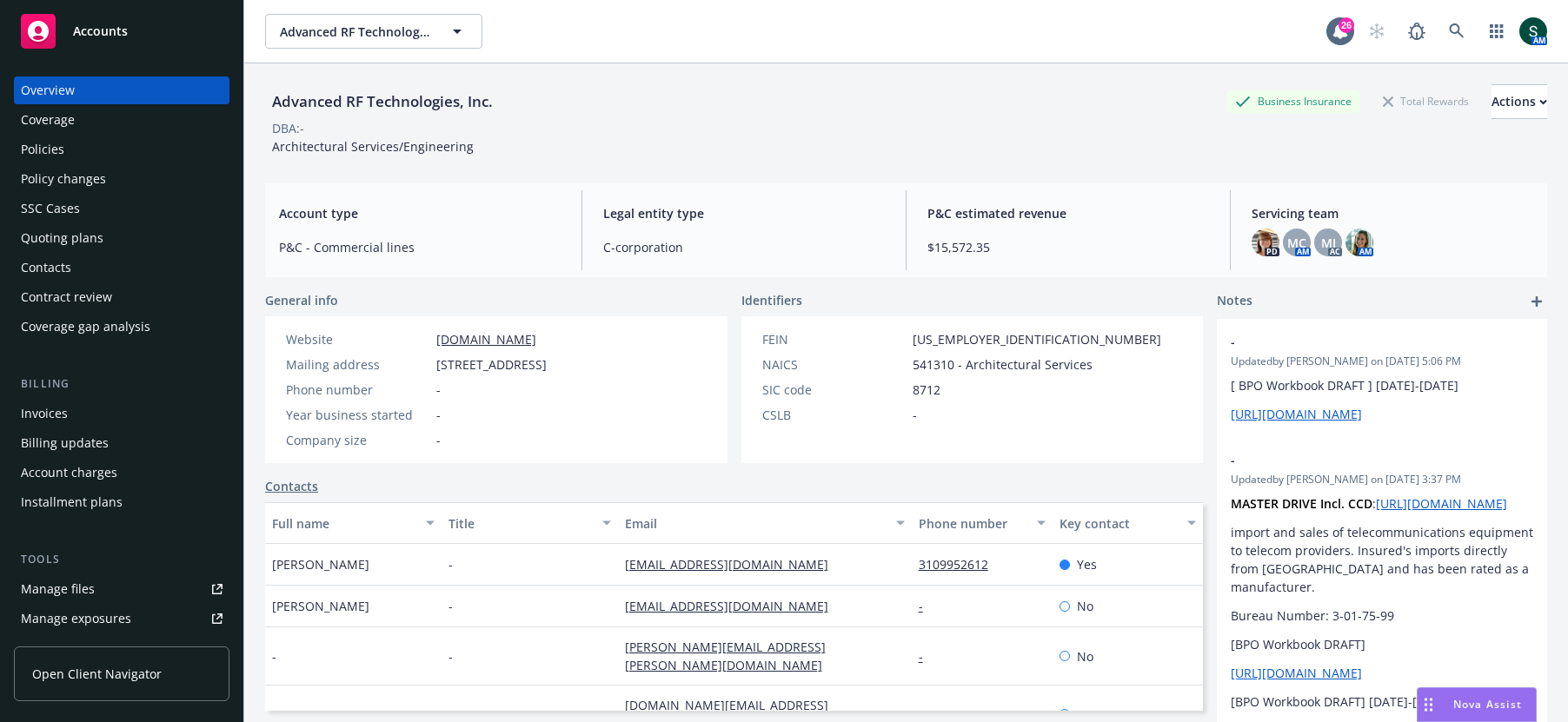
click at [1477, 28] on div "AM" at bounding box center [1452, 31] width 188 height 35
click at [1458, 28] on icon at bounding box center [1456, 30] width 15 height 15
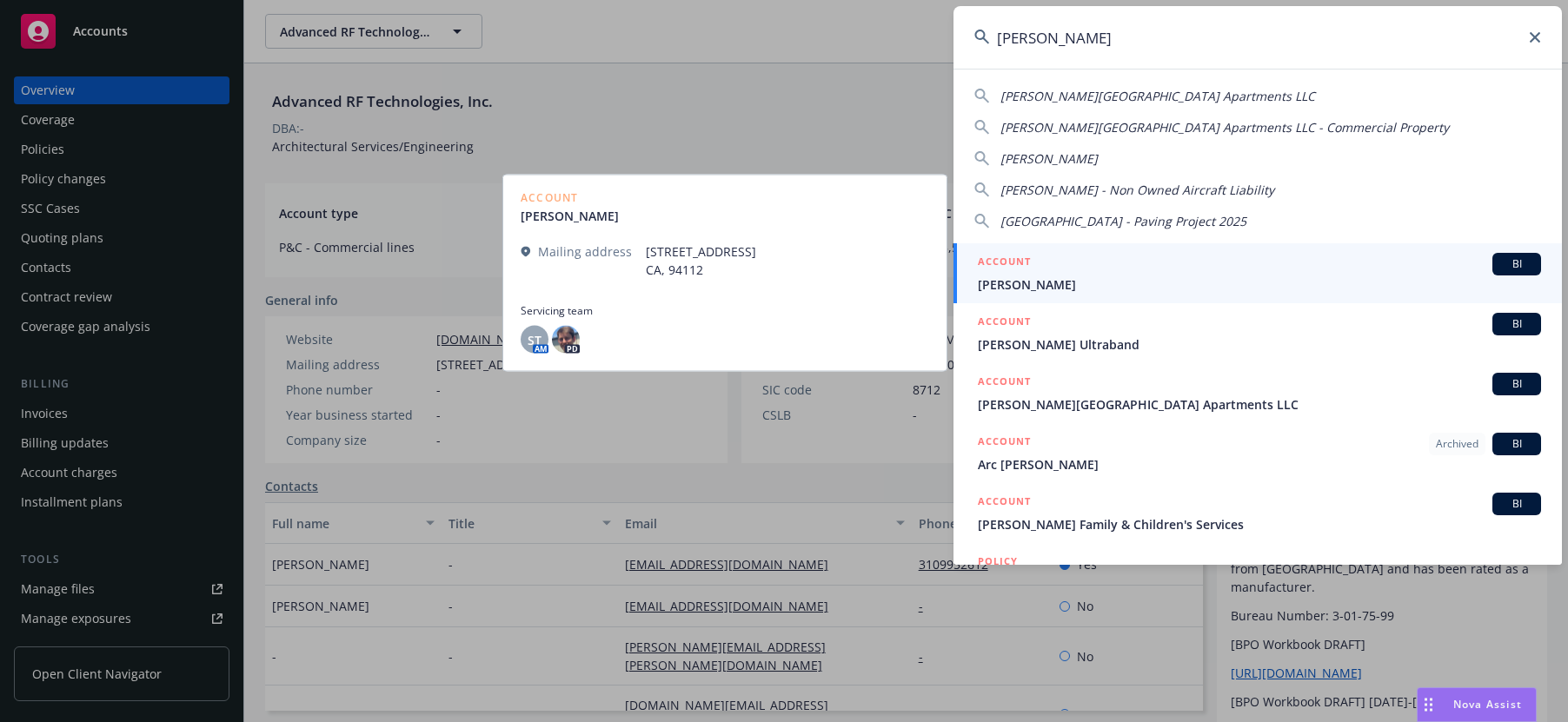
type input "[PERSON_NAME]"
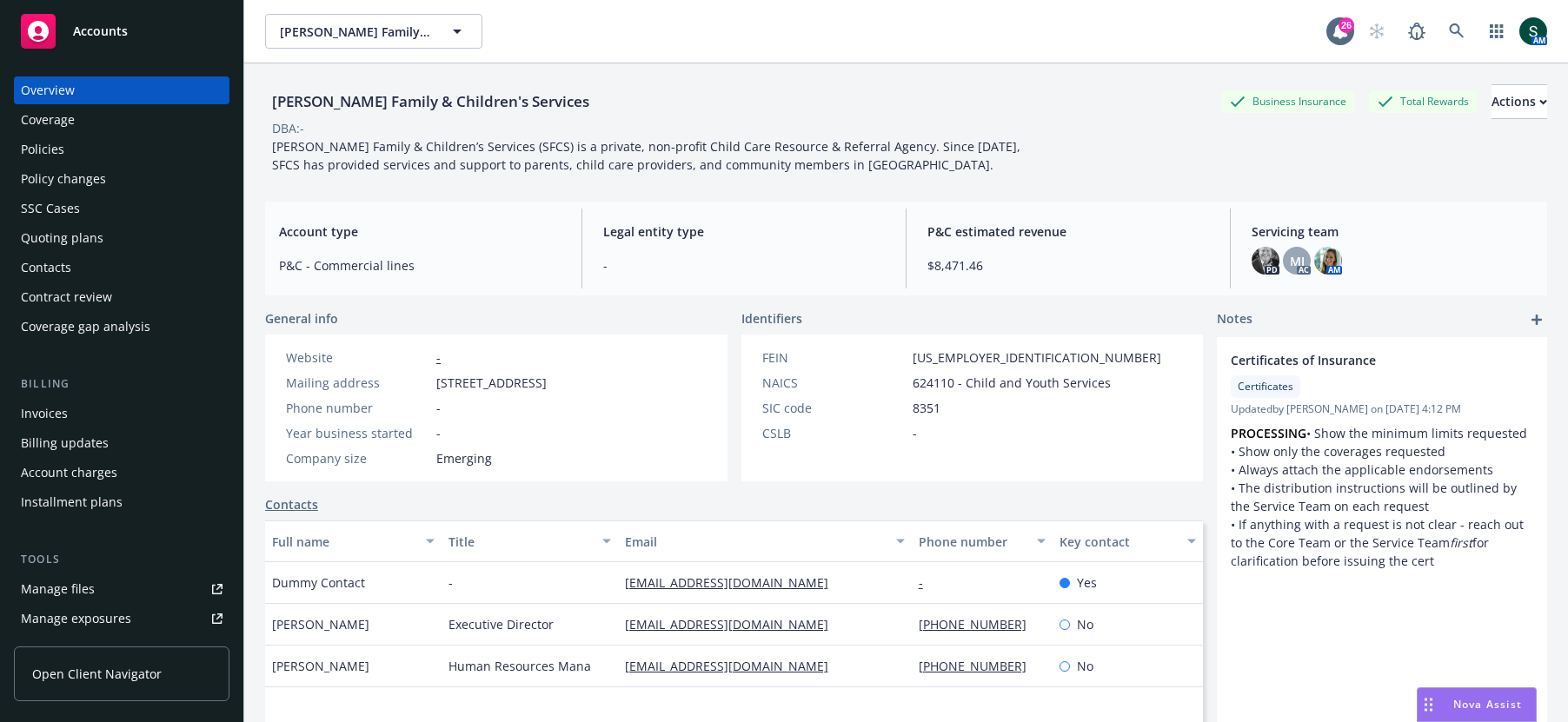
click at [51, 152] on div "Policies" at bounding box center [42, 149] width 44 height 28
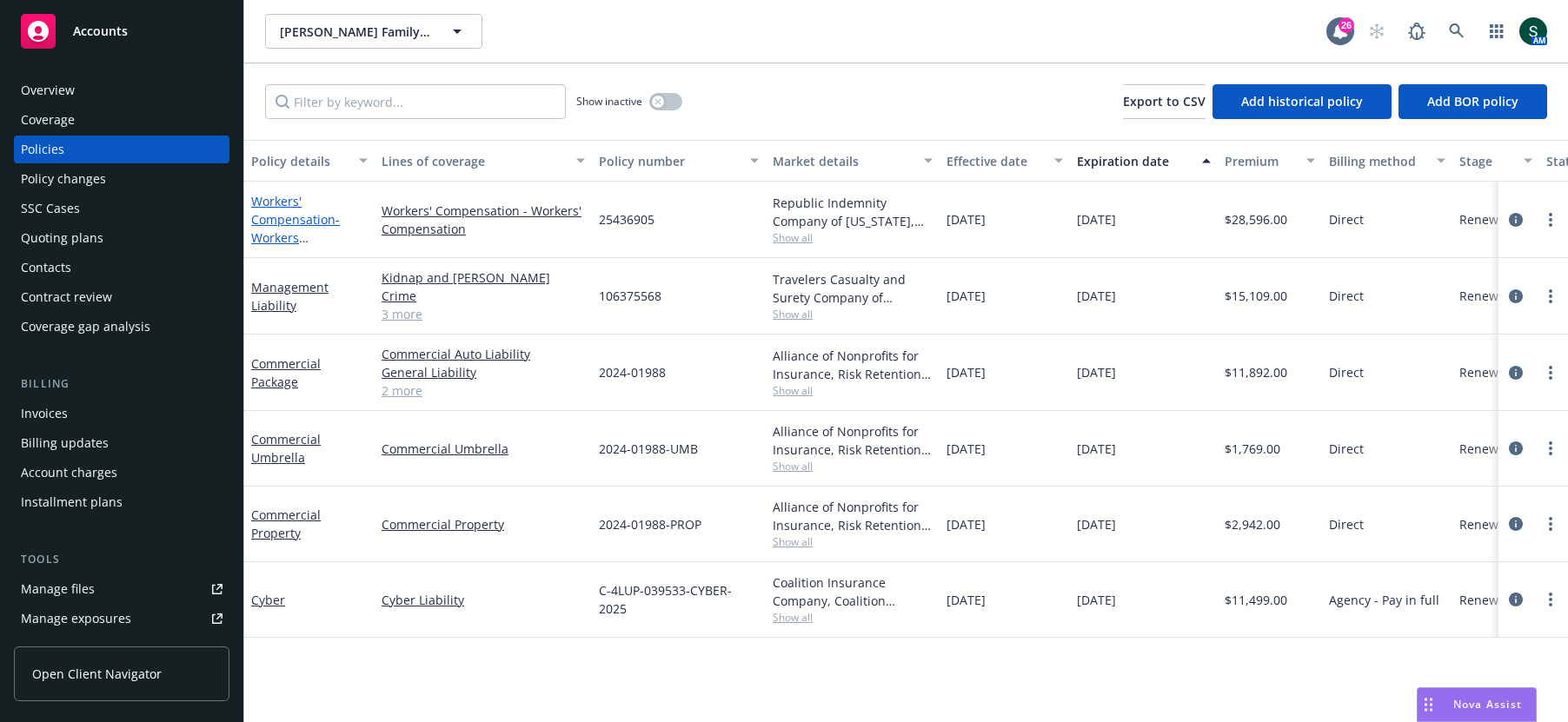
click at [291, 194] on link "Workers' Compensation - Workers Compensation" at bounding box center [295, 228] width 88 height 71
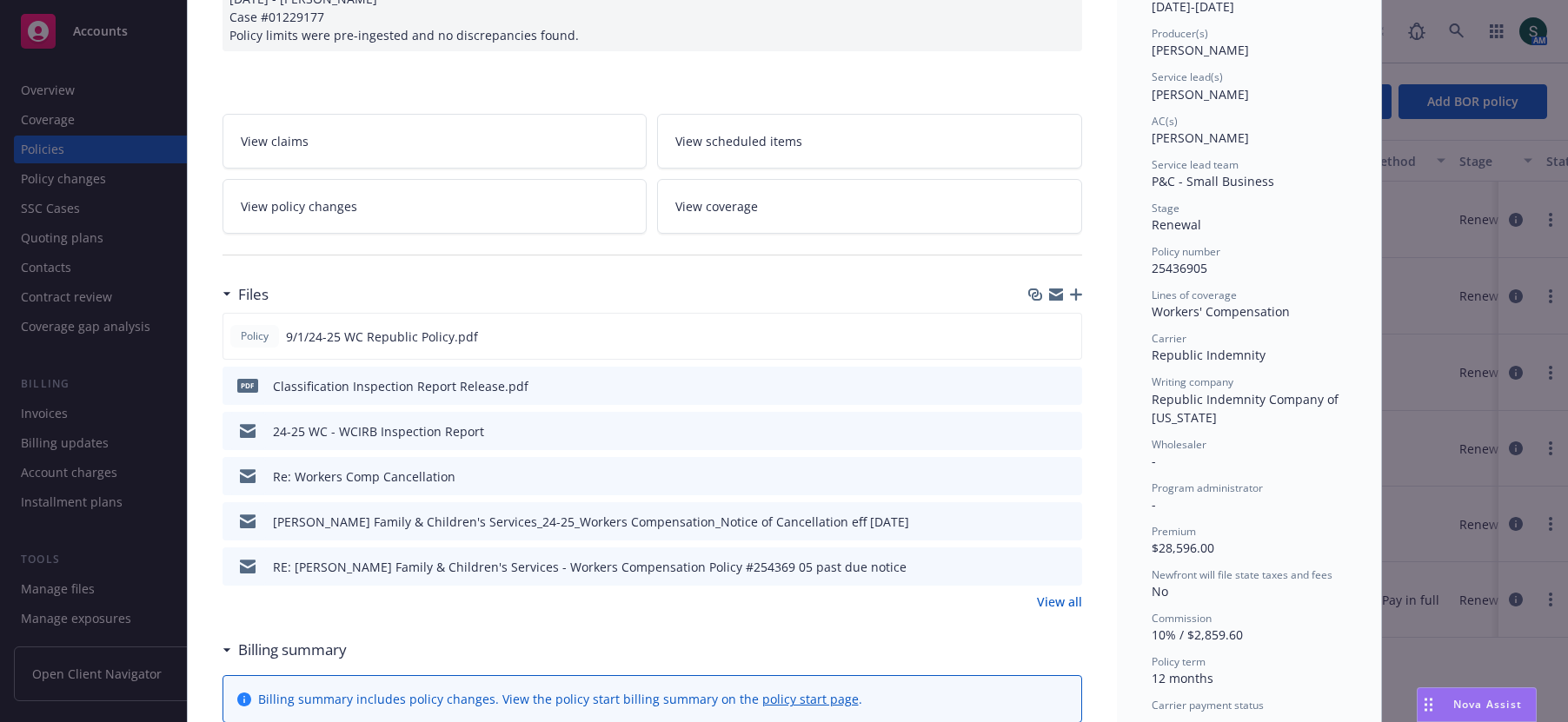
scroll to position [185, 0]
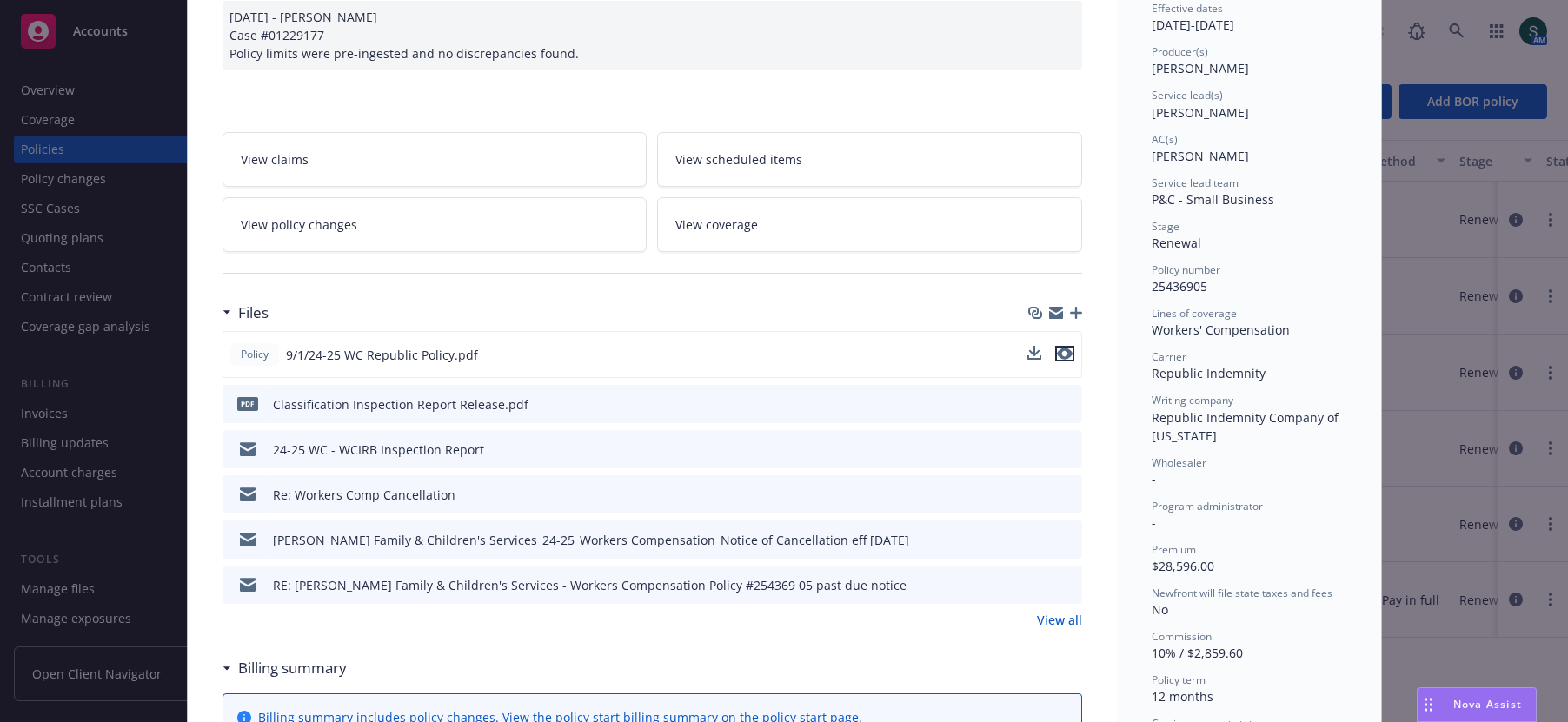
click at [1062, 348] on icon "preview file" at bounding box center [1064, 354] width 16 height 13
